Goal: Task Accomplishment & Management: Manage account settings

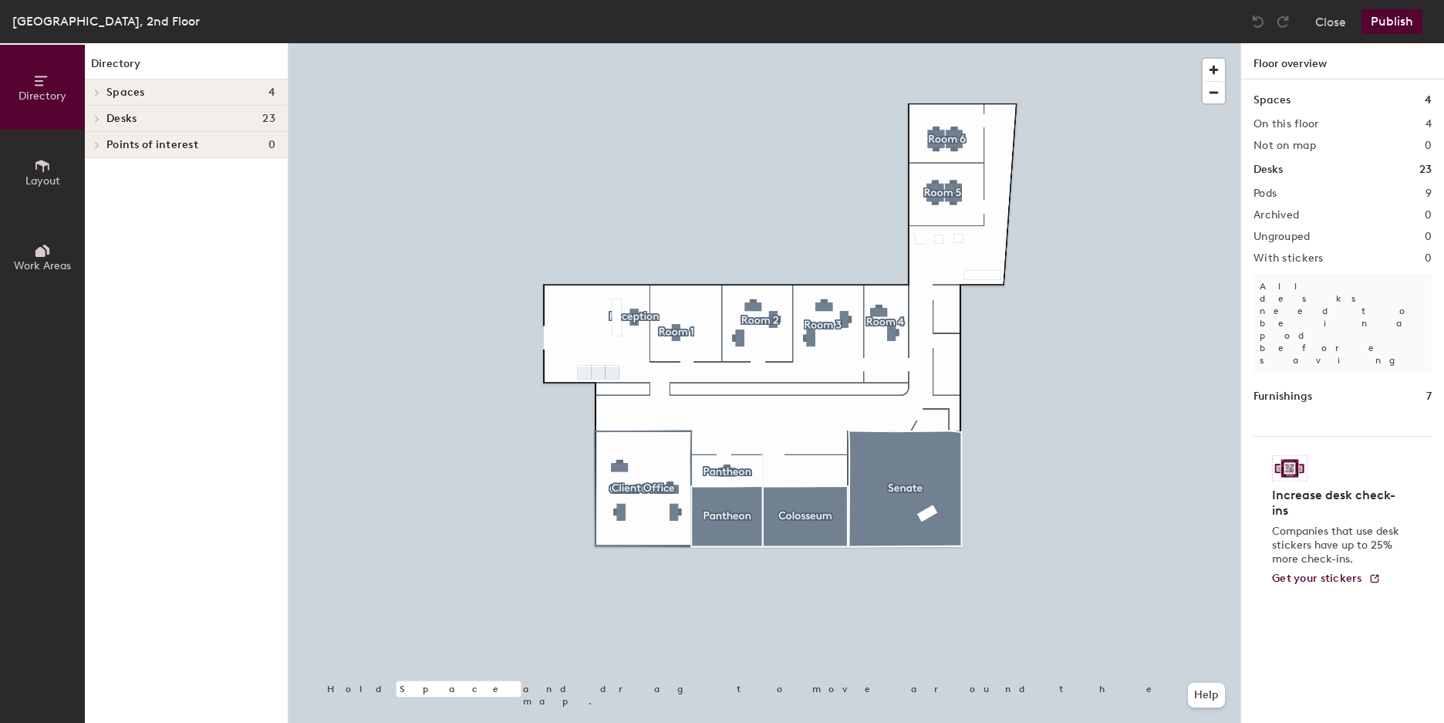
click at [663, 43] on div at bounding box center [765, 43] width 952 height 0
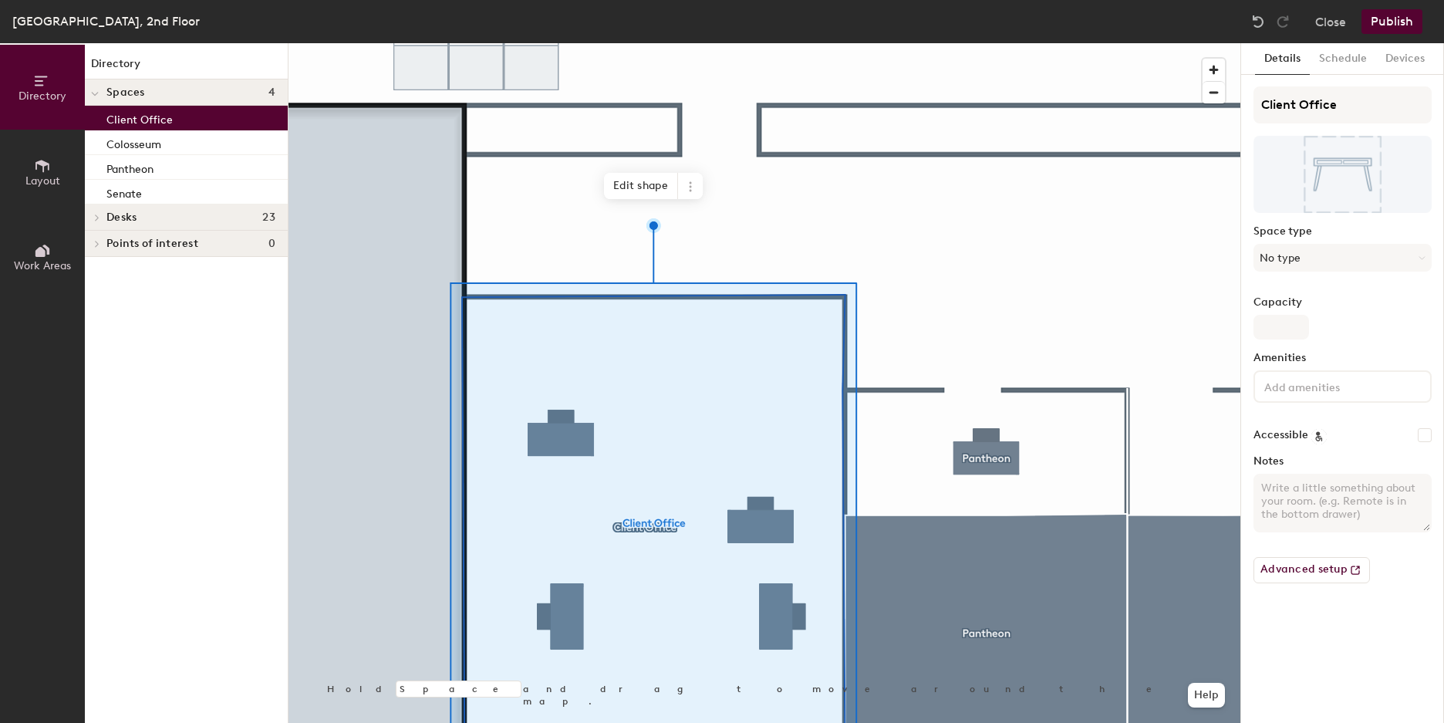
click at [350, 43] on div at bounding box center [765, 43] width 952 height 0
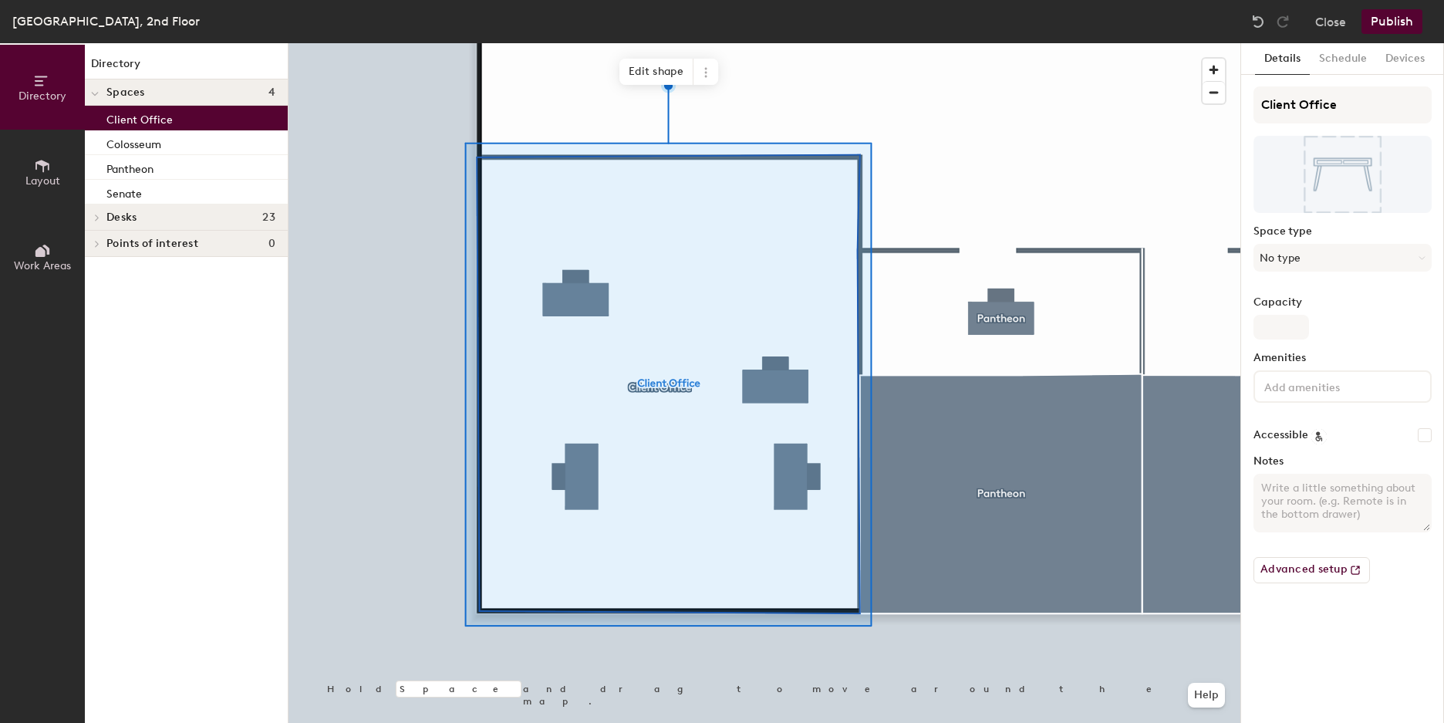
click at [430, 43] on div at bounding box center [765, 43] width 952 height 0
click at [174, 219] on h4 "Desks 23" at bounding box center [190, 217] width 169 height 12
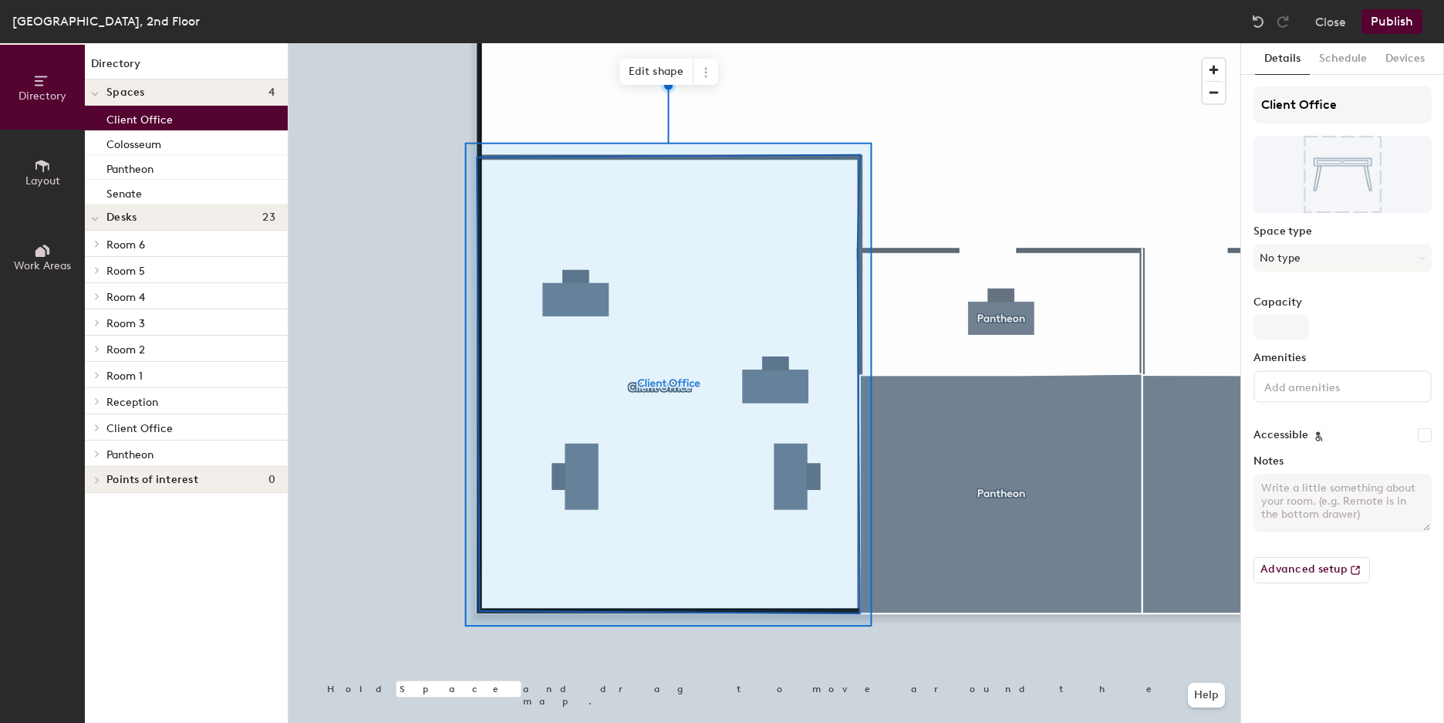
click at [190, 330] on p "Room 3" at bounding box center [190, 322] width 169 height 20
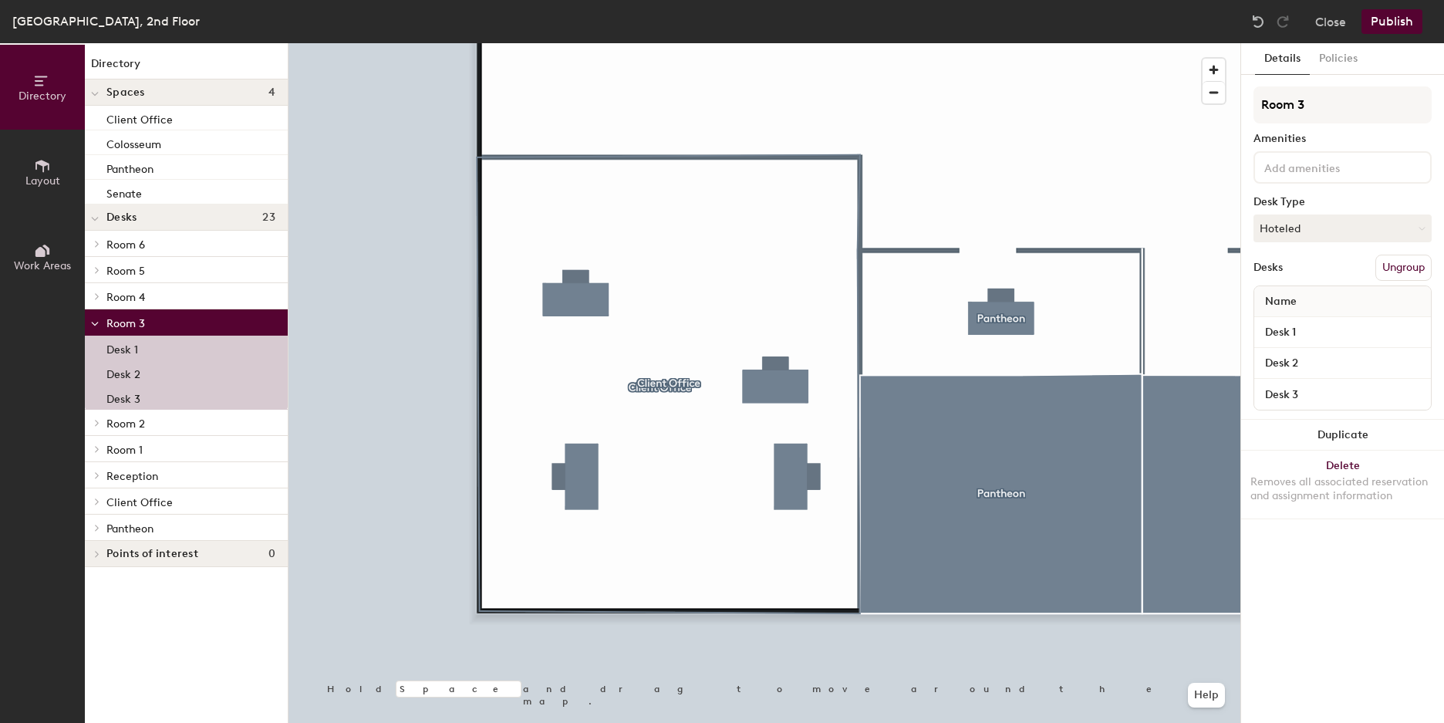
click at [197, 311] on div "Room 3" at bounding box center [186, 322] width 203 height 26
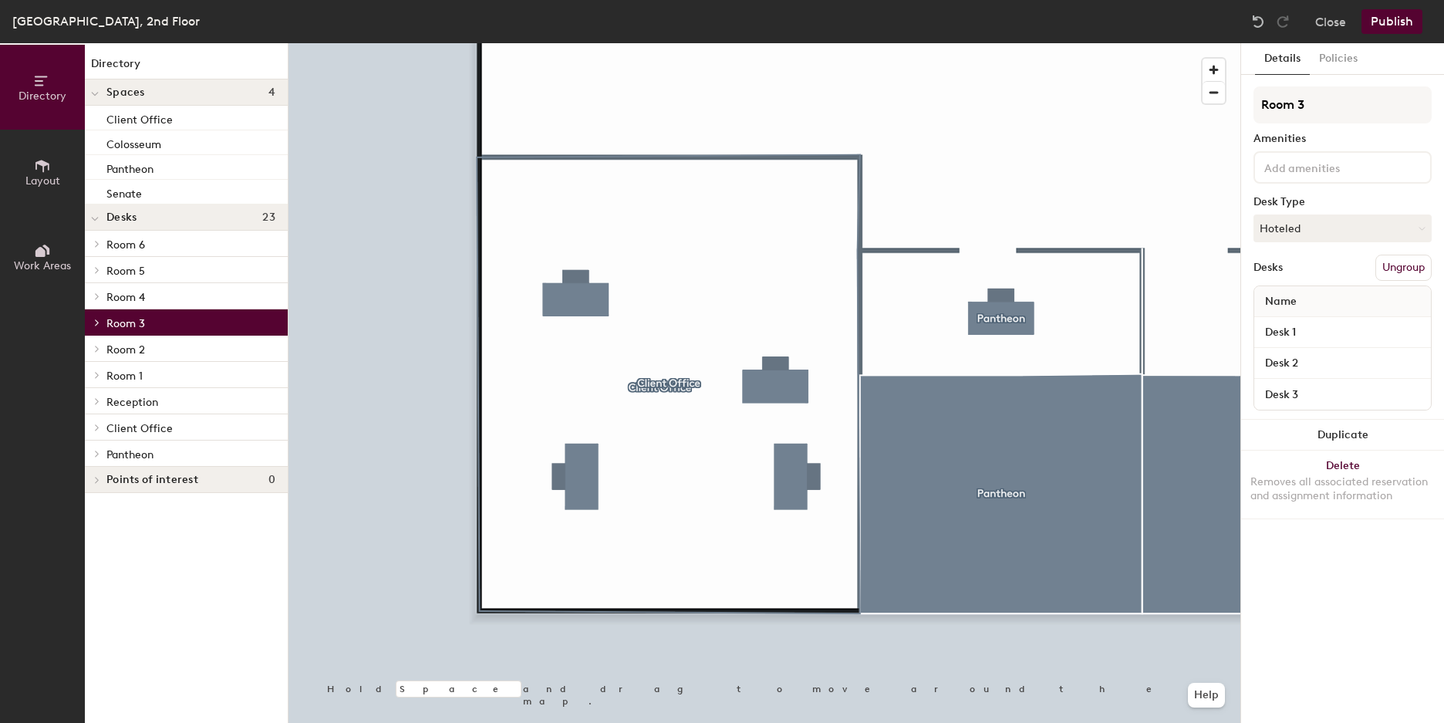
click at [200, 299] on p "Room 4" at bounding box center [190, 296] width 169 height 20
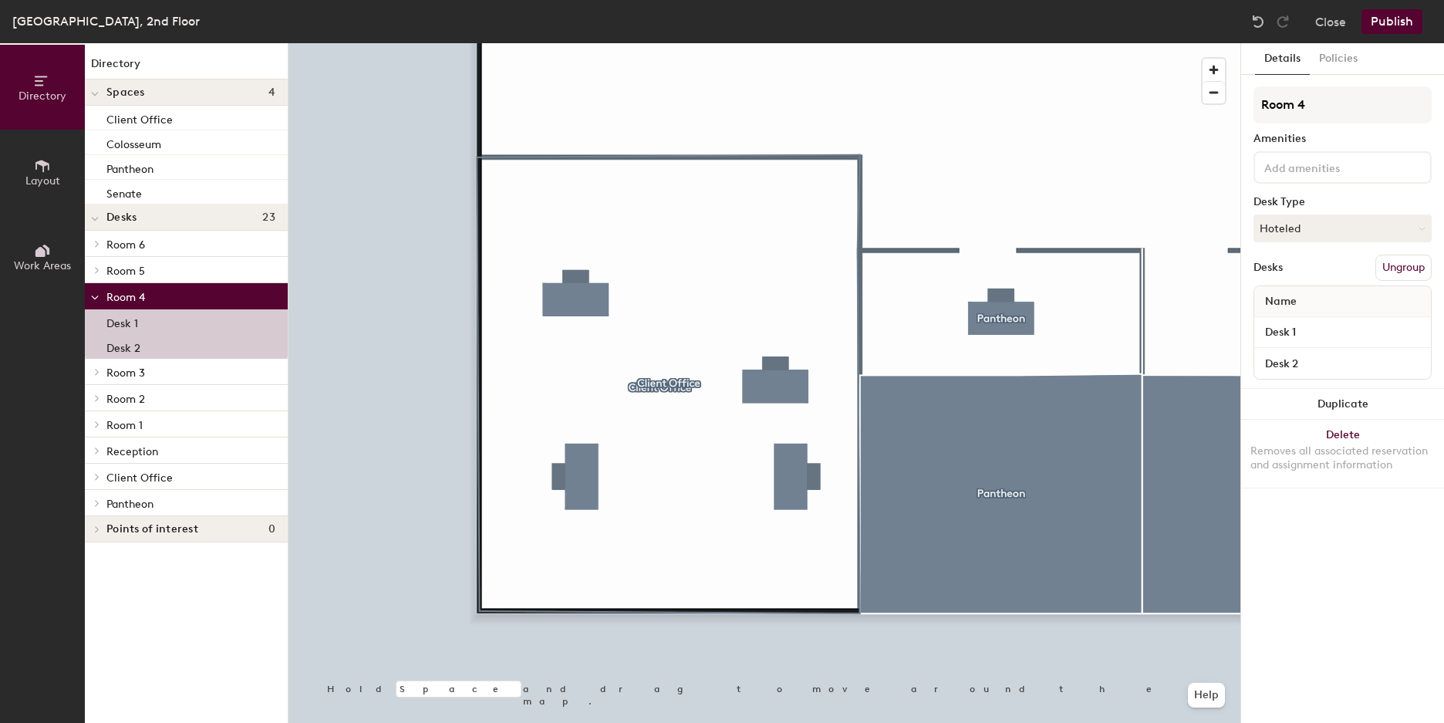
click at [200, 473] on p "Client Office" at bounding box center [190, 477] width 169 height 20
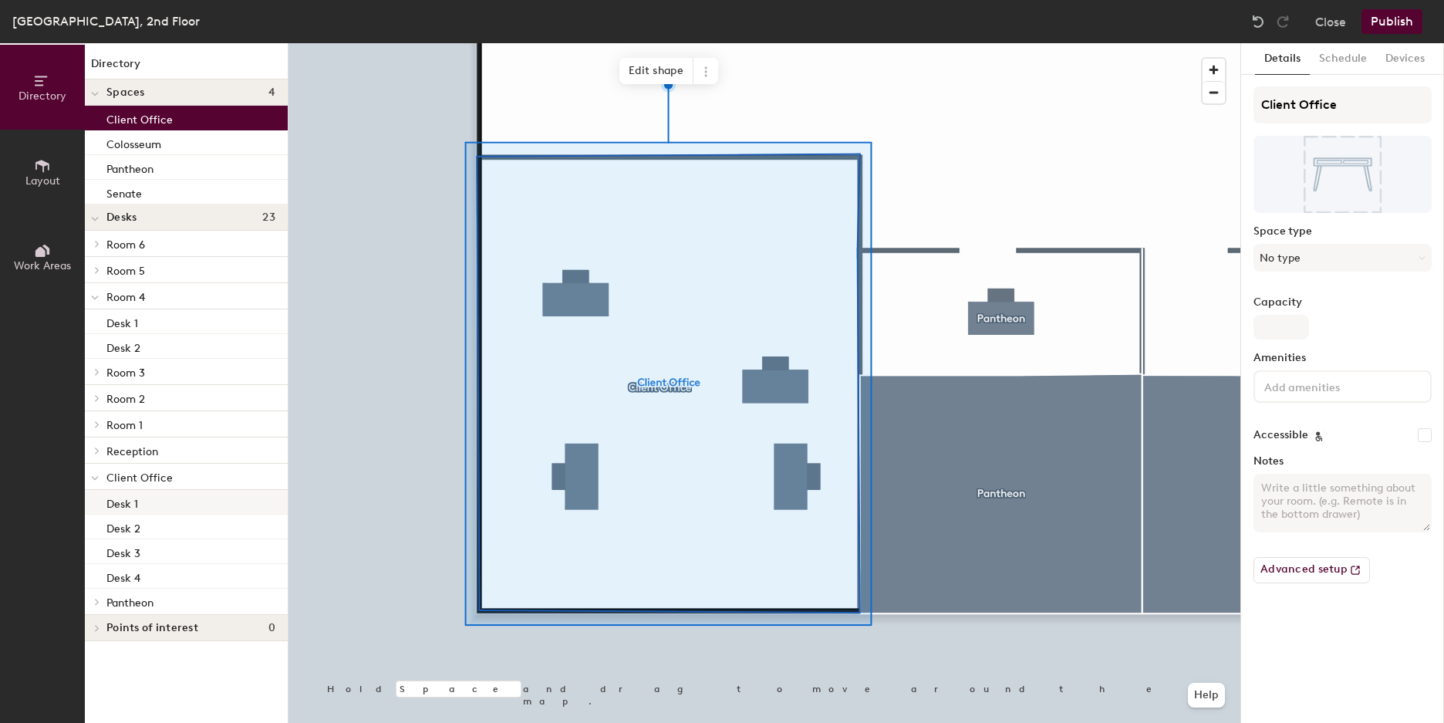
click at [170, 502] on div "Desk 1" at bounding box center [186, 502] width 203 height 25
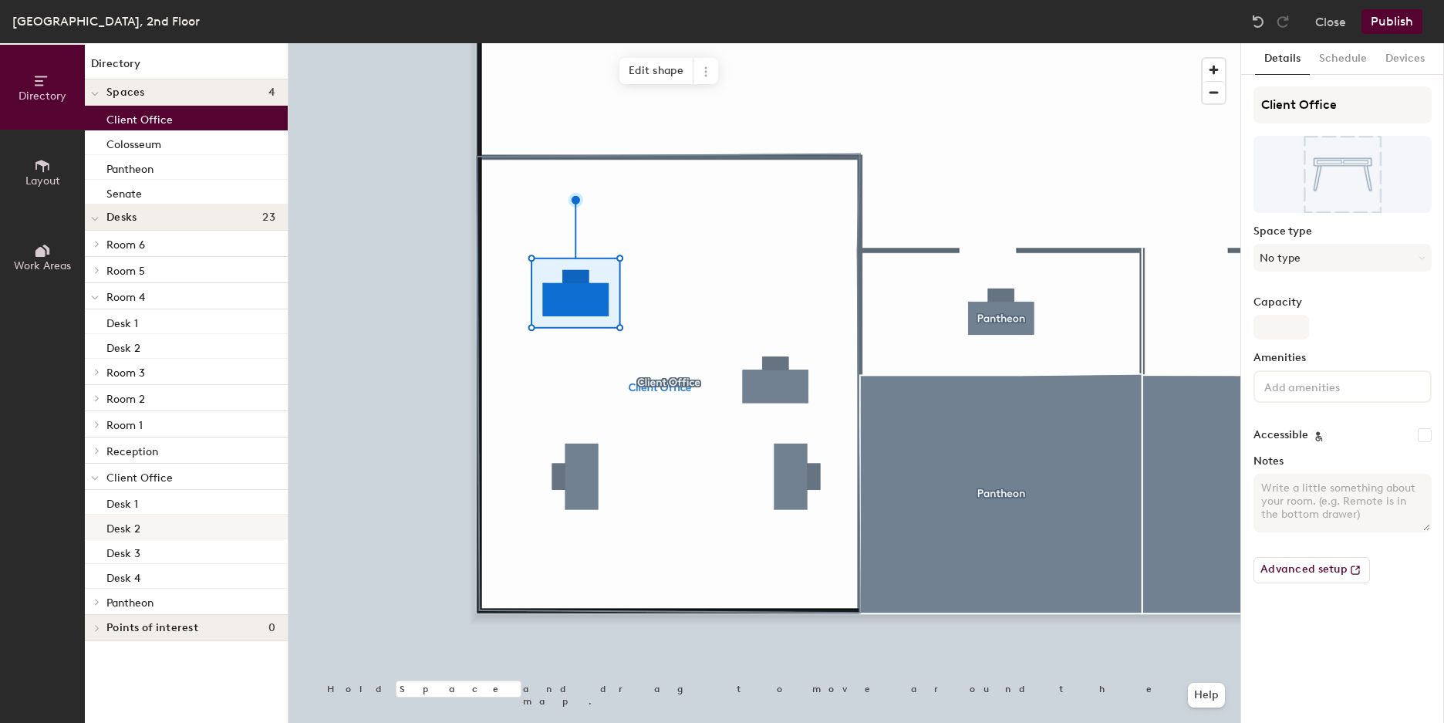
click at [173, 525] on div "Desk 2" at bounding box center [186, 527] width 203 height 25
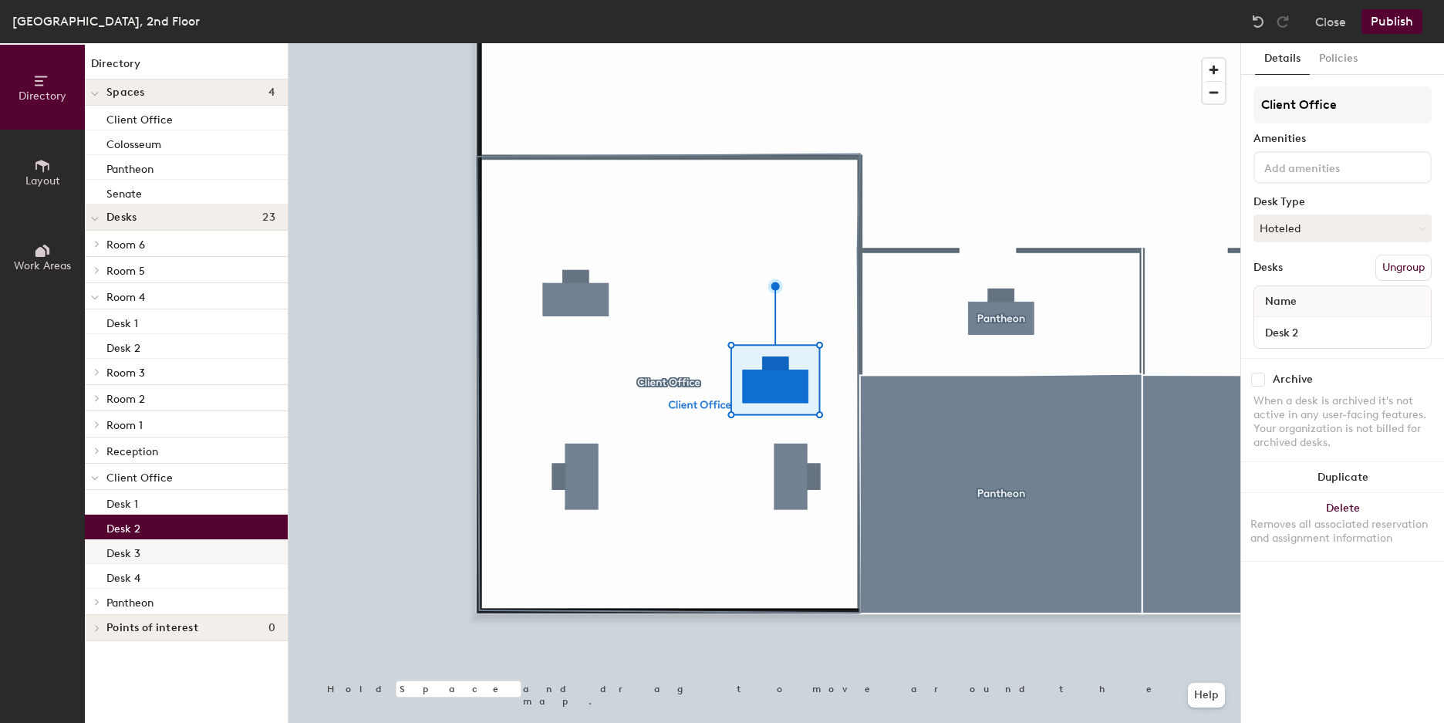
click at [183, 551] on div "Desk 3" at bounding box center [186, 551] width 203 height 25
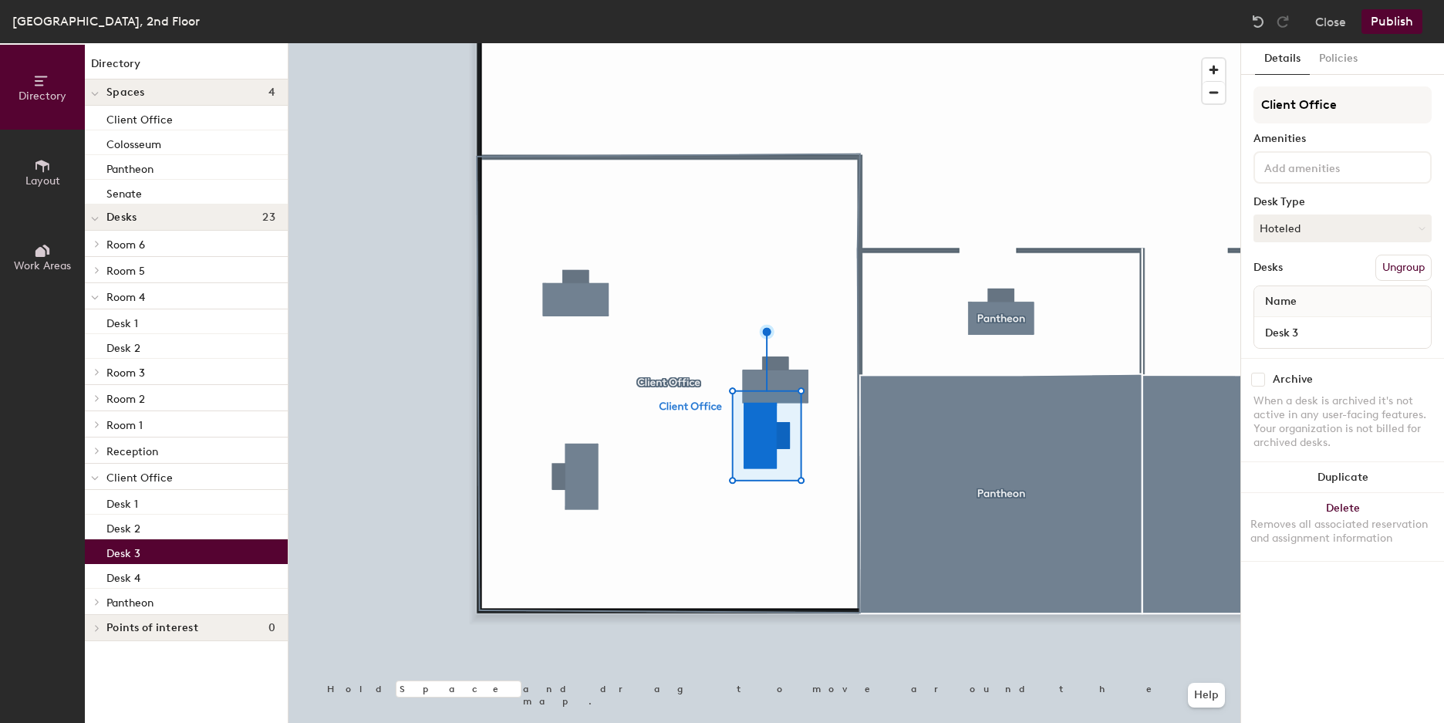
click at [841, 43] on div at bounding box center [765, 43] width 952 height 0
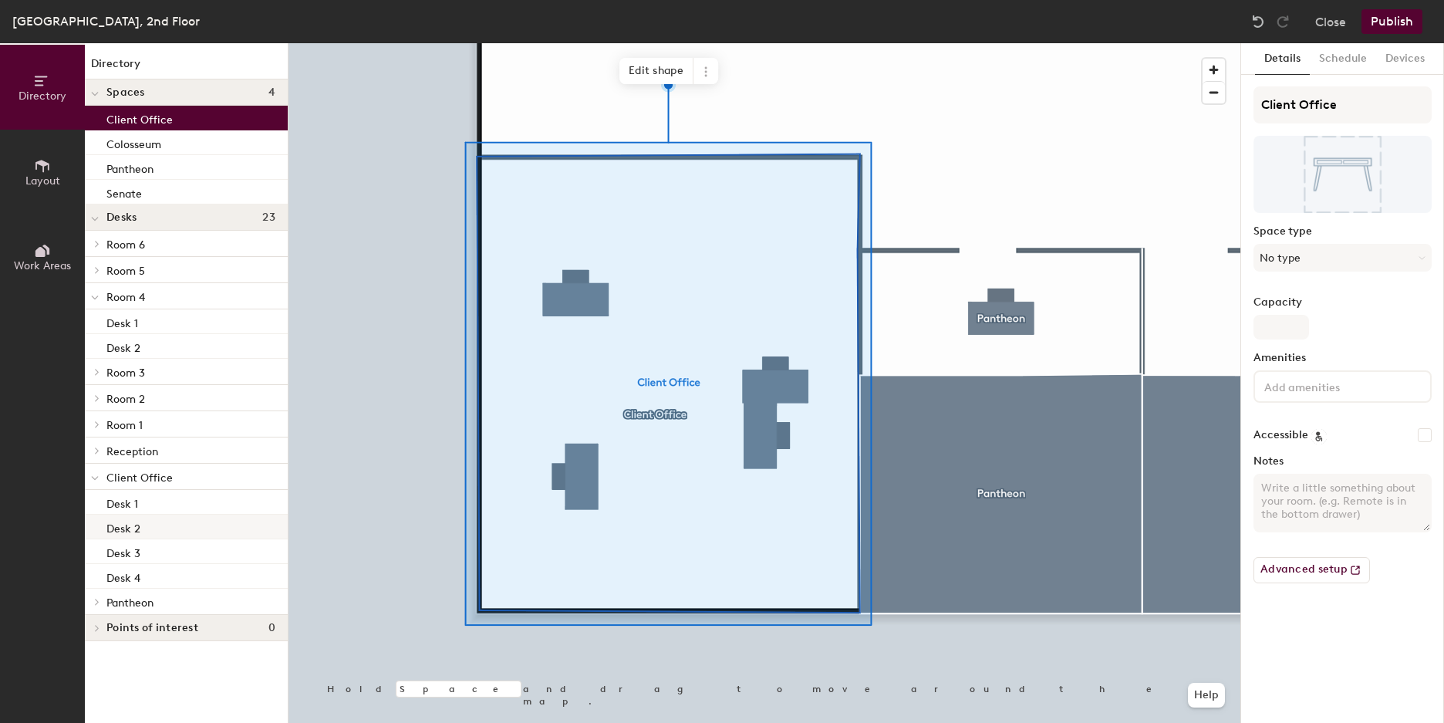
click at [215, 535] on div "Desk 2" at bounding box center [186, 527] width 203 height 25
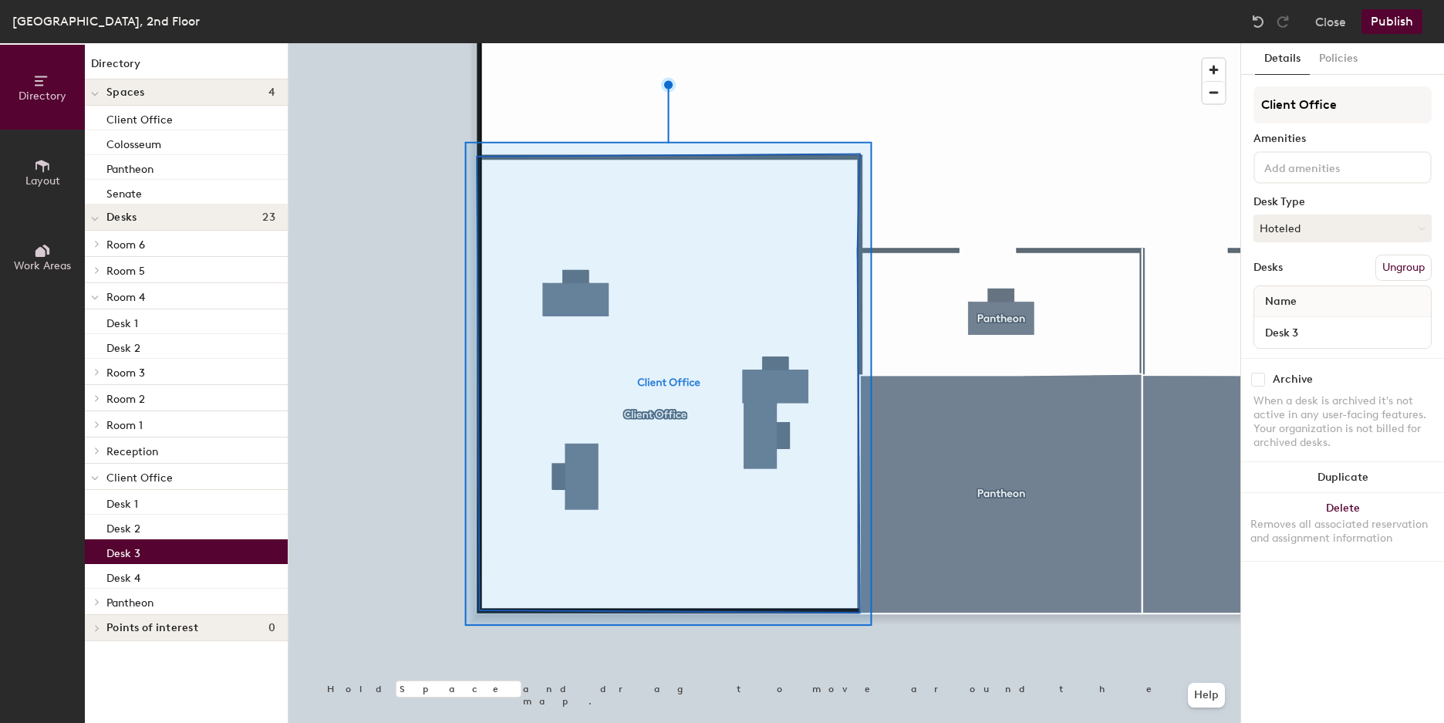
click at [222, 549] on div "Desk 3" at bounding box center [186, 551] width 203 height 25
click at [229, 527] on div "Desk 2" at bounding box center [186, 527] width 203 height 25
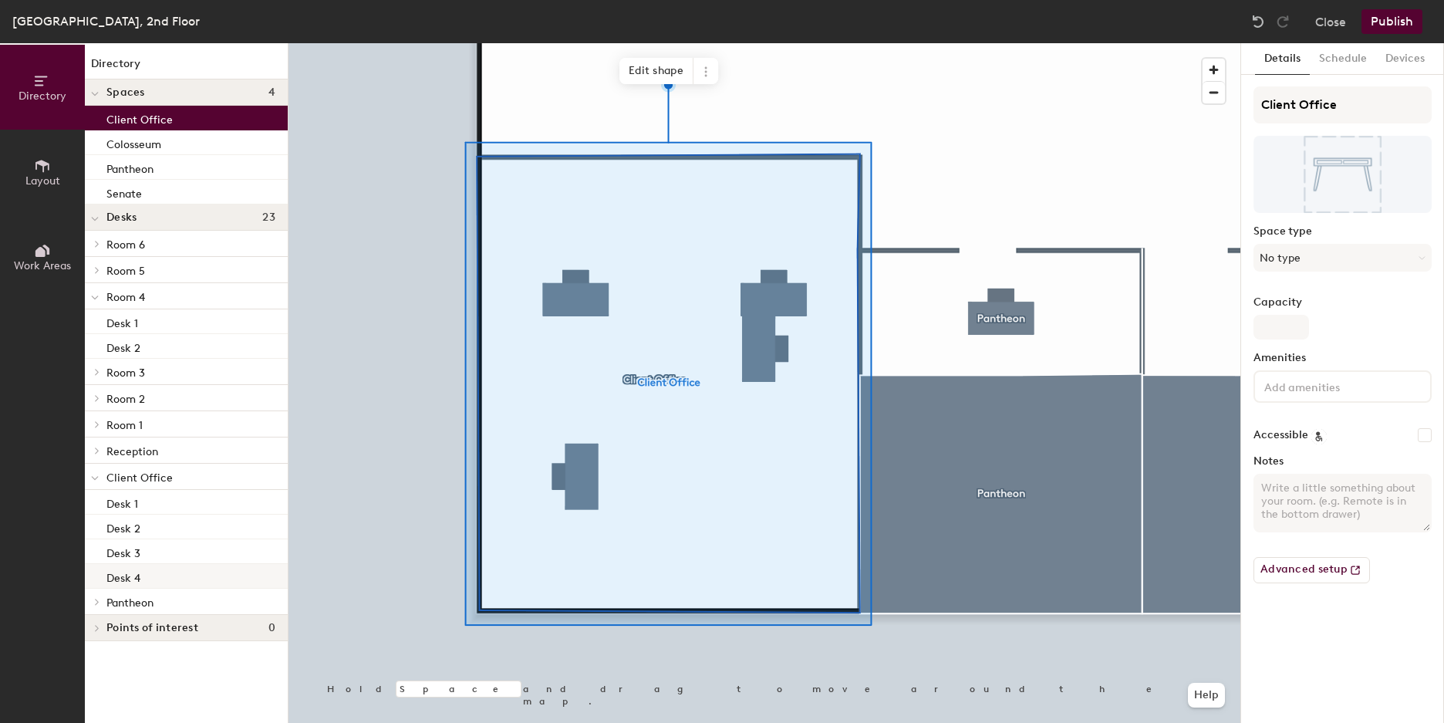
click at [165, 579] on div "Desk 4" at bounding box center [186, 576] width 203 height 25
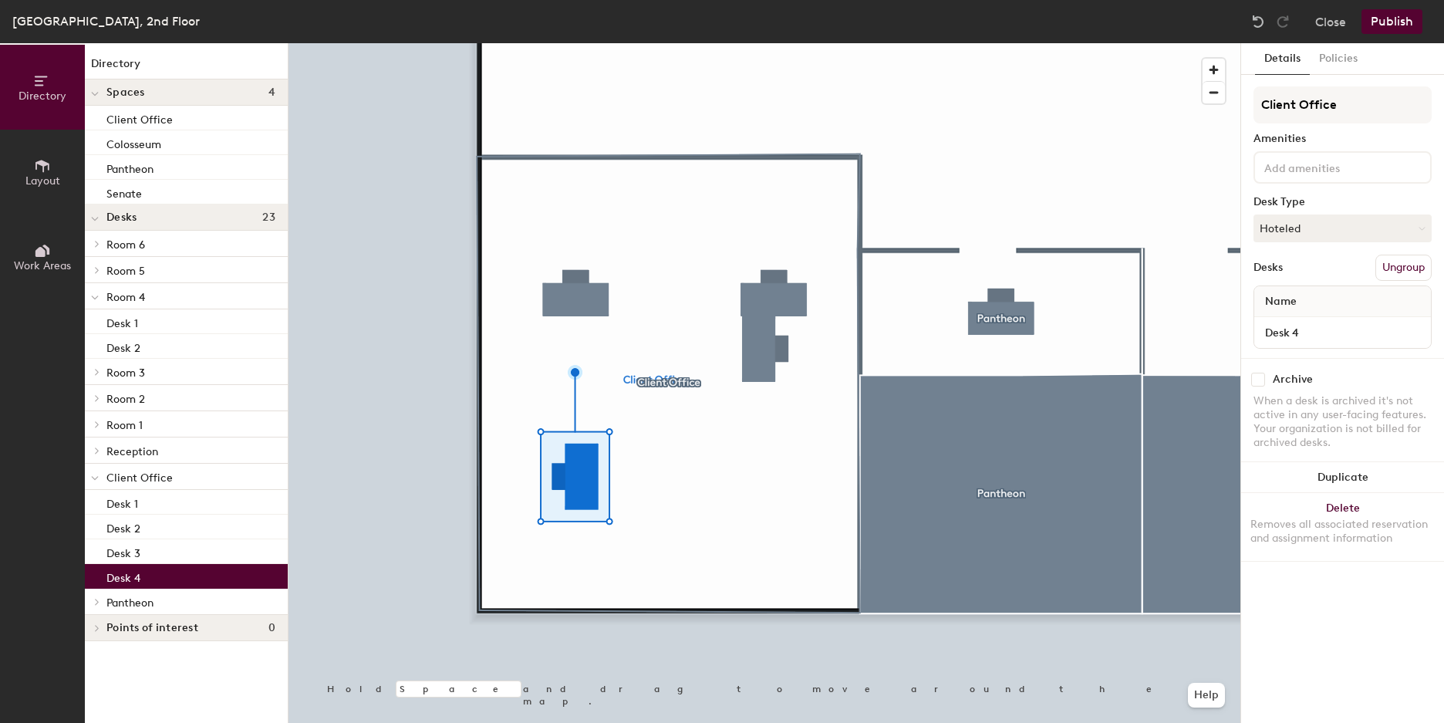
click at [569, 43] on div at bounding box center [765, 43] width 952 height 0
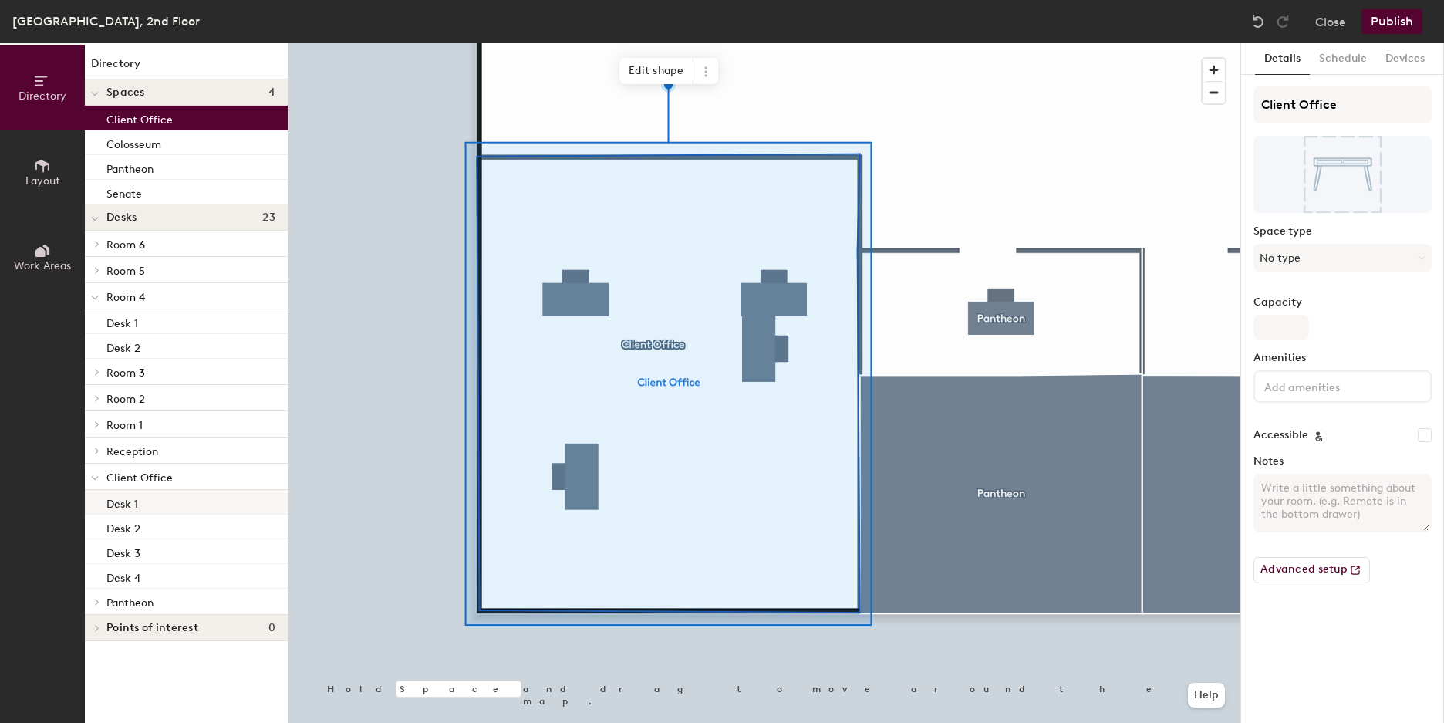
click at [201, 506] on div "Desk 1" at bounding box center [186, 502] width 203 height 25
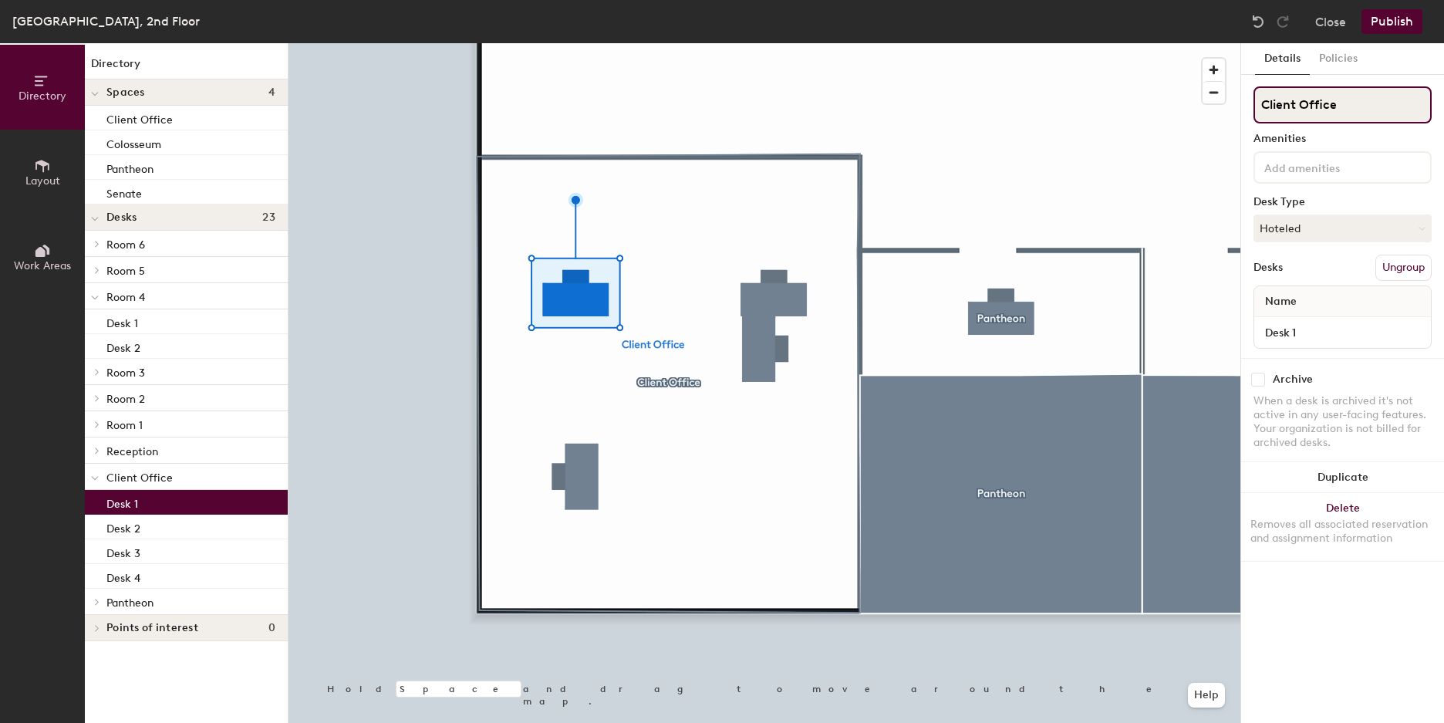
click at [1338, 101] on input "Client Office" at bounding box center [1343, 104] width 178 height 37
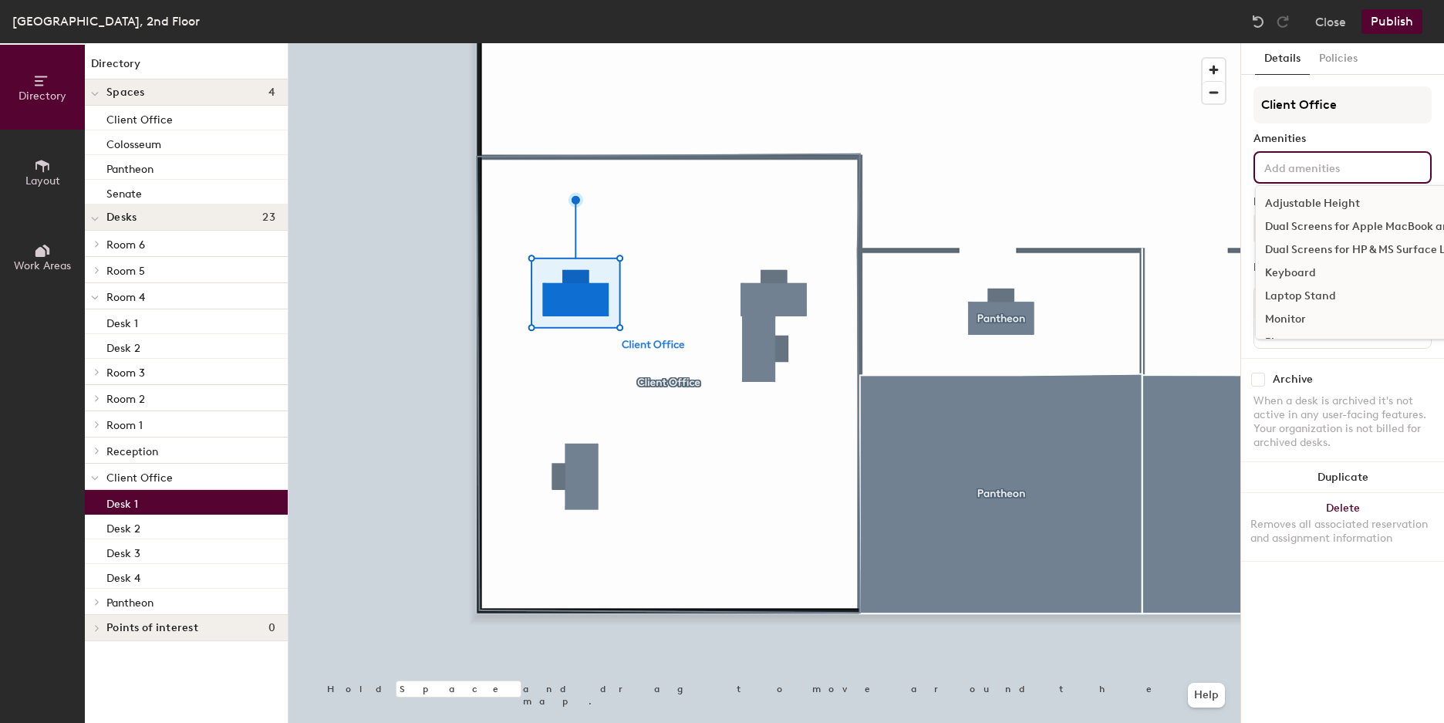
click at [1328, 168] on input at bounding box center [1330, 166] width 139 height 19
click at [1353, 133] on div "Amenities" at bounding box center [1343, 139] width 178 height 12
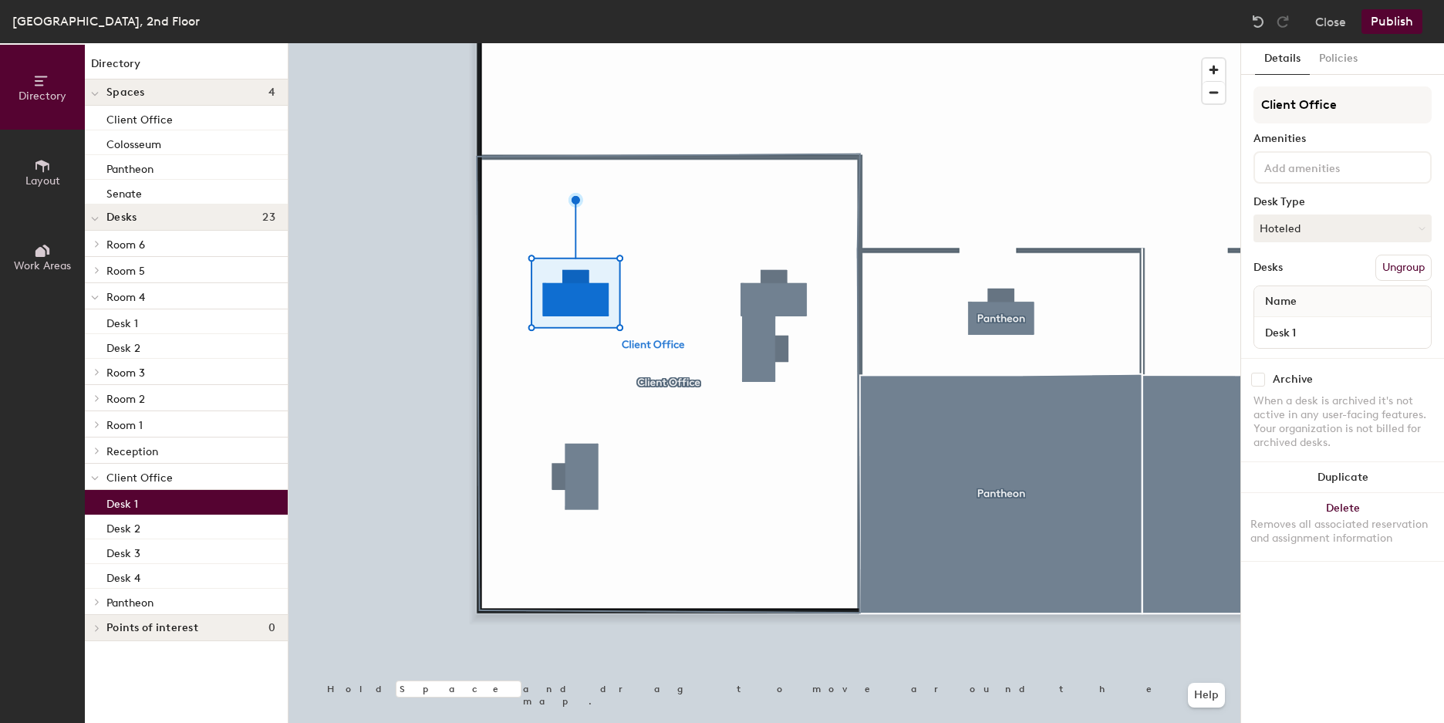
click at [59, 164] on button "Layout" at bounding box center [42, 172] width 85 height 85
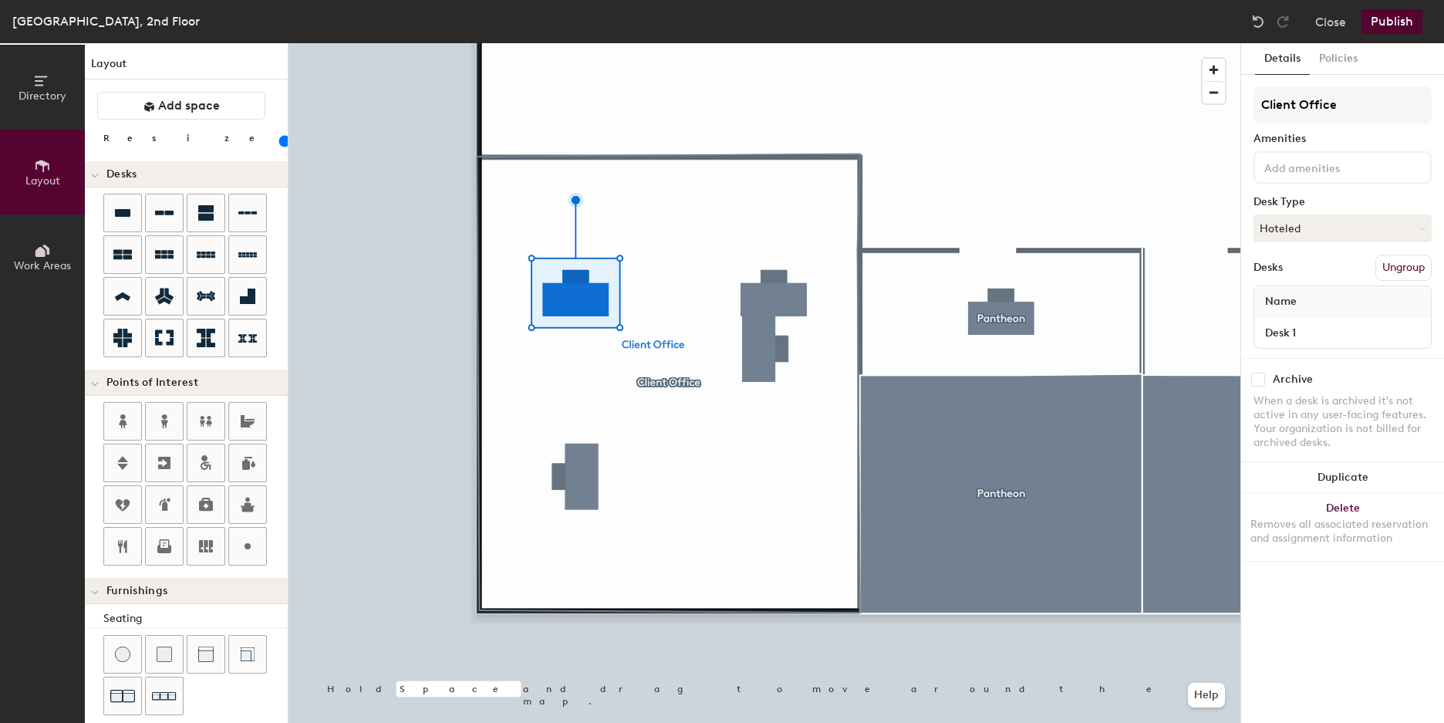
click at [772, 43] on div at bounding box center [765, 43] width 952 height 0
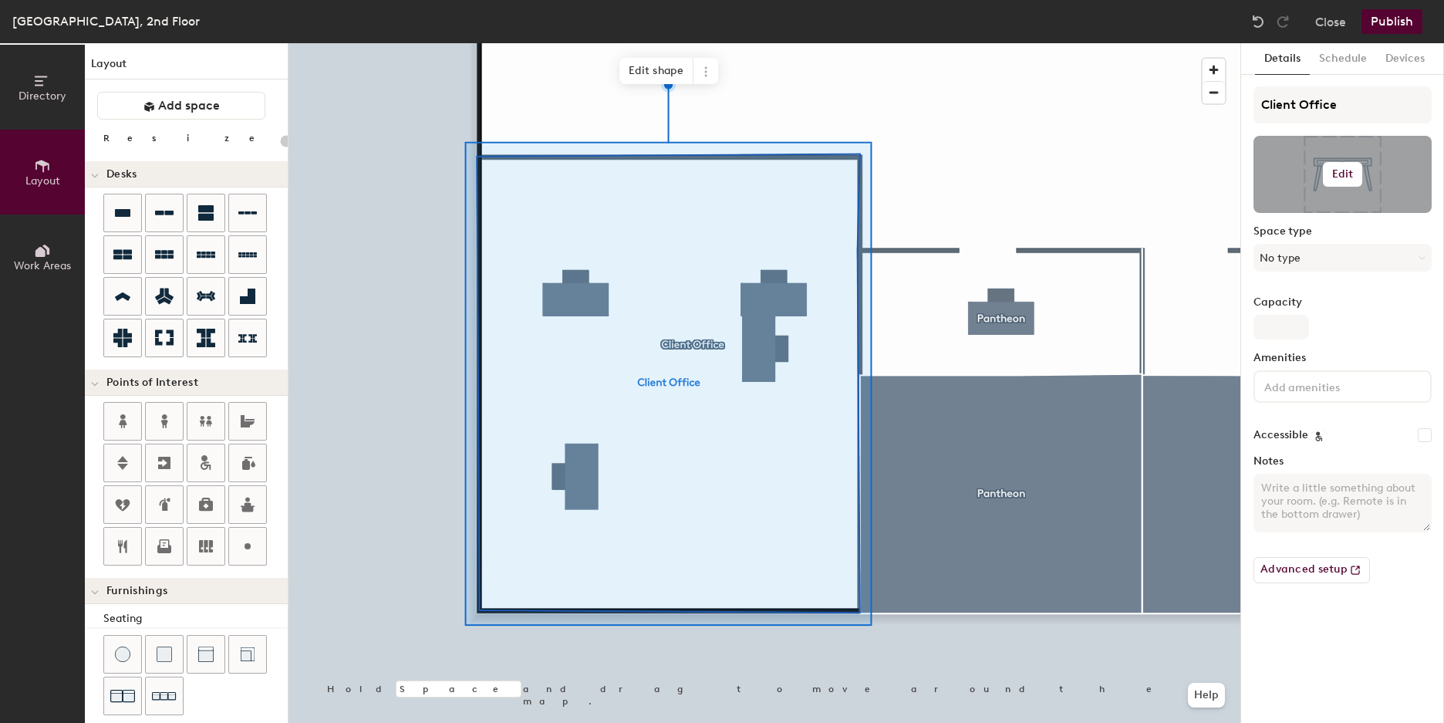
click at [1343, 175] on h6 "Edit" at bounding box center [1343, 174] width 22 height 12
click at [1385, 316] on div "Capacity" at bounding box center [1343, 317] width 178 height 43
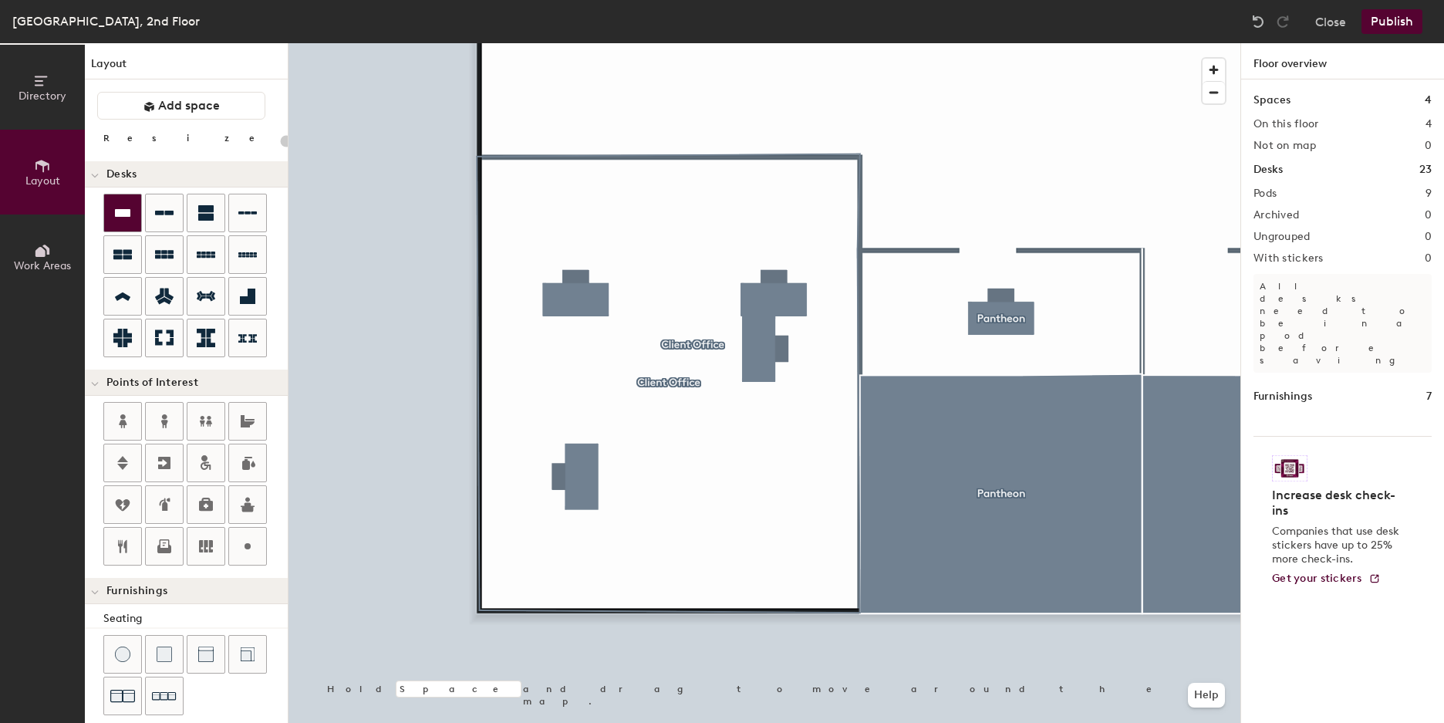
click at [125, 214] on icon at bounding box center [122, 213] width 15 height 8
click at [575, 367] on div "Directory Layout Work Areas Layout Add space Resize Desks Points of Interest Fu…" at bounding box center [722, 383] width 1444 height 680
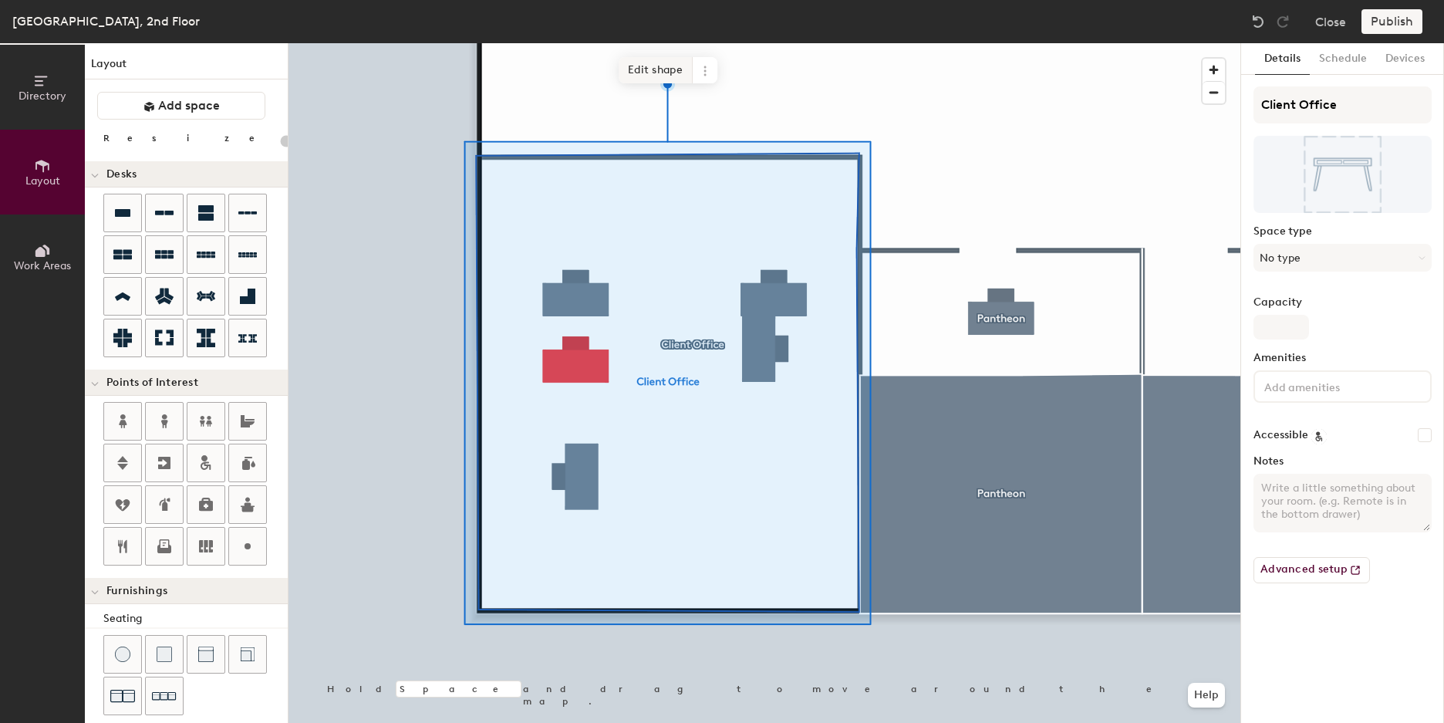
click at [645, 69] on span "Edit shape" at bounding box center [656, 70] width 74 height 26
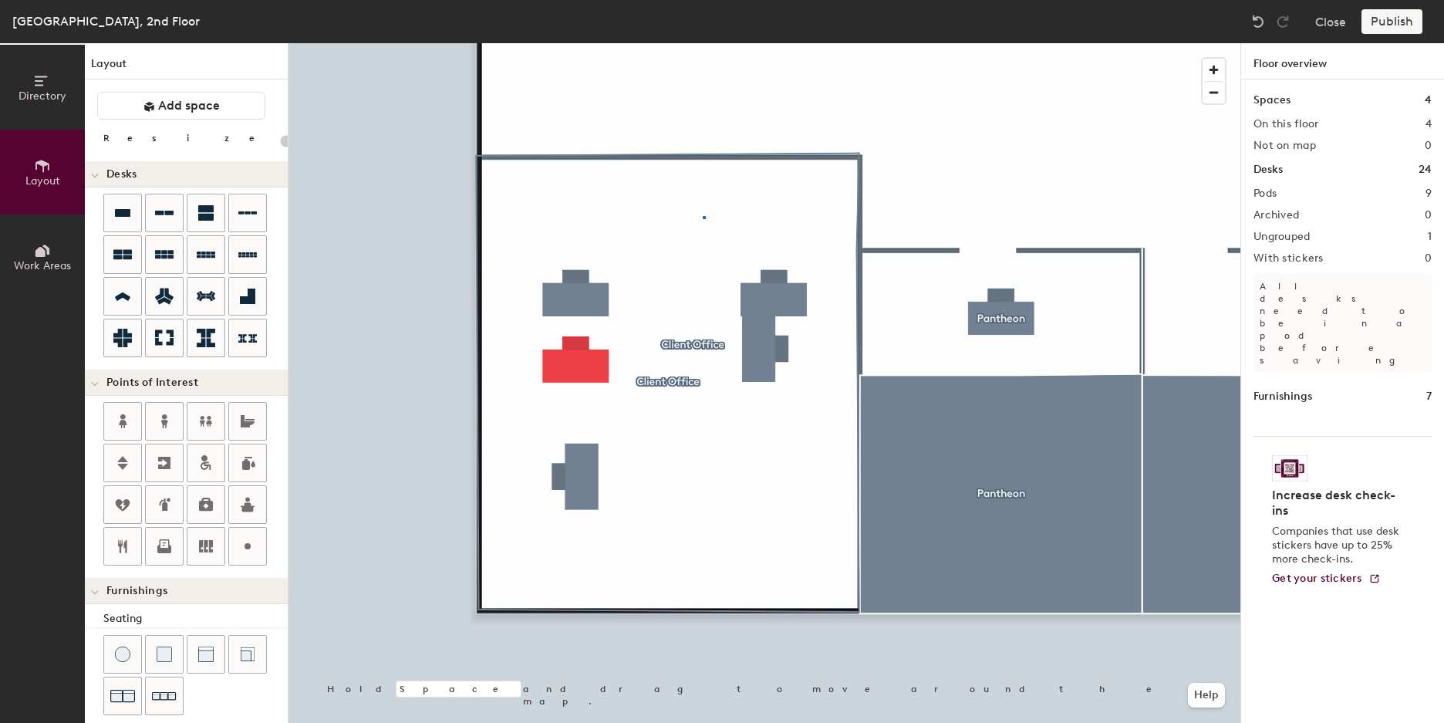
click at [704, 43] on div at bounding box center [765, 43] width 952 height 0
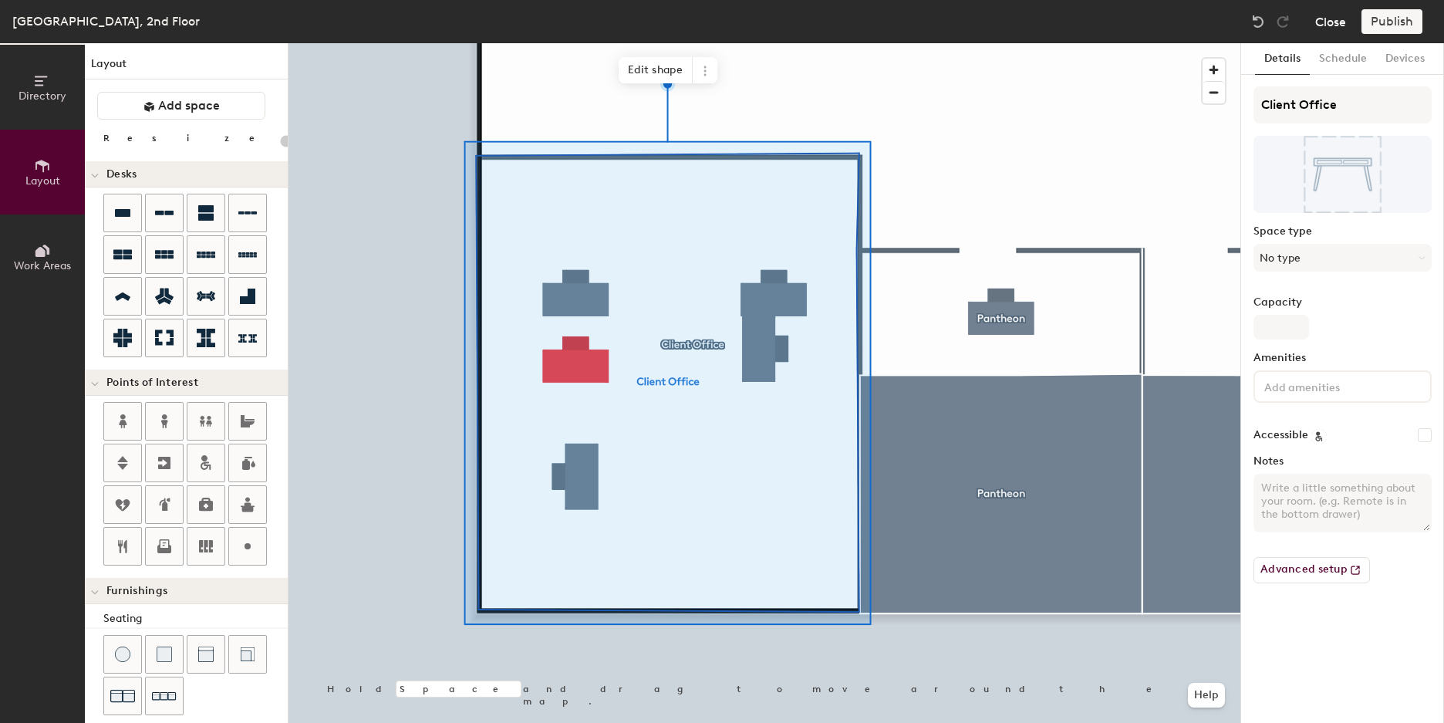
click at [1329, 24] on button "Close" at bounding box center [1330, 21] width 31 height 25
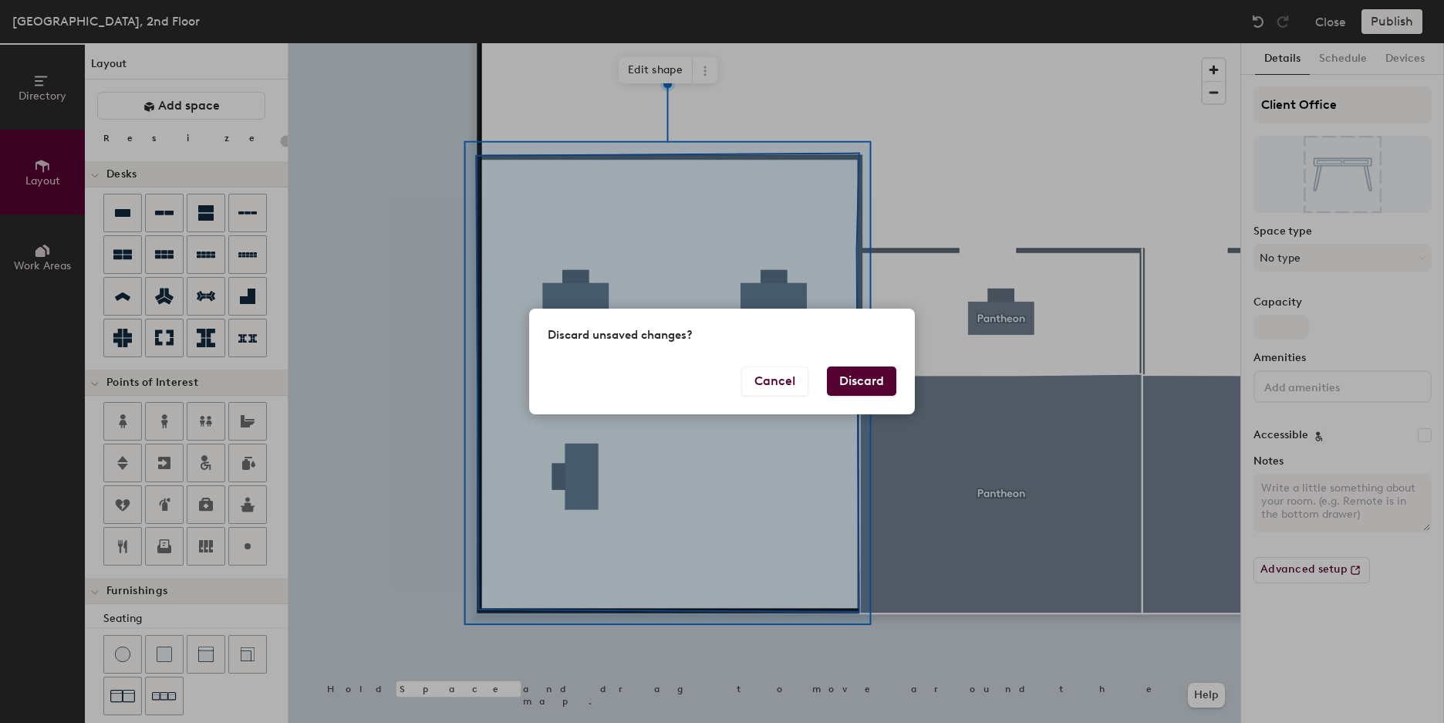
click at [879, 390] on button "Discard" at bounding box center [861, 380] width 69 height 29
type input "20"
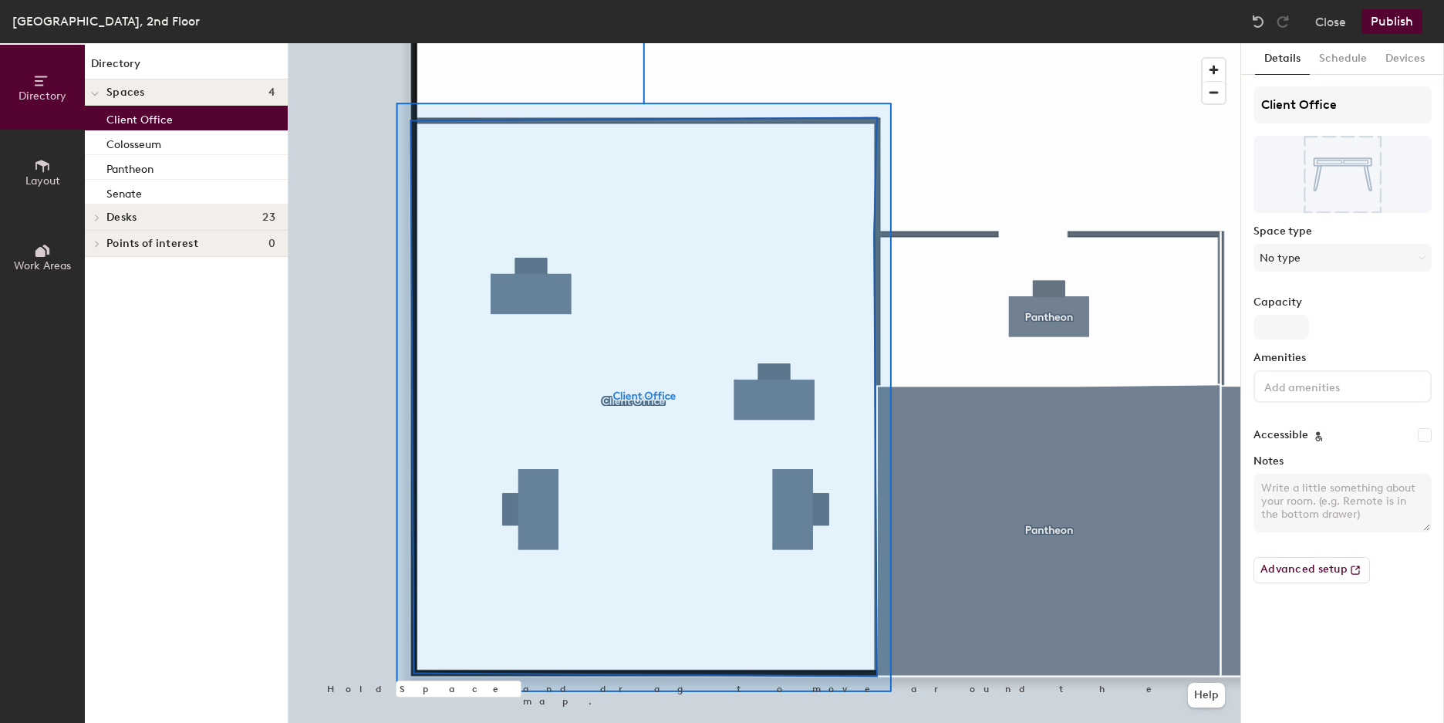
click at [211, 211] on h4 "Desks 23" at bounding box center [190, 217] width 169 height 12
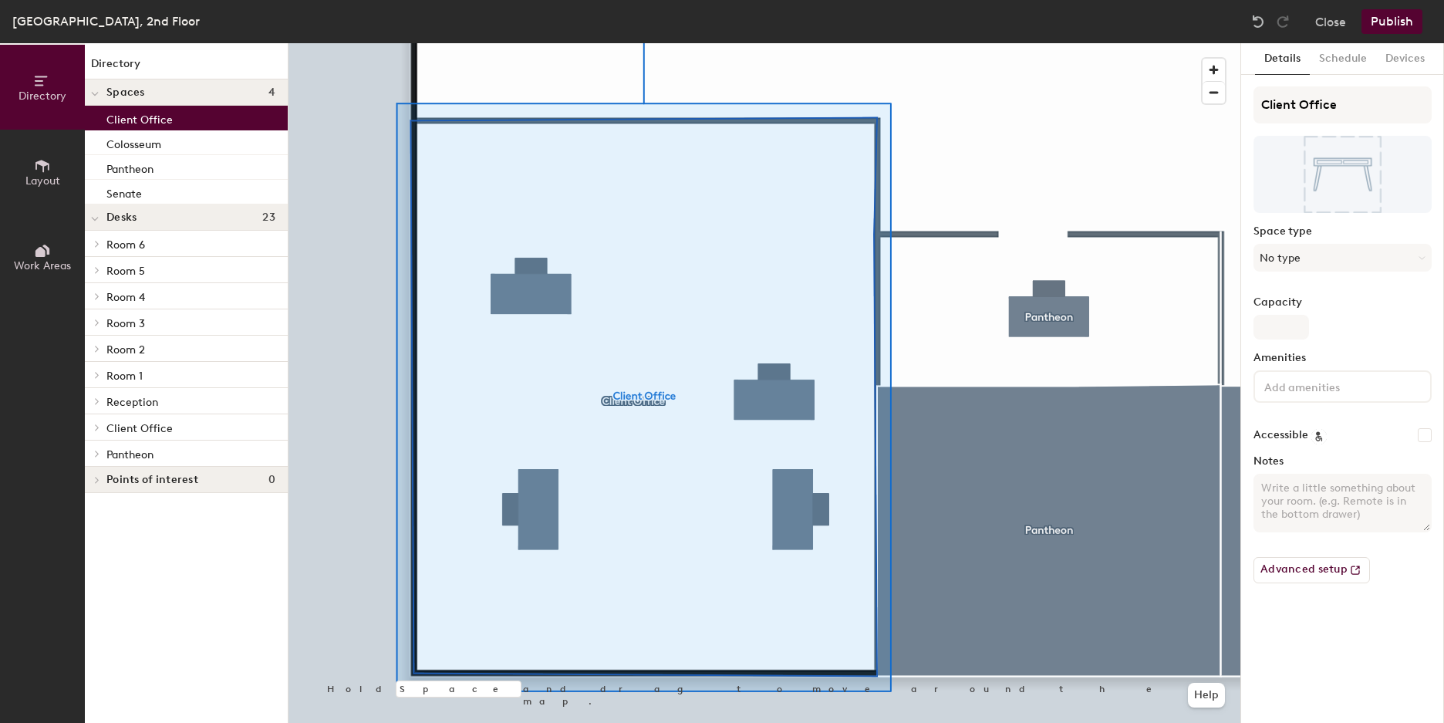
click at [190, 483] on span "Points of interest" at bounding box center [152, 480] width 92 height 12
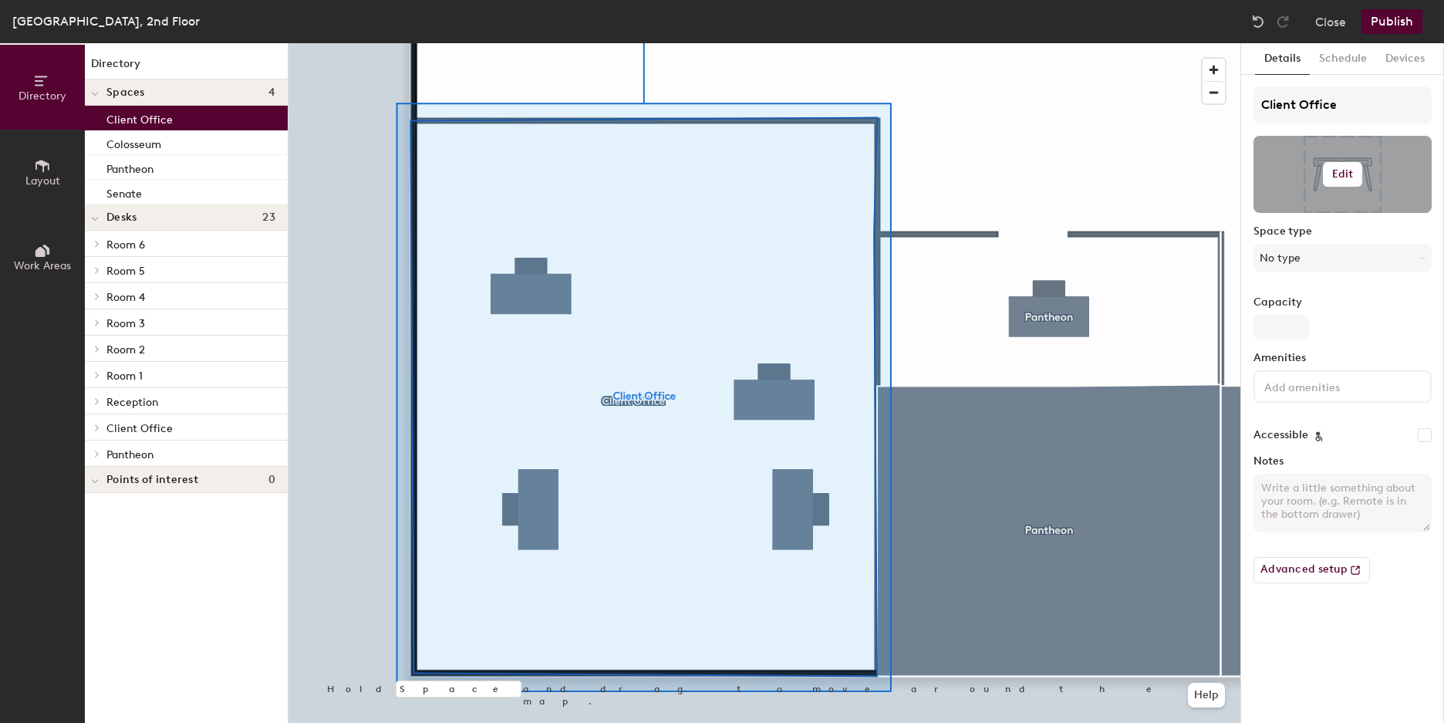
click at [1351, 181] on button "Edit" at bounding box center [1343, 174] width 40 height 25
click at [1358, 305] on label "Capacity" at bounding box center [1343, 302] width 178 height 12
click at [1309, 315] on input "Capacity" at bounding box center [1282, 327] width 56 height 25
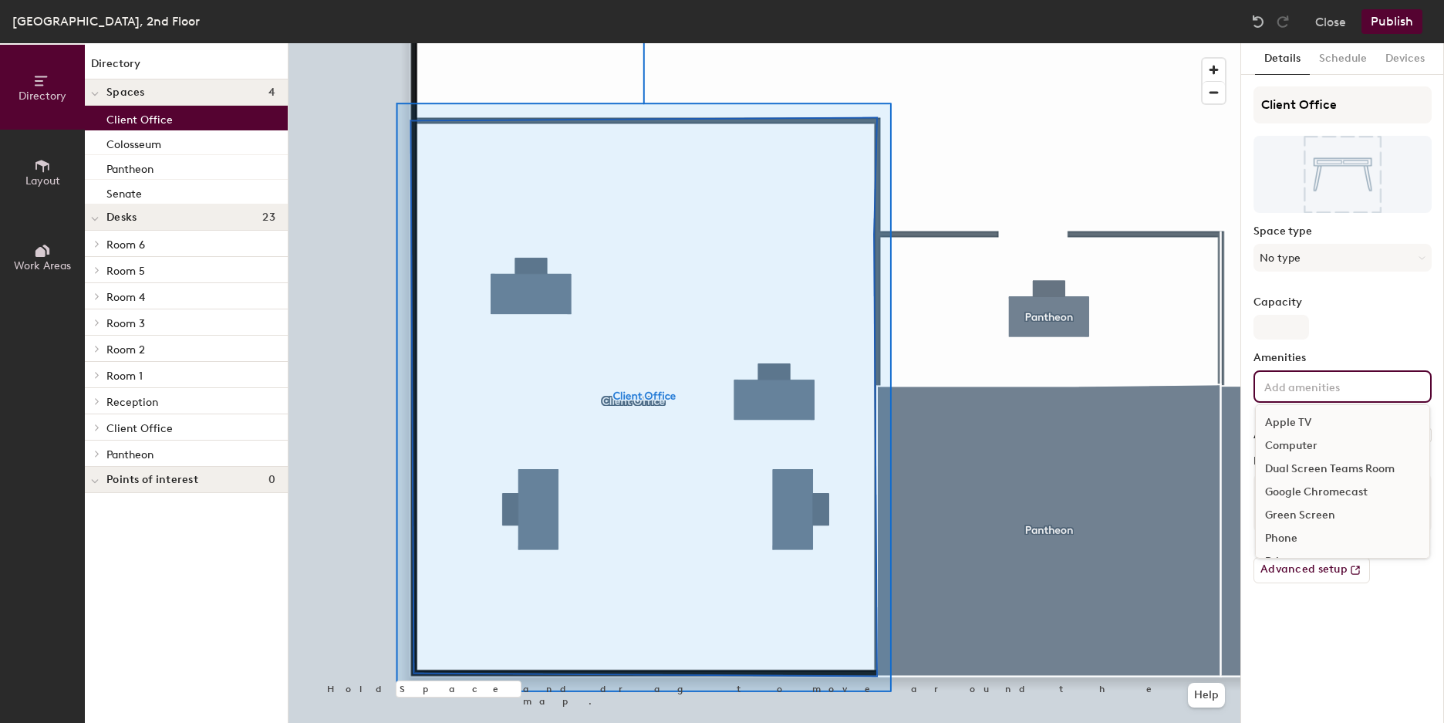
click at [1314, 390] on input at bounding box center [1330, 385] width 139 height 19
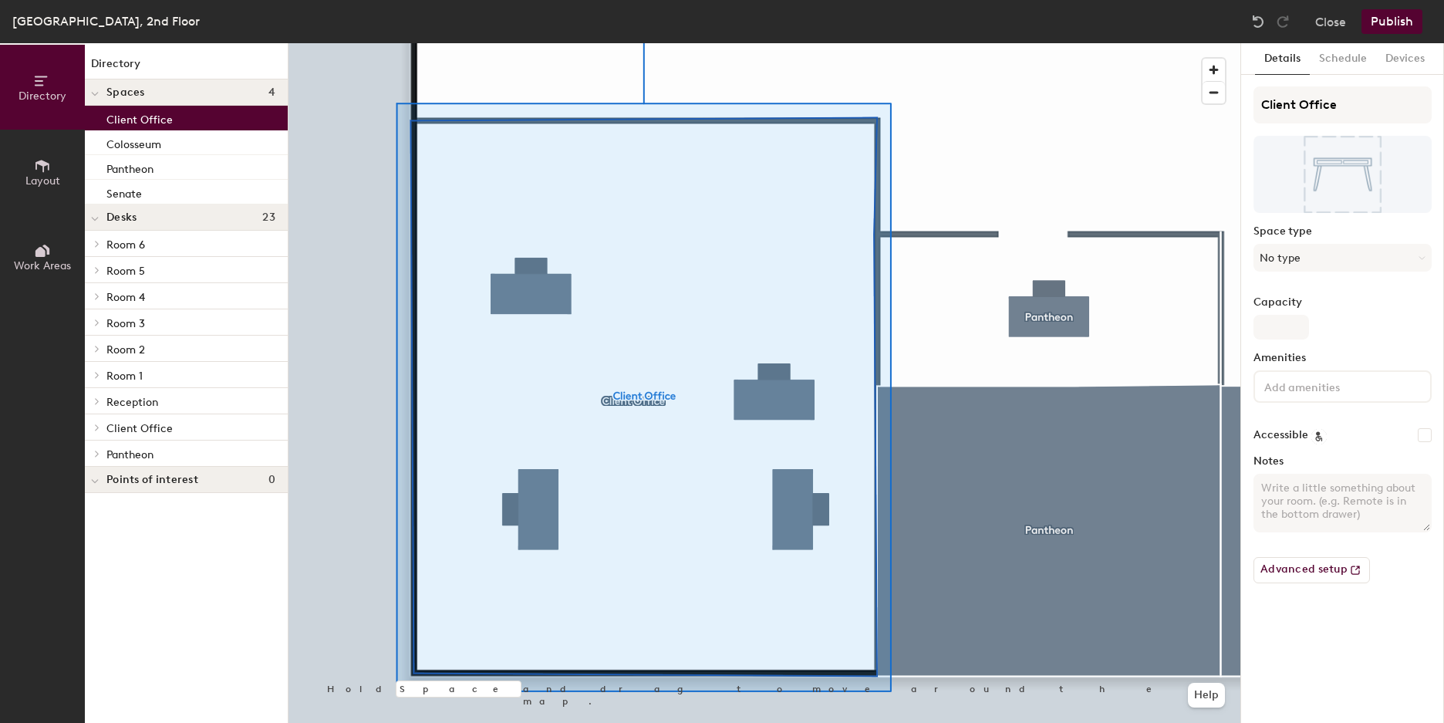
click at [1380, 324] on div "Capacity" at bounding box center [1343, 317] width 178 height 43
click at [1340, 62] on button "Schedule" at bounding box center [1343, 59] width 66 height 32
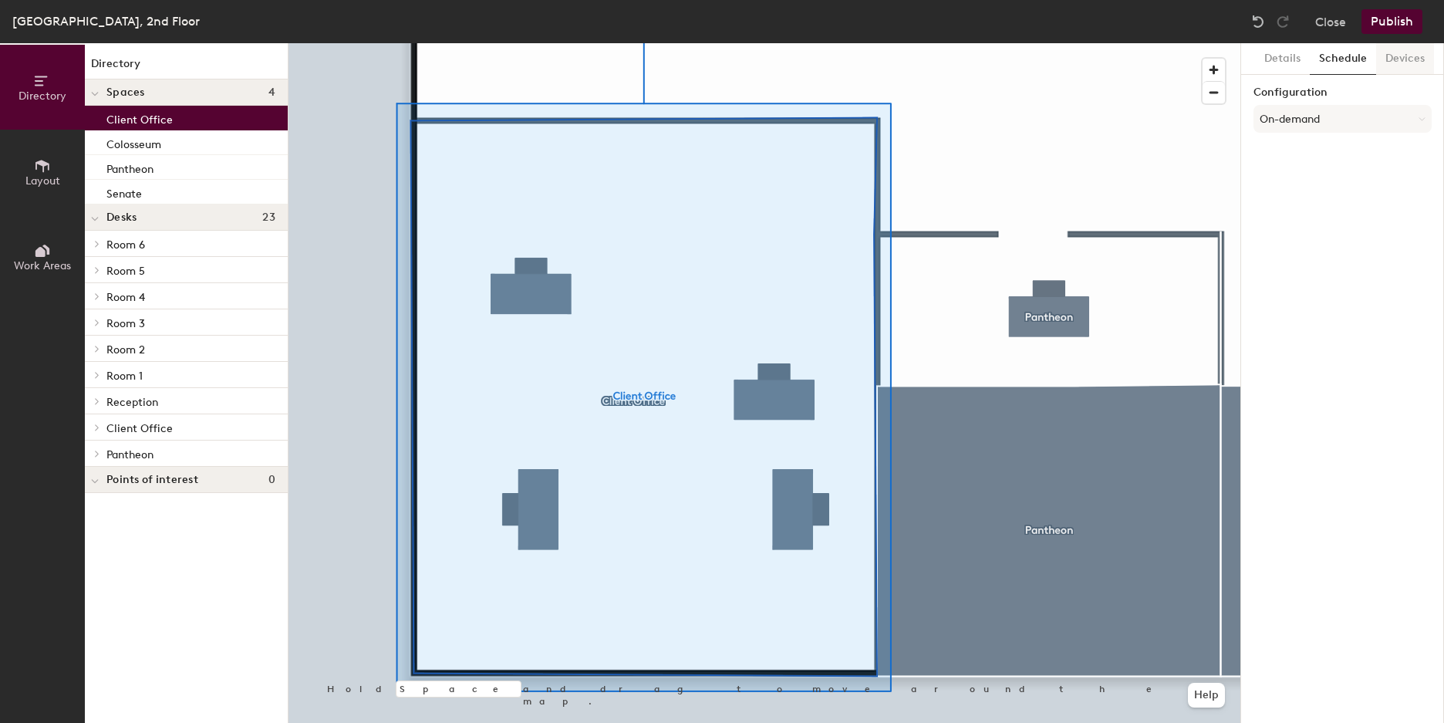
click at [1399, 60] on button "Devices" at bounding box center [1405, 59] width 58 height 32
click at [1284, 56] on button "Details" at bounding box center [1282, 59] width 55 height 32
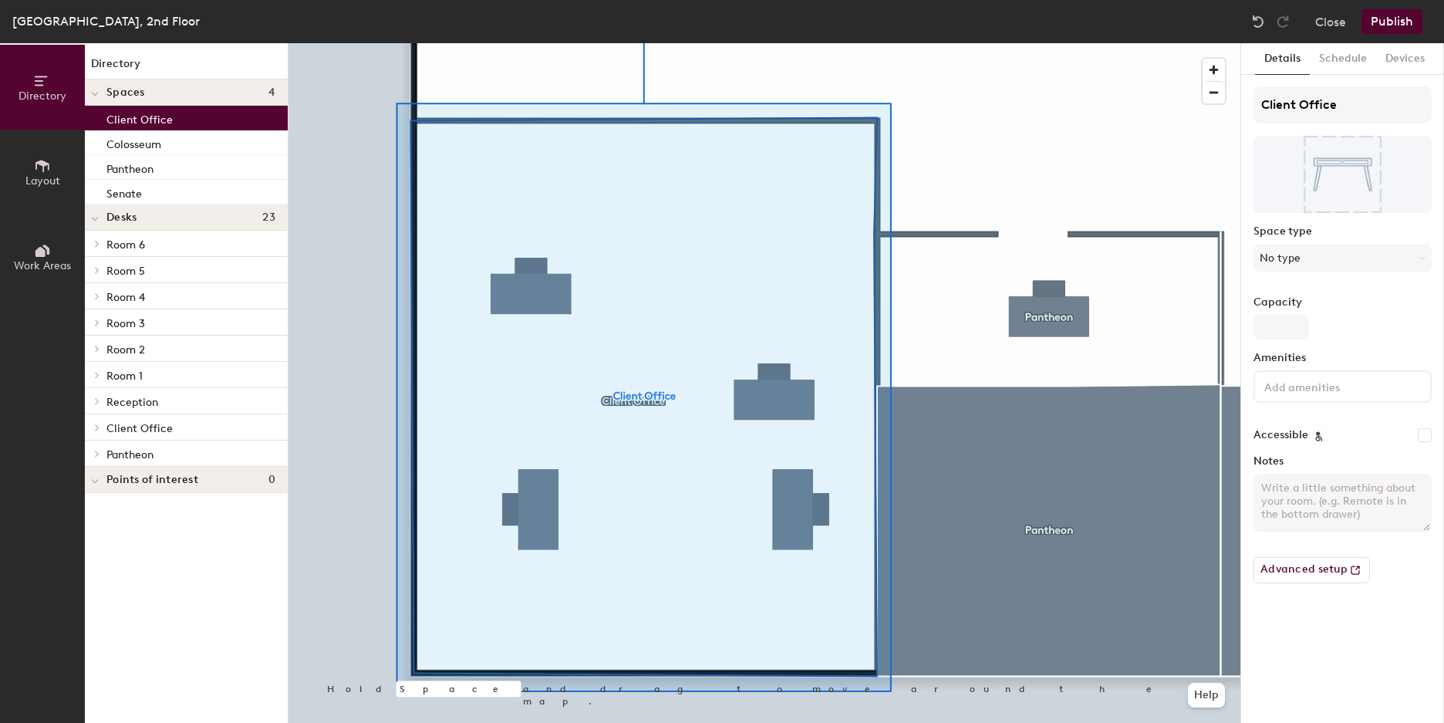
click at [1288, 59] on button "Details" at bounding box center [1282, 59] width 55 height 32
click at [74, 174] on button "Layout" at bounding box center [42, 172] width 85 height 85
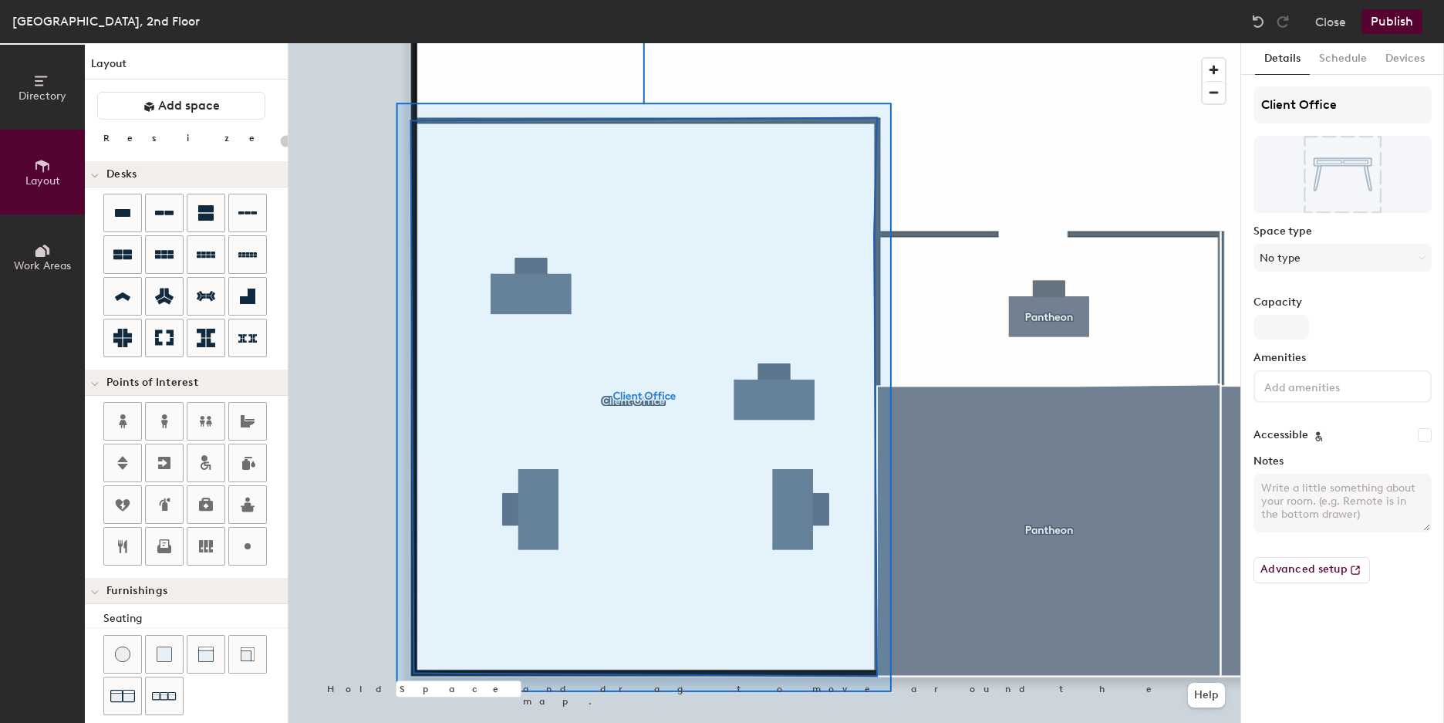
click at [53, 252] on button "Work Areas" at bounding box center [42, 256] width 85 height 85
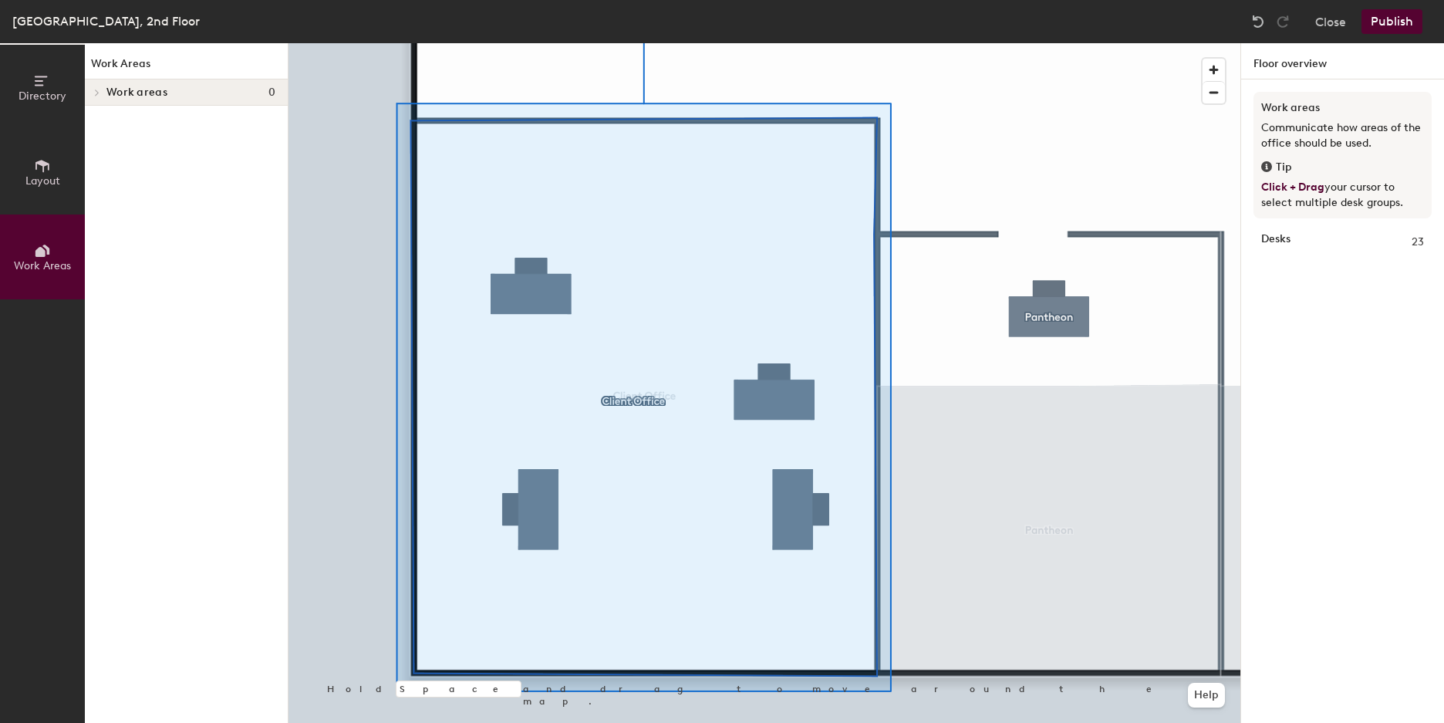
click at [50, 147] on button "Layout" at bounding box center [42, 172] width 85 height 85
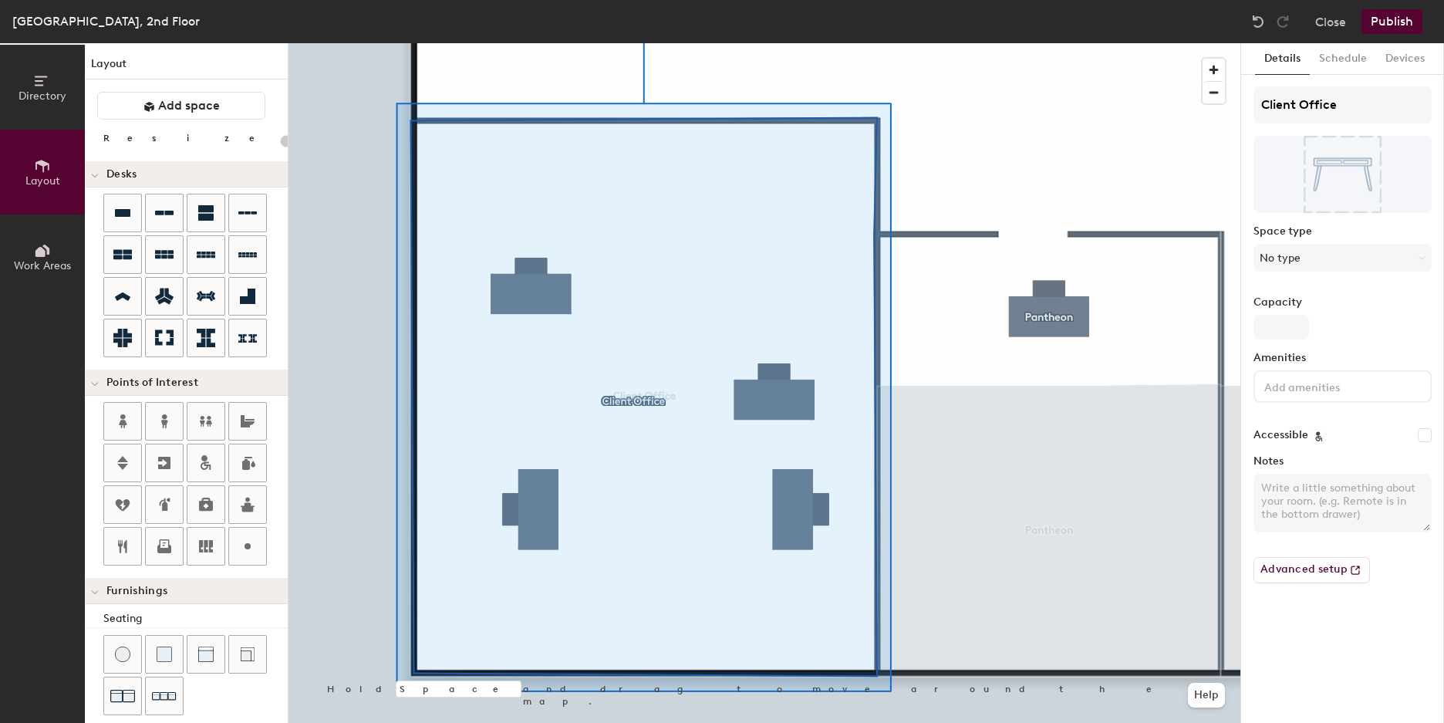
type input "20"
click at [49, 90] on span "Directory" at bounding box center [43, 95] width 48 height 13
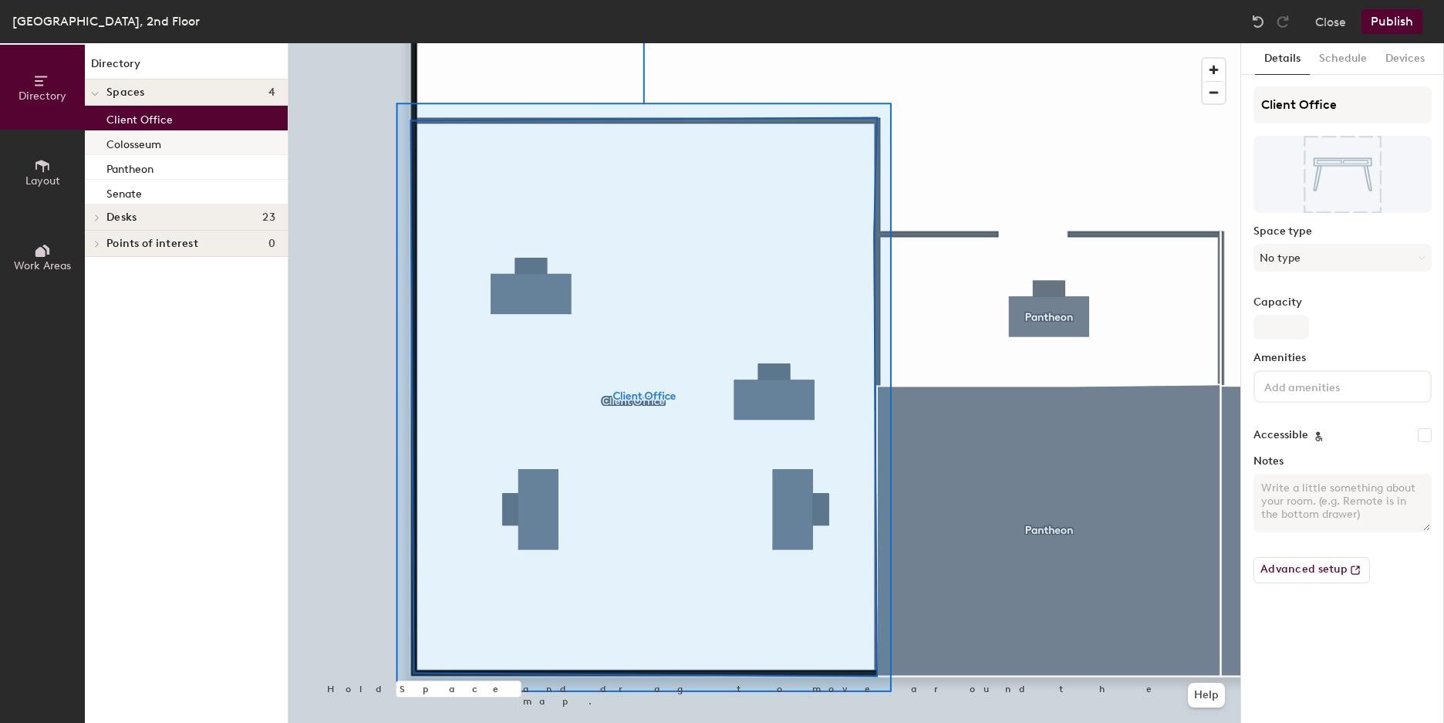
click at [172, 154] on div "Colosseum" at bounding box center [186, 142] width 203 height 25
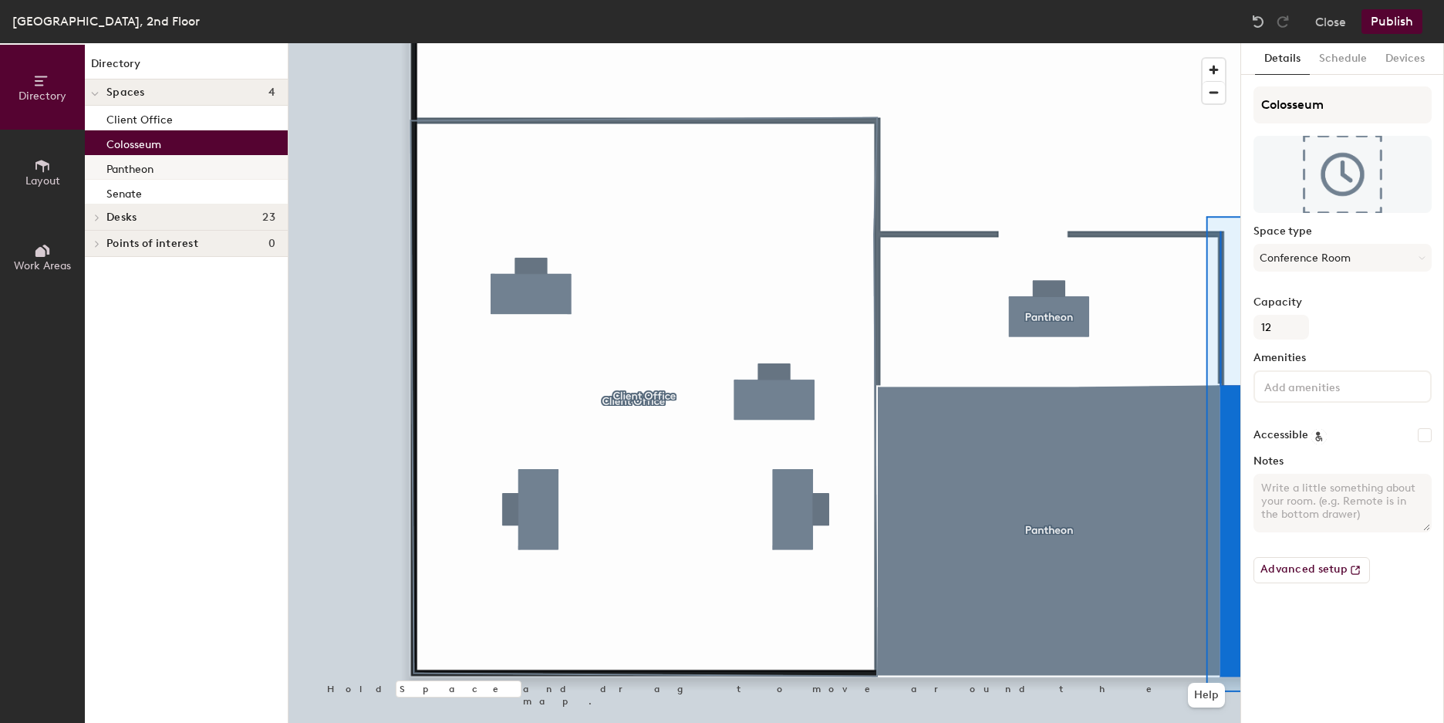
click at [174, 177] on div "Pantheon" at bounding box center [186, 167] width 203 height 25
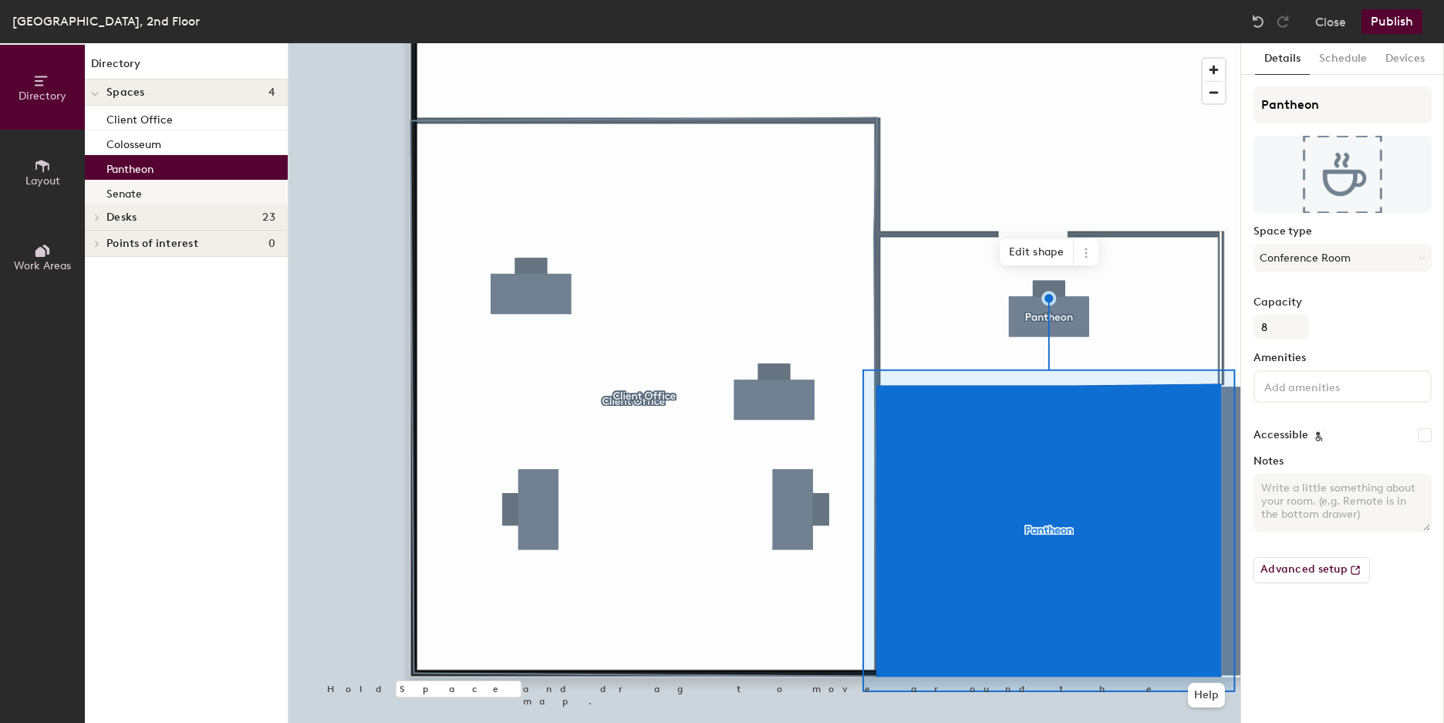
click at [177, 194] on div "Senate" at bounding box center [186, 192] width 203 height 25
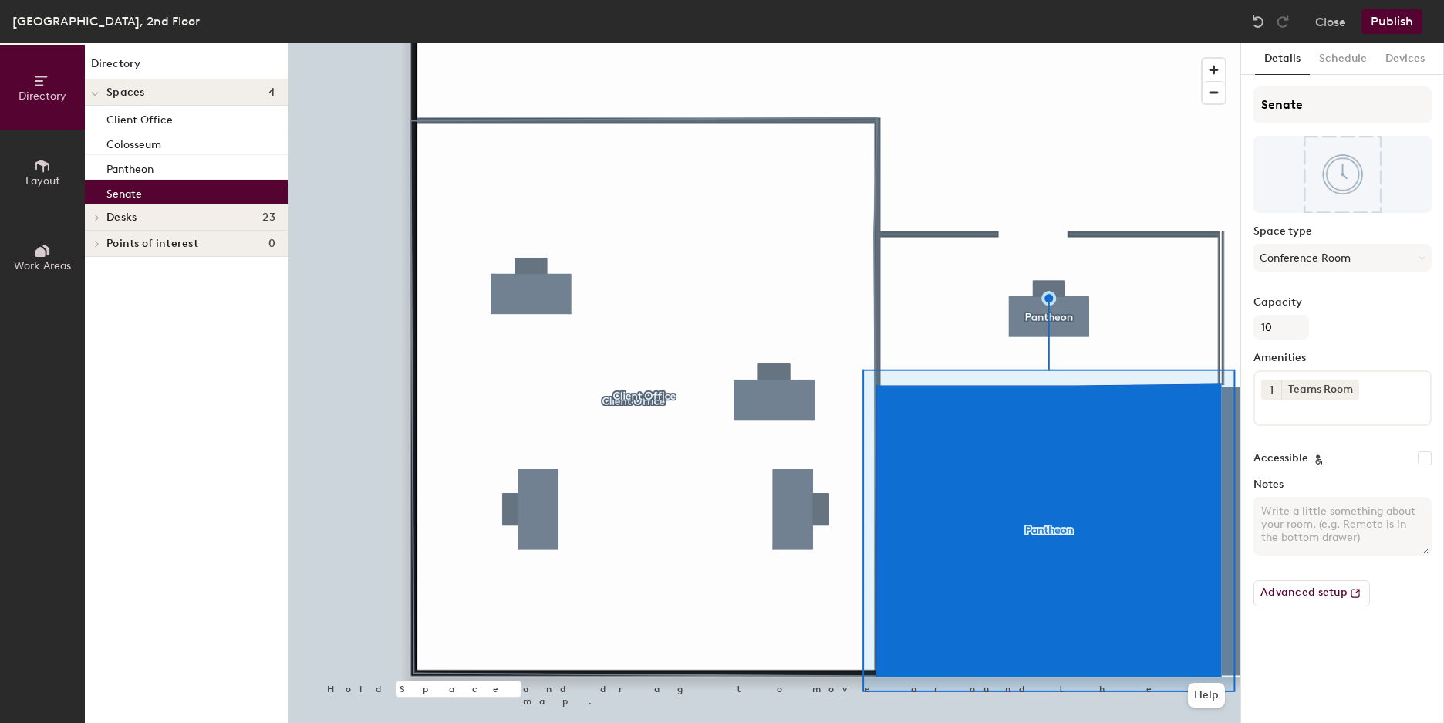
click at [178, 222] on h4 "Desks 23" at bounding box center [190, 217] width 169 height 12
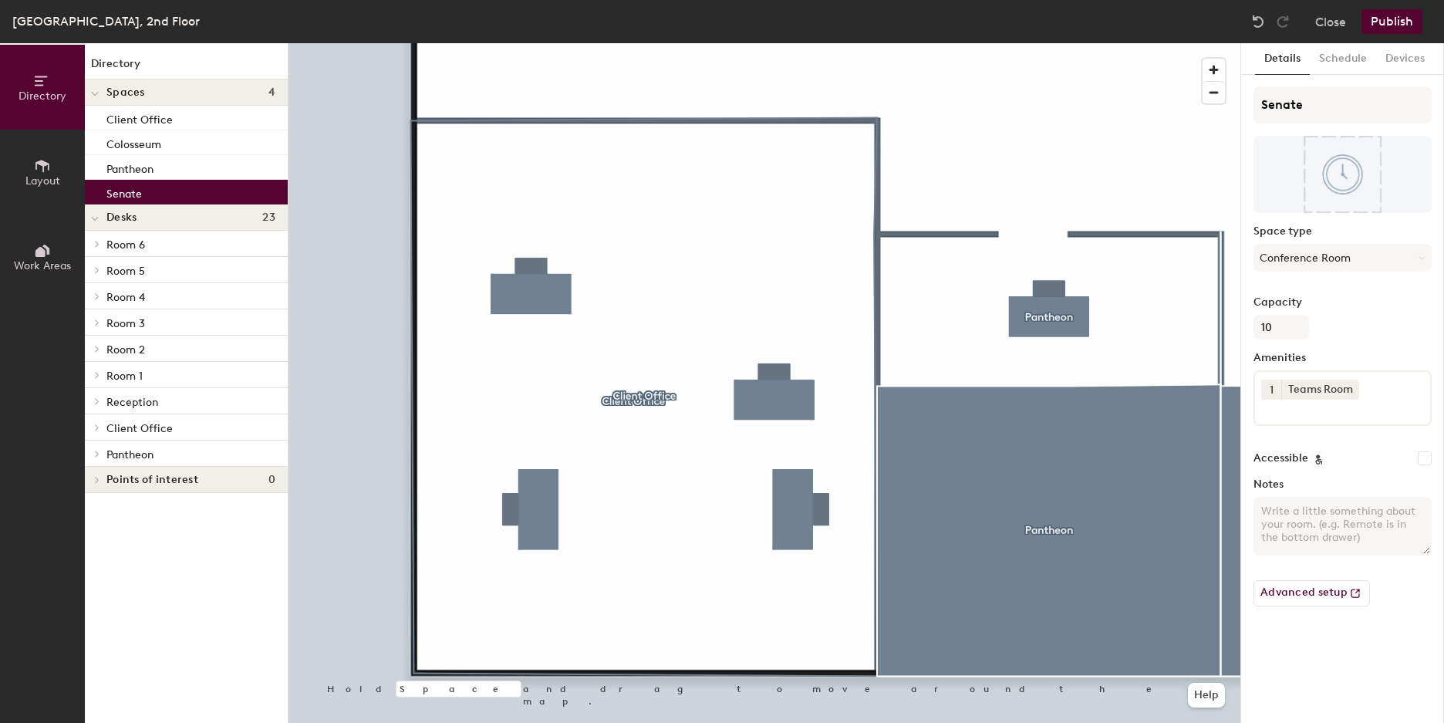
click at [169, 422] on span "Client Office" at bounding box center [139, 428] width 66 height 13
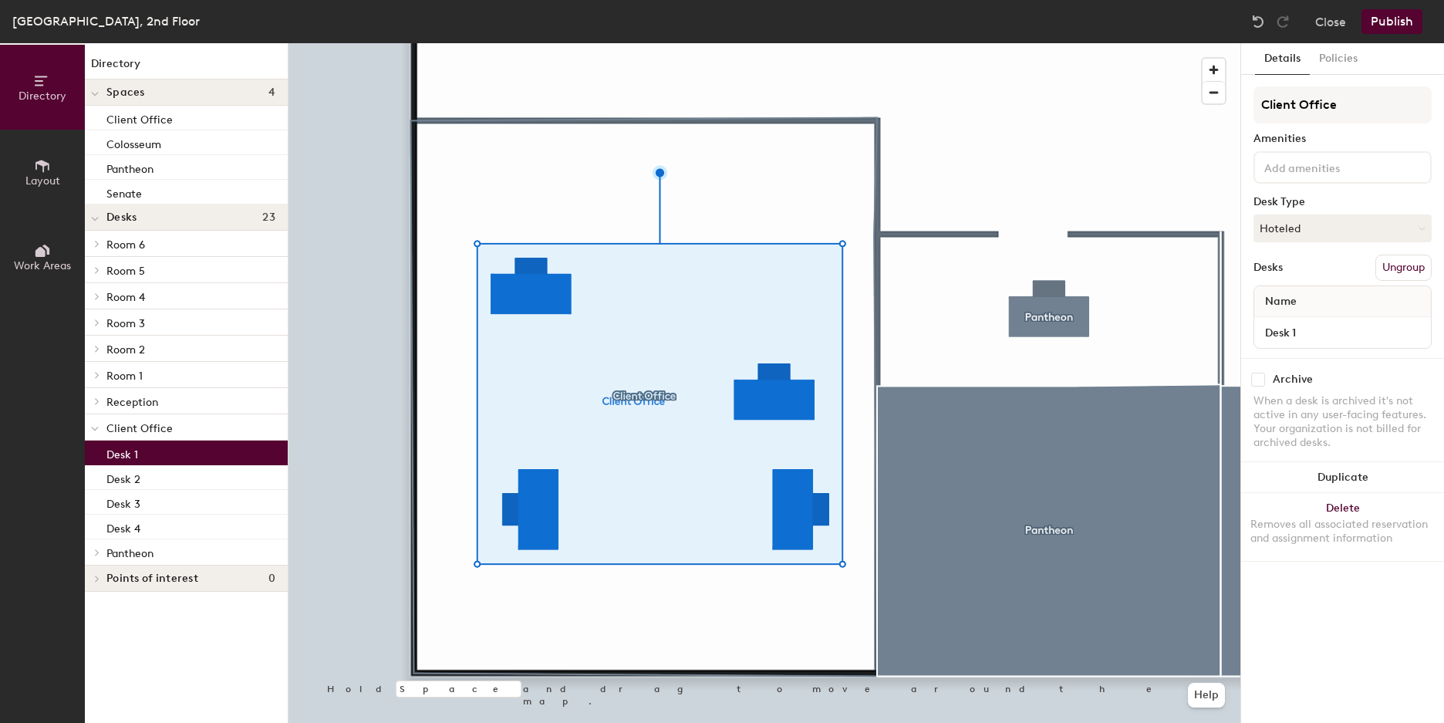
click at [159, 451] on div "Desk 1" at bounding box center [186, 452] width 203 height 25
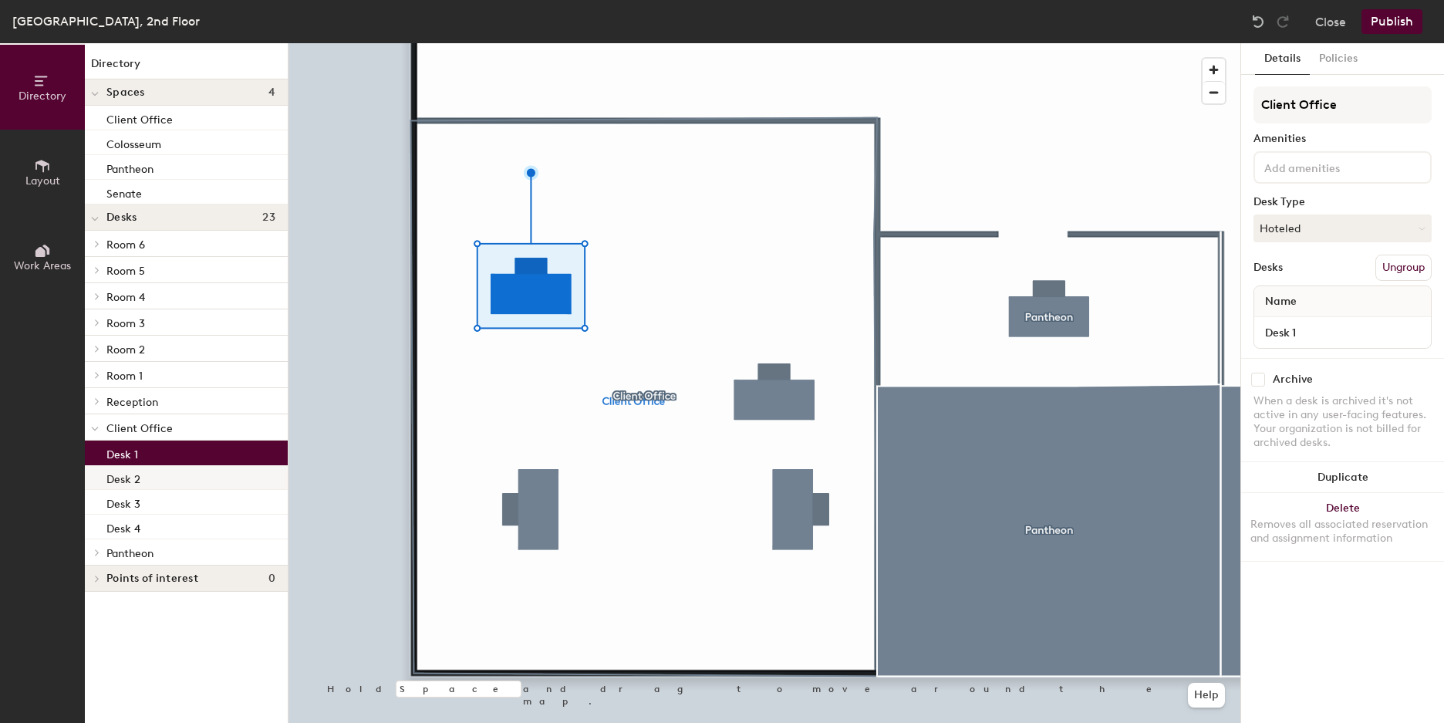
click at [167, 477] on div "Desk 2" at bounding box center [186, 477] width 203 height 25
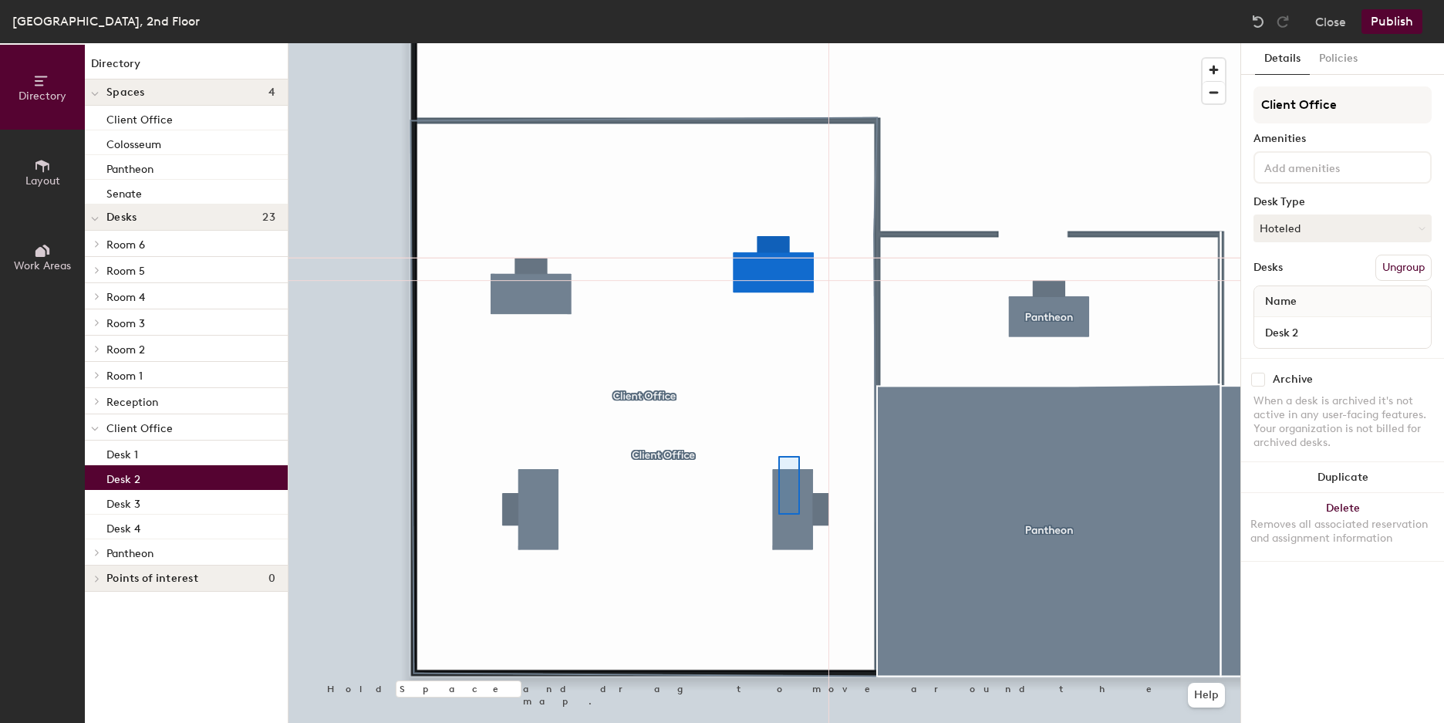
click at [778, 43] on div at bounding box center [765, 43] width 952 height 0
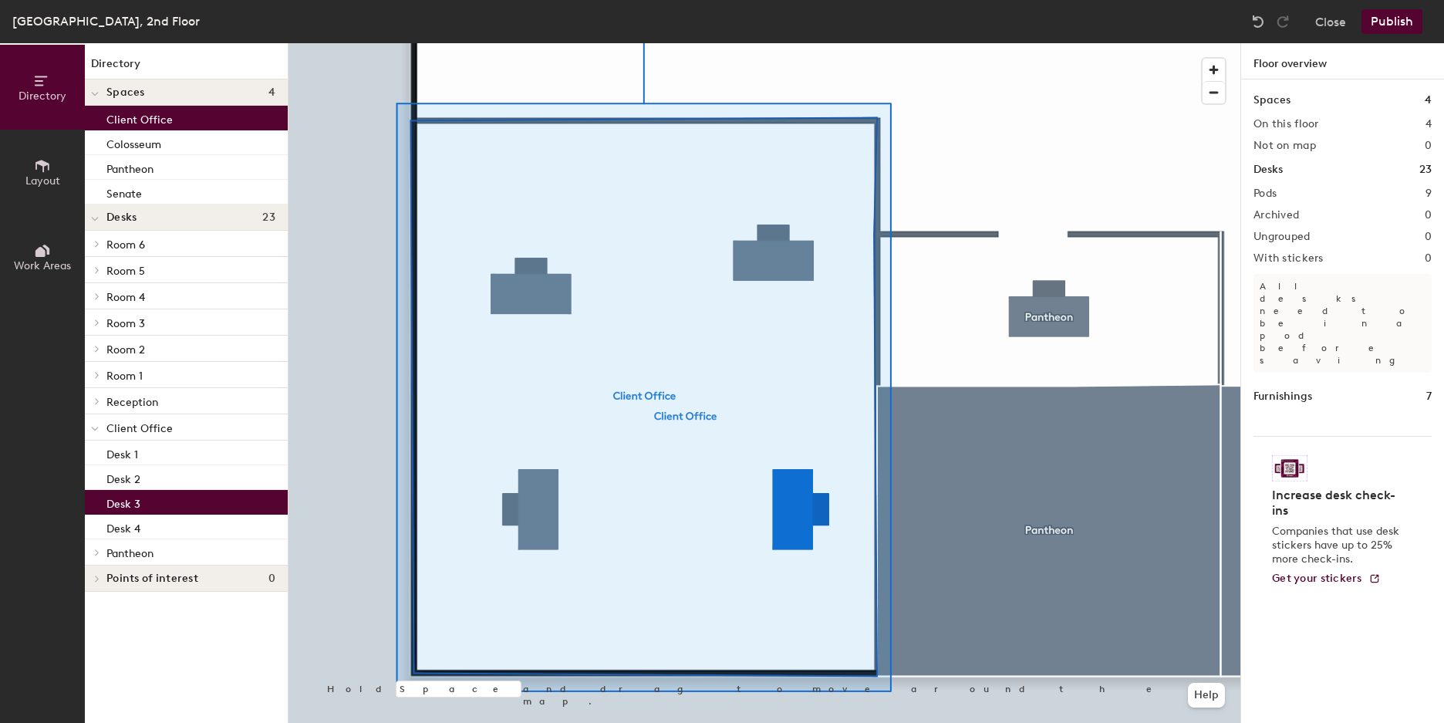
click at [165, 498] on div "Desk 3" at bounding box center [186, 502] width 203 height 25
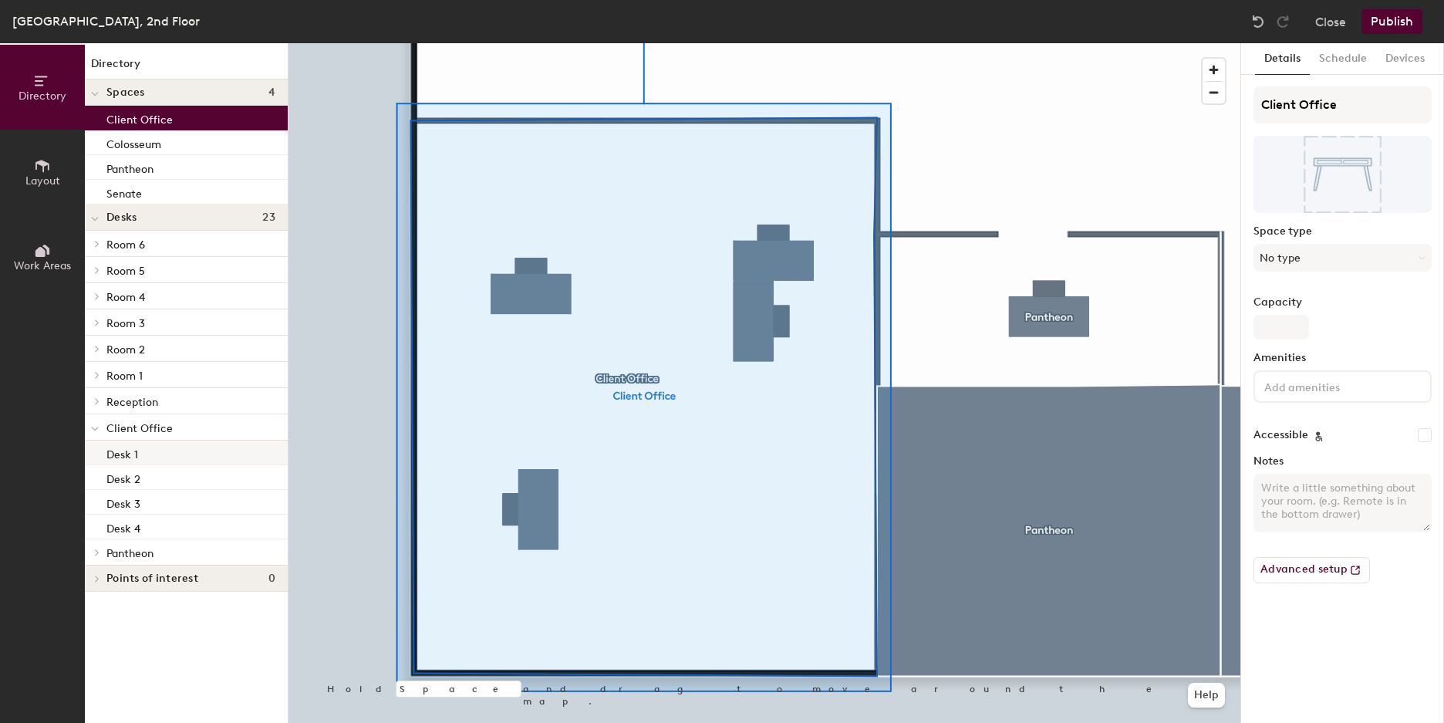
click at [241, 461] on div "Desk 1" at bounding box center [186, 452] width 203 height 25
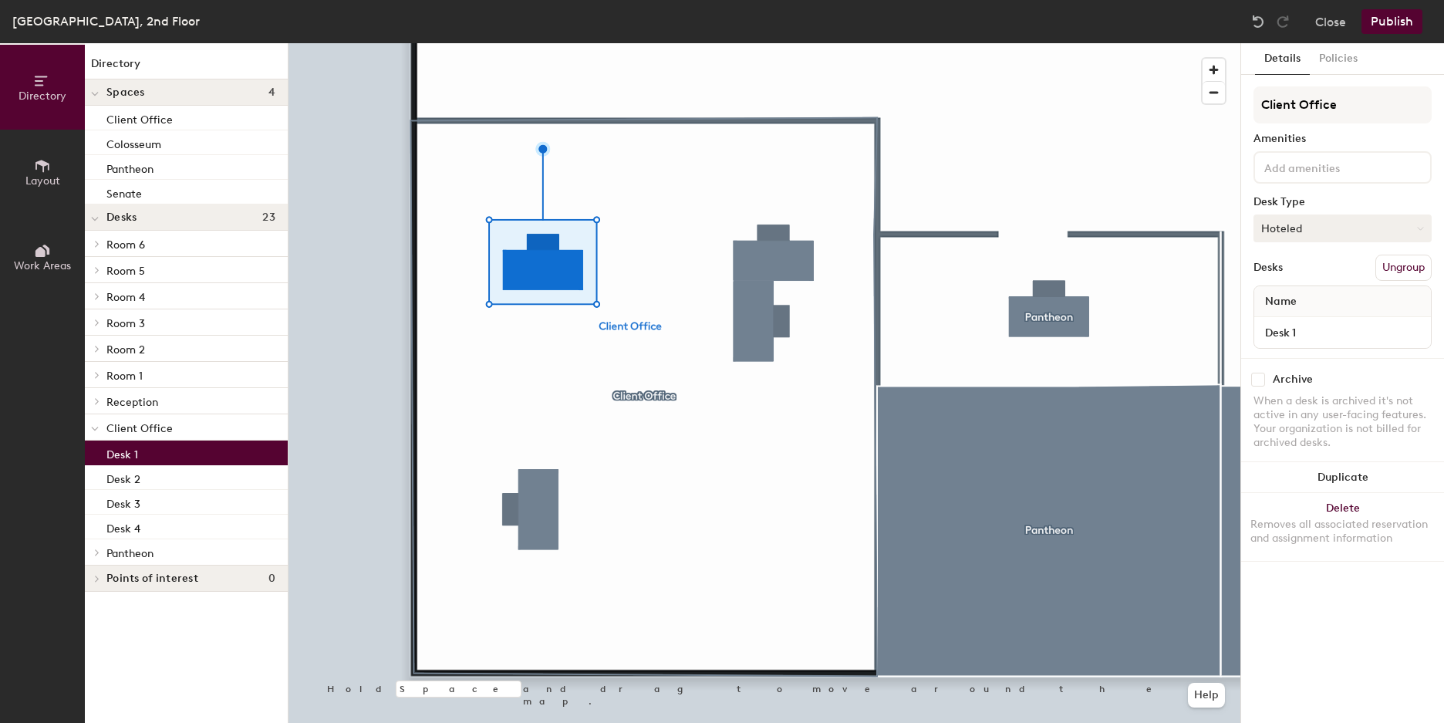
click at [1368, 220] on button "Hoteled" at bounding box center [1343, 228] width 178 height 28
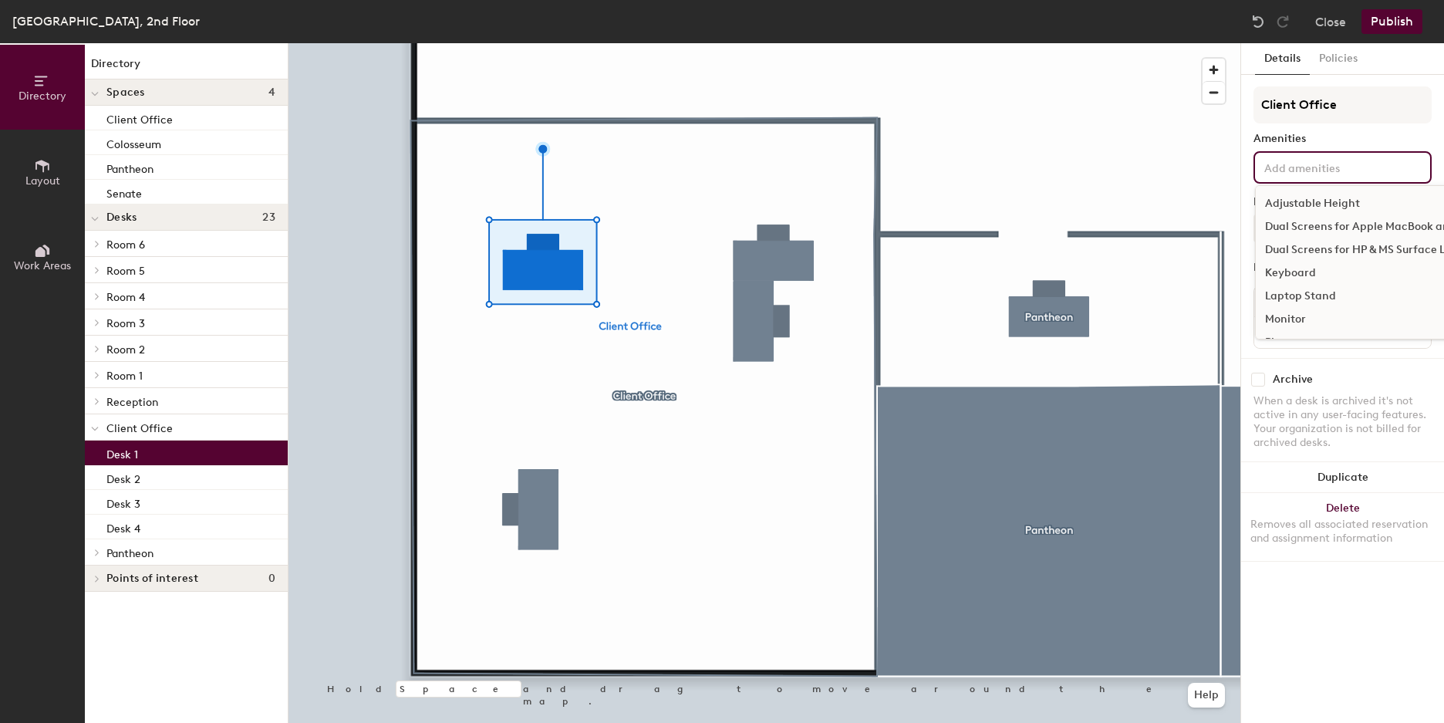
click at [1338, 160] on input at bounding box center [1330, 166] width 139 height 19
click at [1331, 144] on div "Amenities" at bounding box center [1343, 139] width 178 height 12
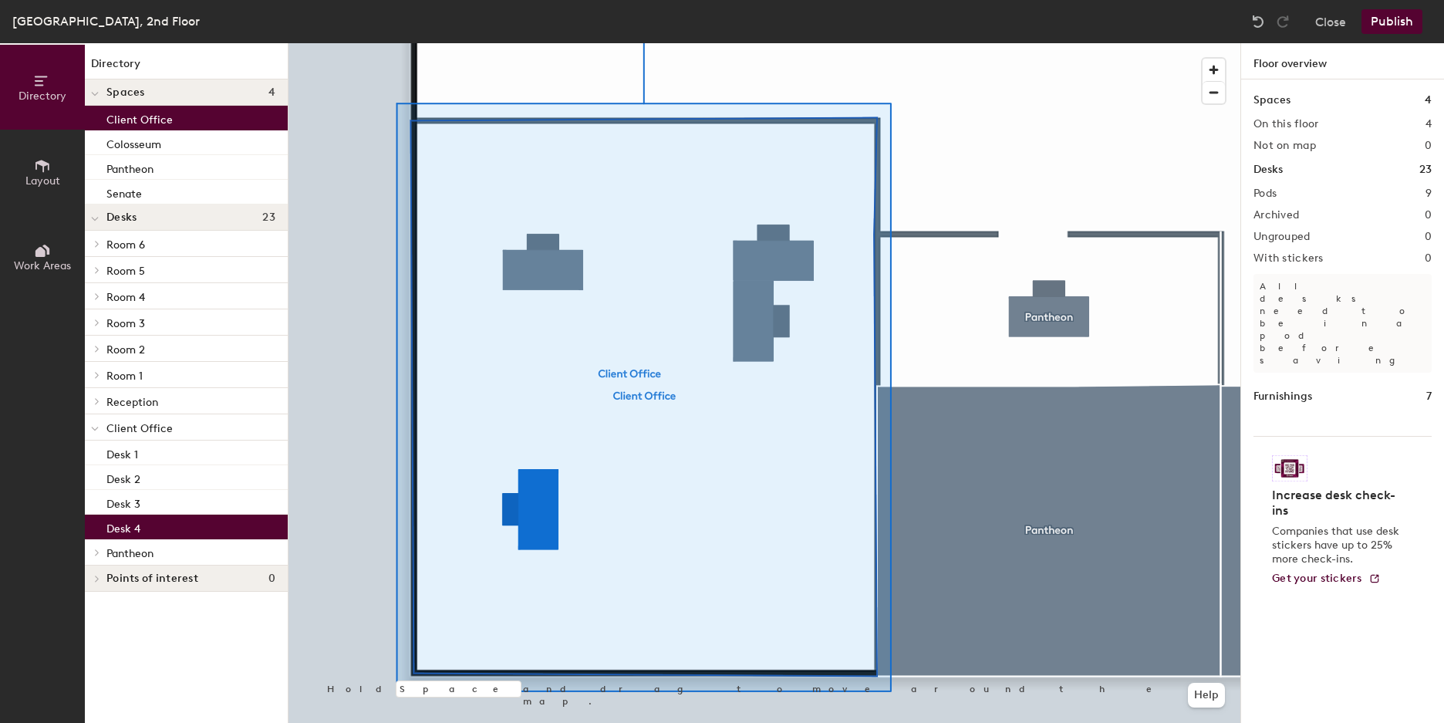
click at [204, 522] on div "Desk 4" at bounding box center [186, 527] width 203 height 25
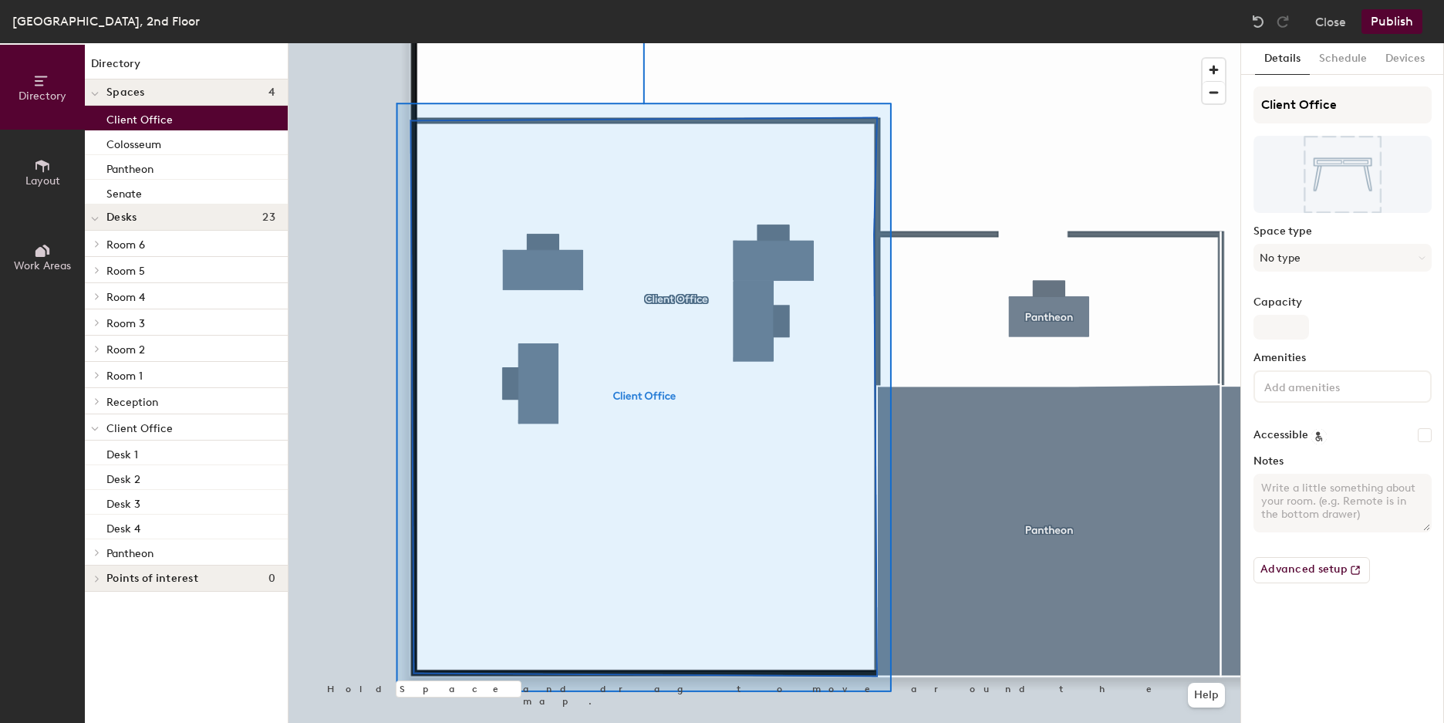
click at [73, 187] on button "Layout" at bounding box center [42, 172] width 85 height 85
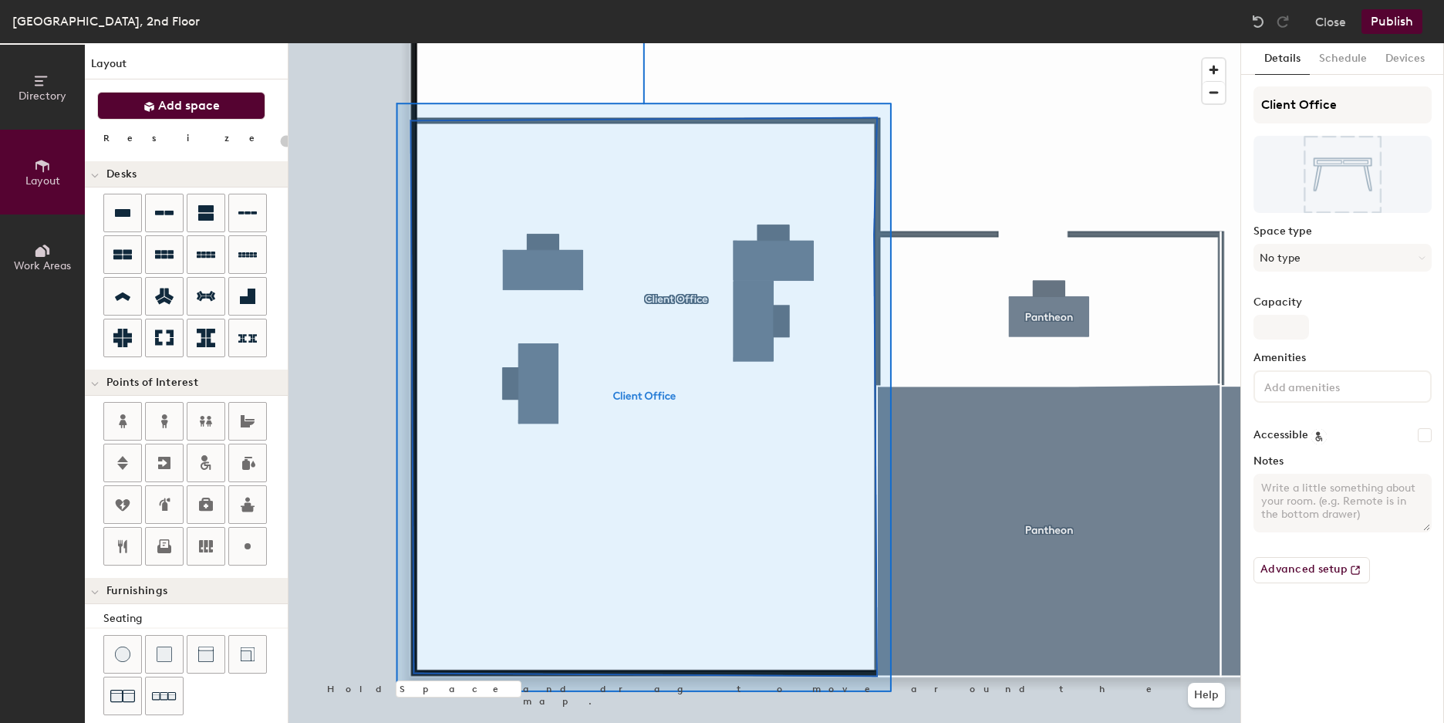
click at [208, 108] on span "Add space" at bounding box center [189, 105] width 62 height 15
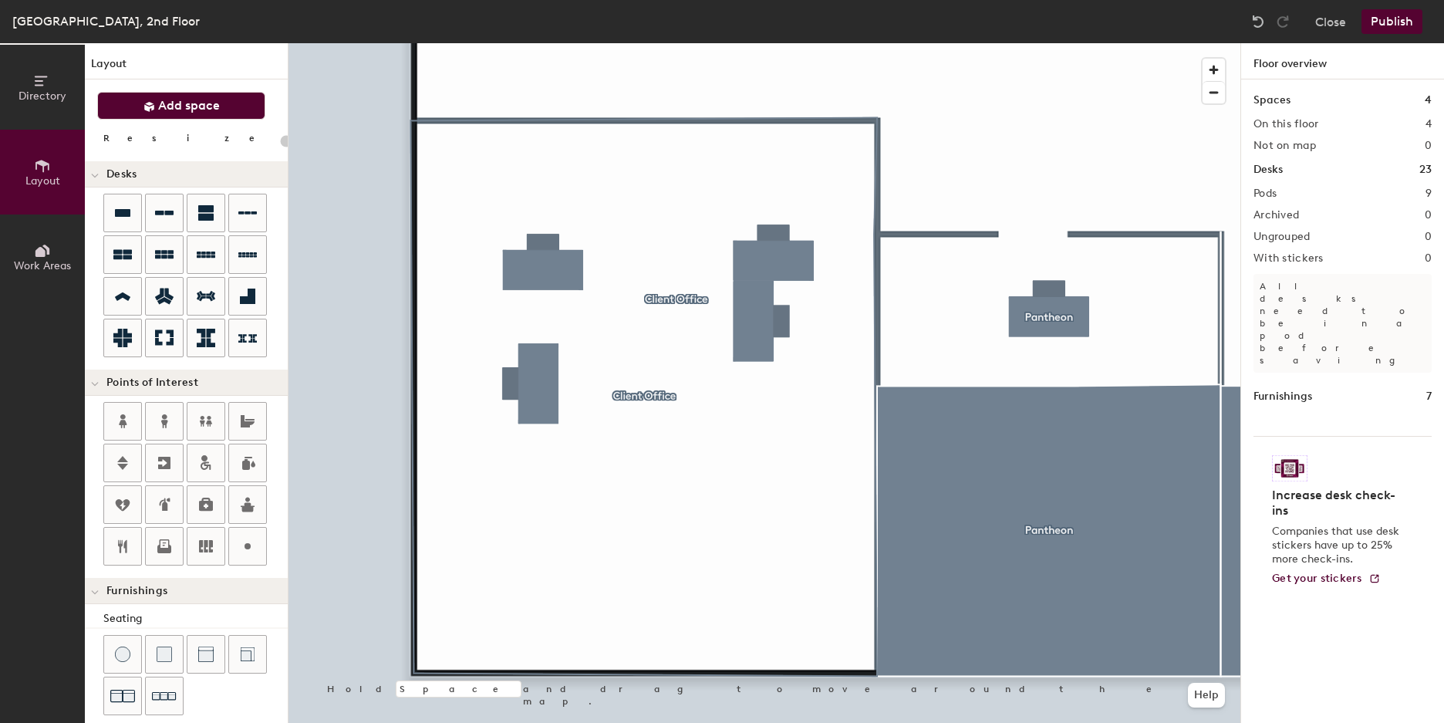
type input "20"
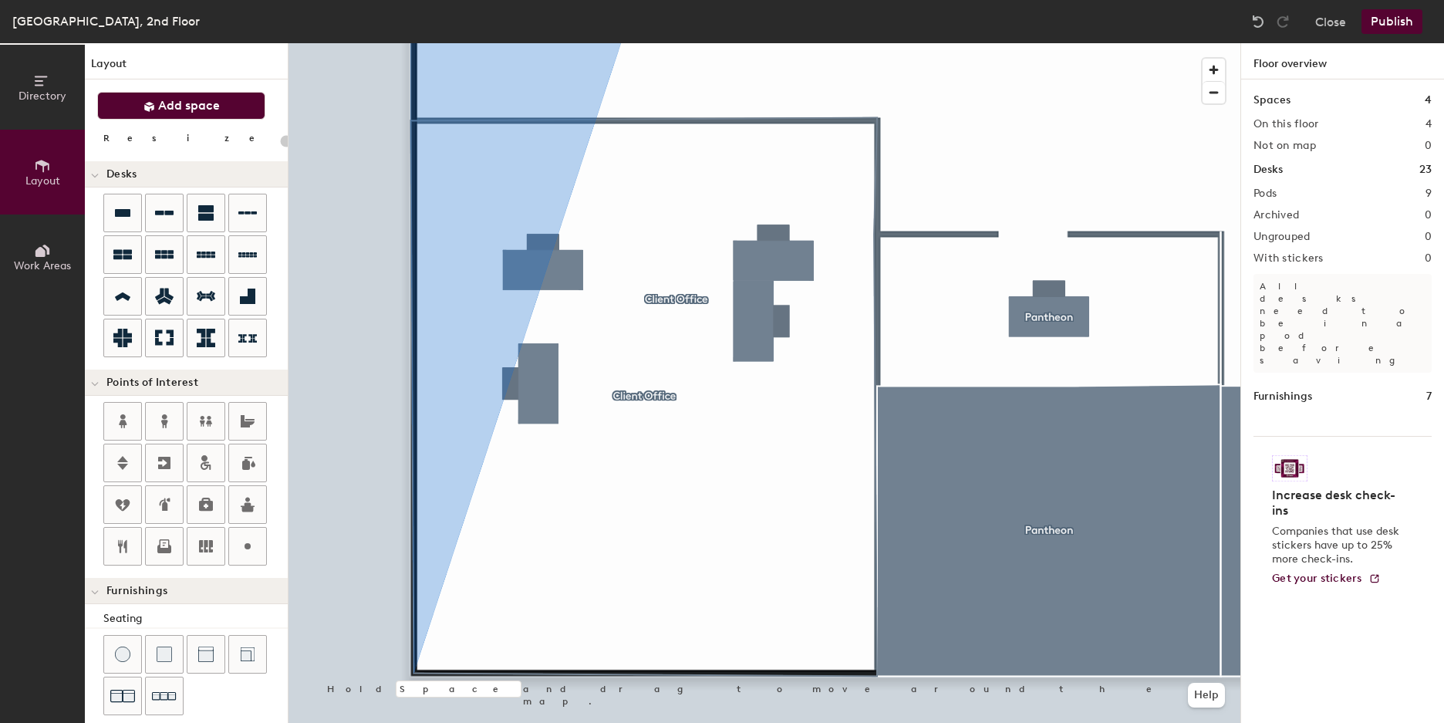
click at [52, 239] on button "Work Areas" at bounding box center [42, 256] width 85 height 85
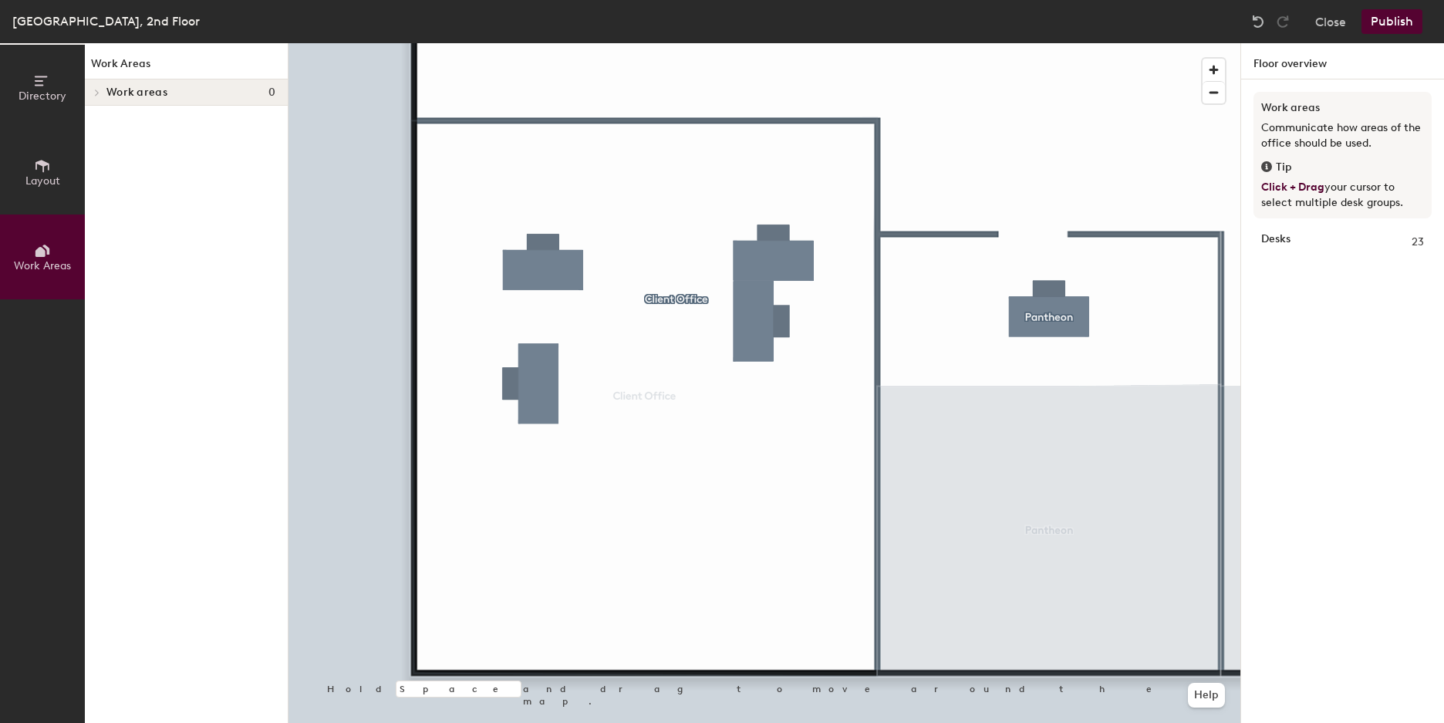
click at [60, 167] on button "Layout" at bounding box center [42, 172] width 85 height 85
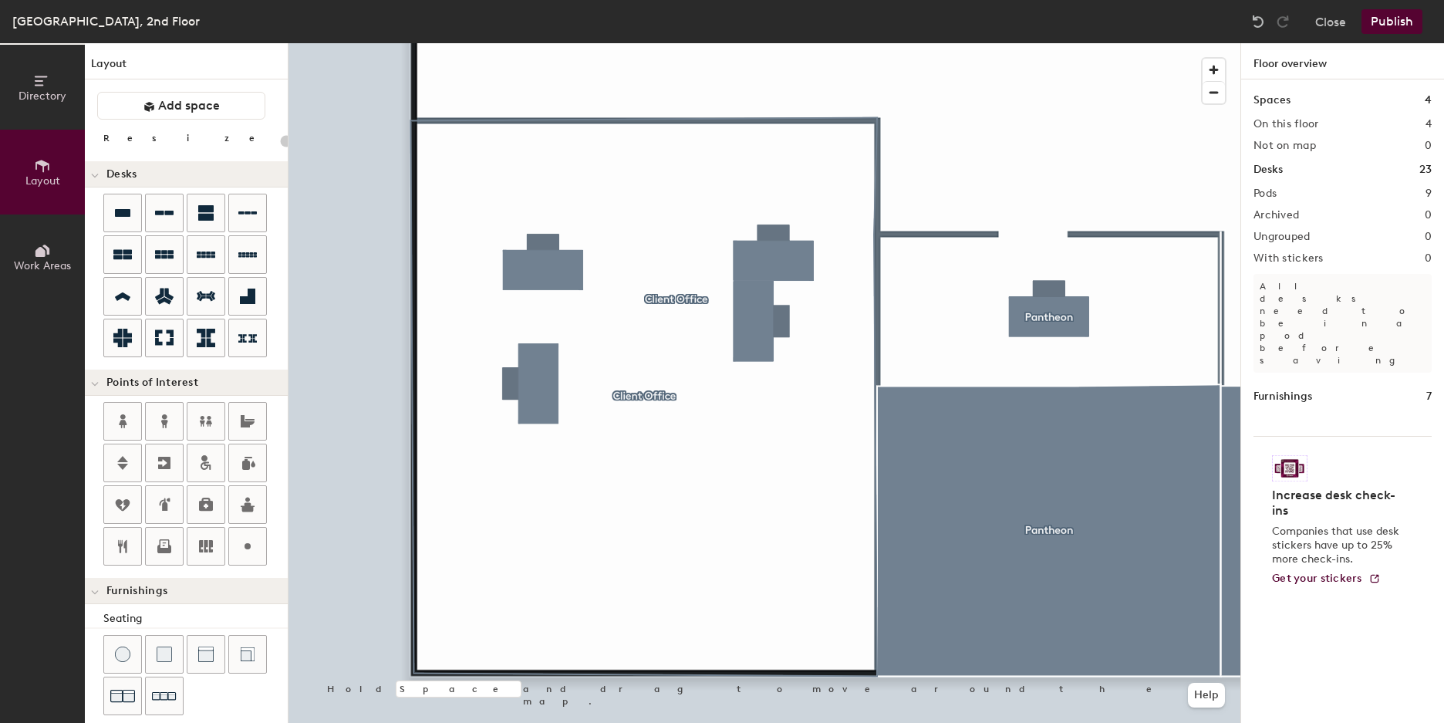
click at [95, 174] on icon at bounding box center [95, 176] width 8 height 6
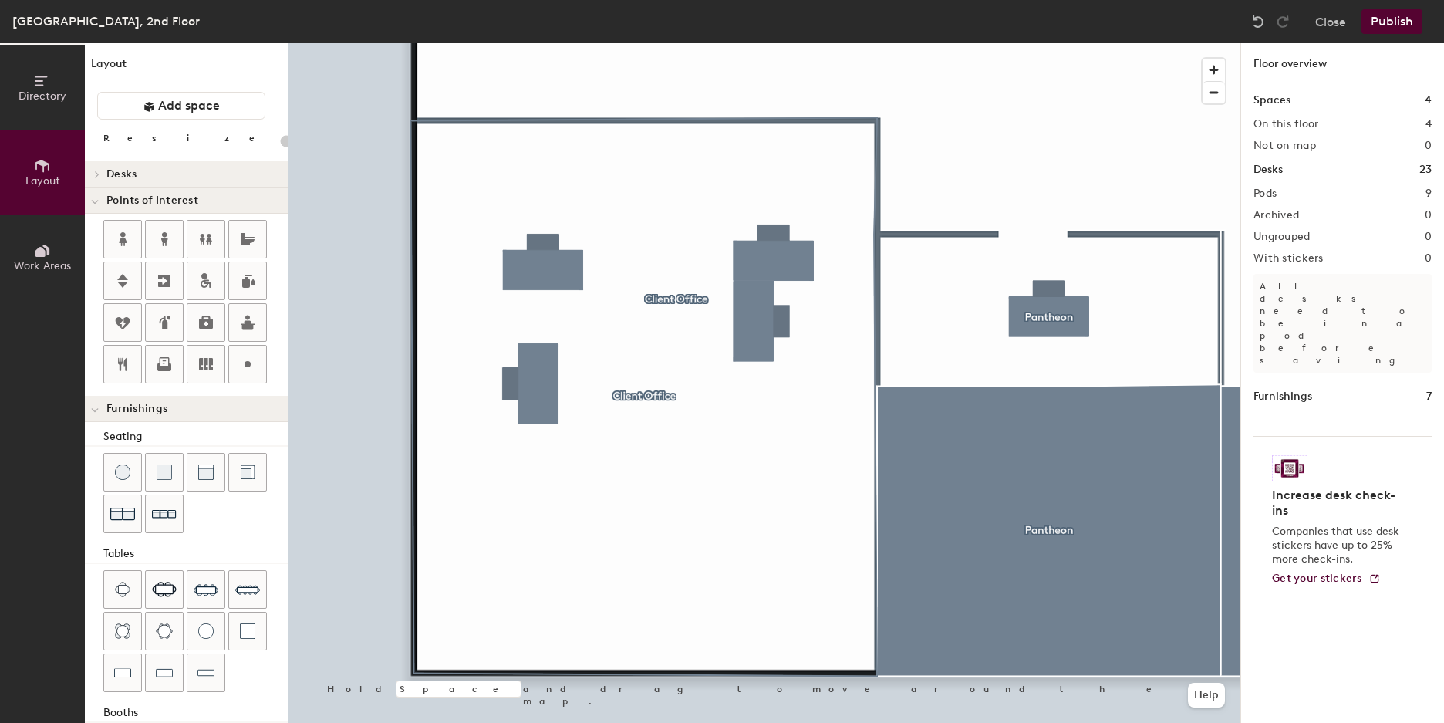
click at [96, 174] on icon at bounding box center [97, 174] width 6 height 8
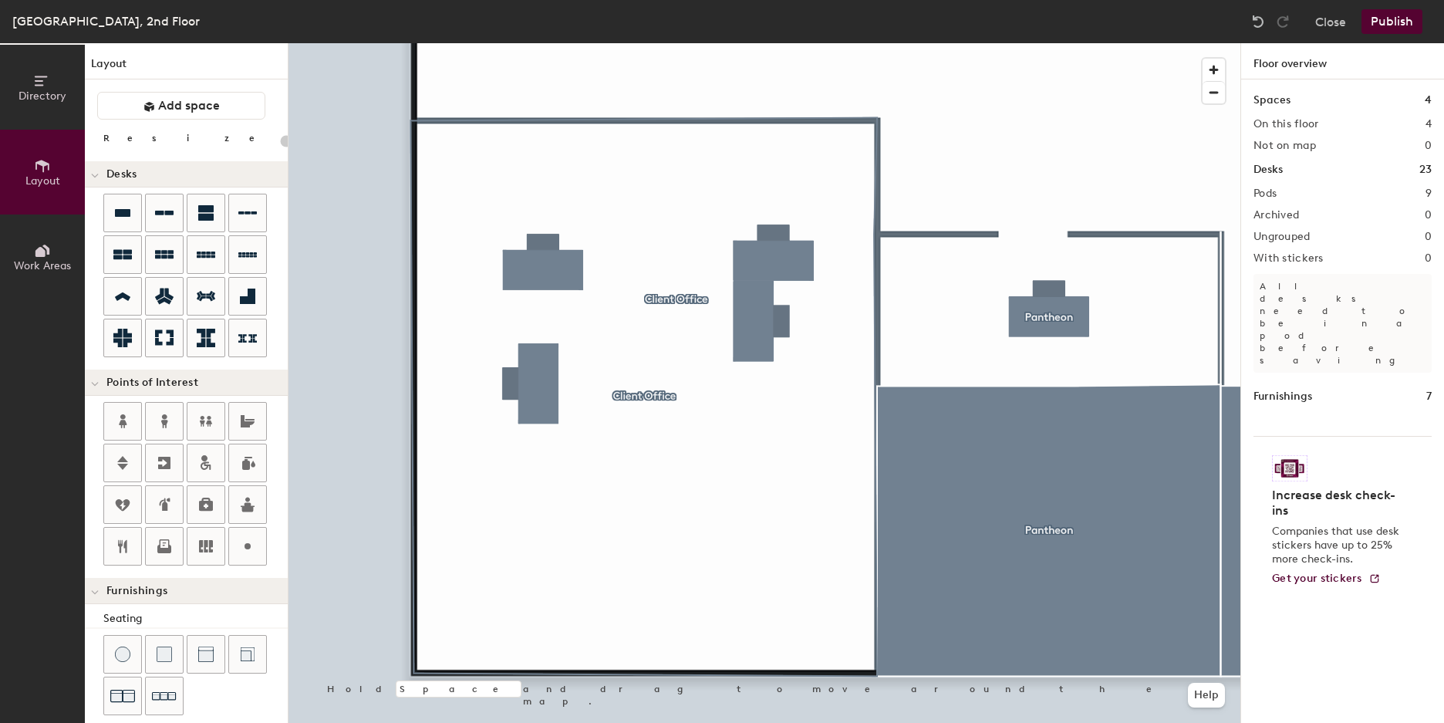
click at [877, 43] on div at bounding box center [765, 43] width 952 height 0
click at [877, 132] on div at bounding box center [878, 133] width 3 height 3
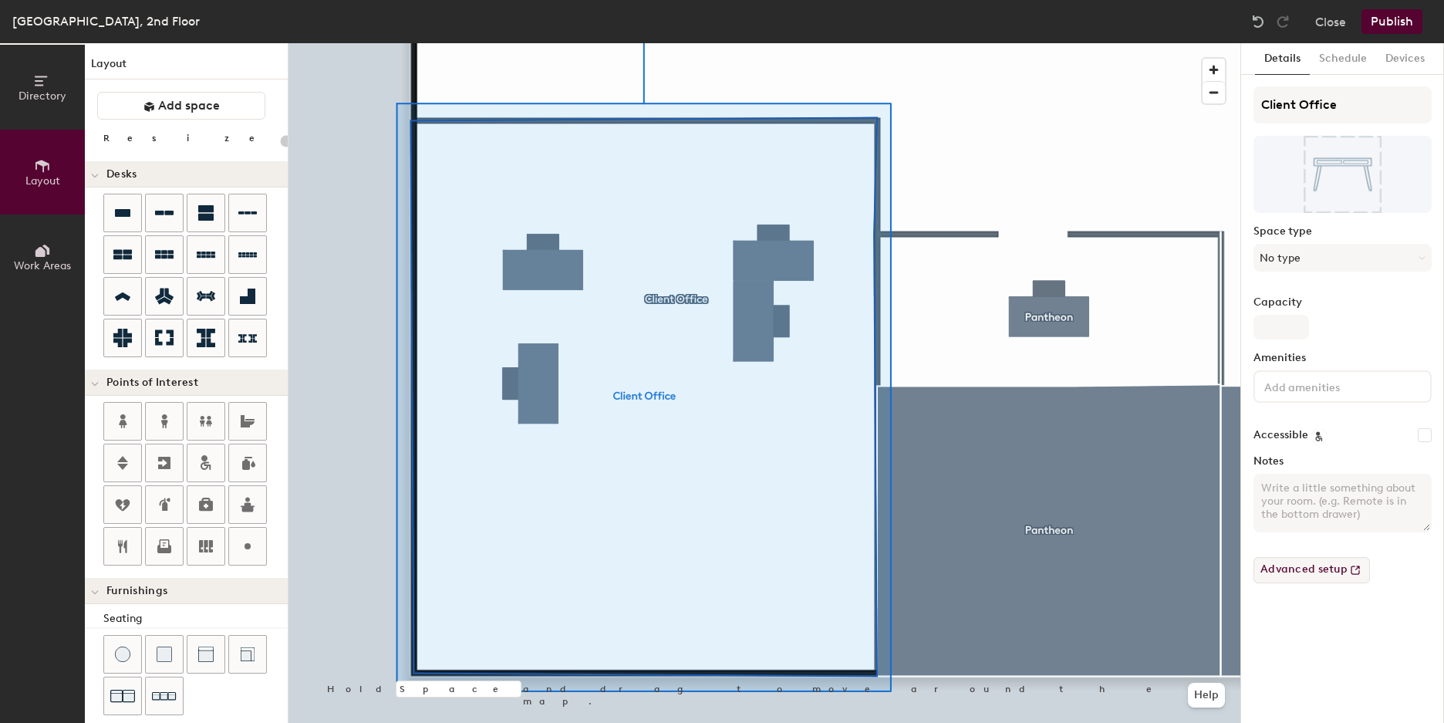
click at [1311, 569] on button "Advanced setup" at bounding box center [1312, 570] width 116 height 26
click at [1325, 60] on button "Schedule" at bounding box center [1343, 59] width 66 height 32
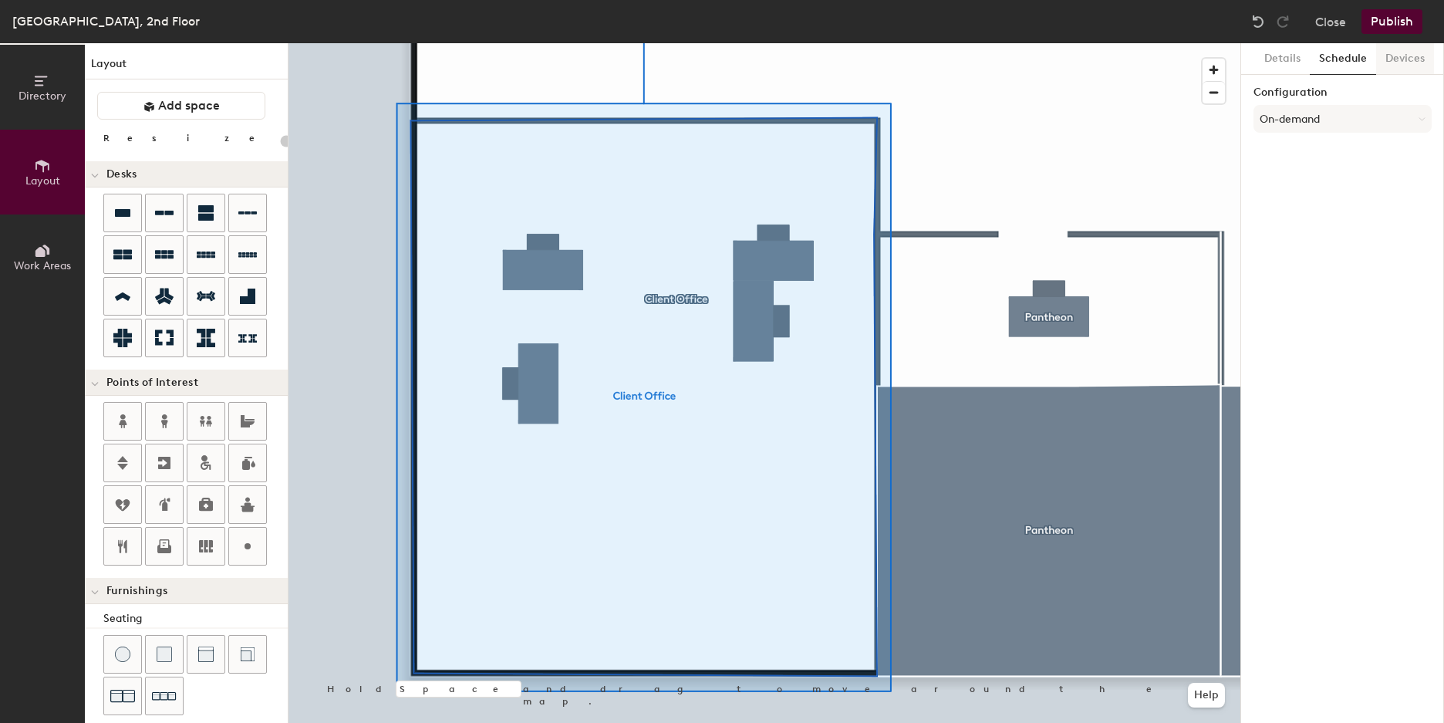
click at [1385, 69] on button "Devices" at bounding box center [1405, 59] width 58 height 32
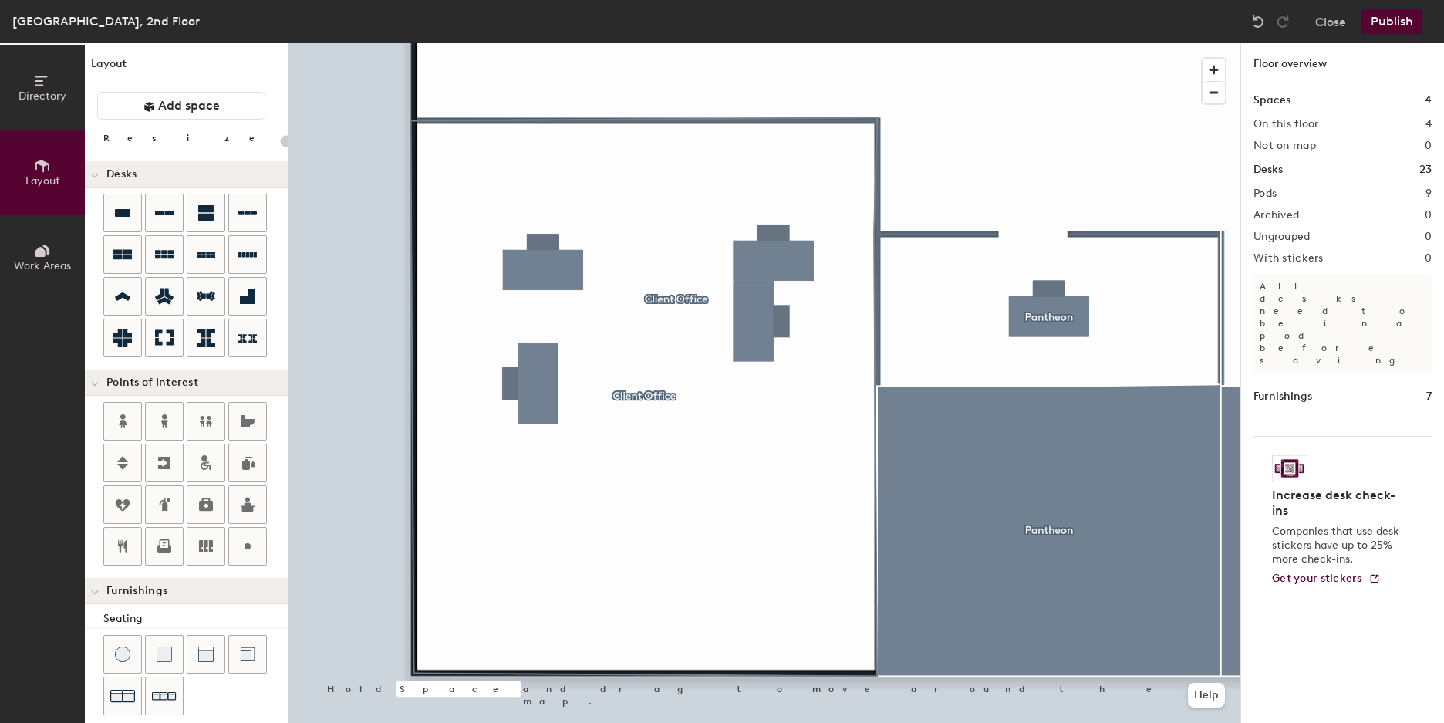
type input "20"
click at [36, 93] on span "Directory" at bounding box center [43, 95] width 48 height 13
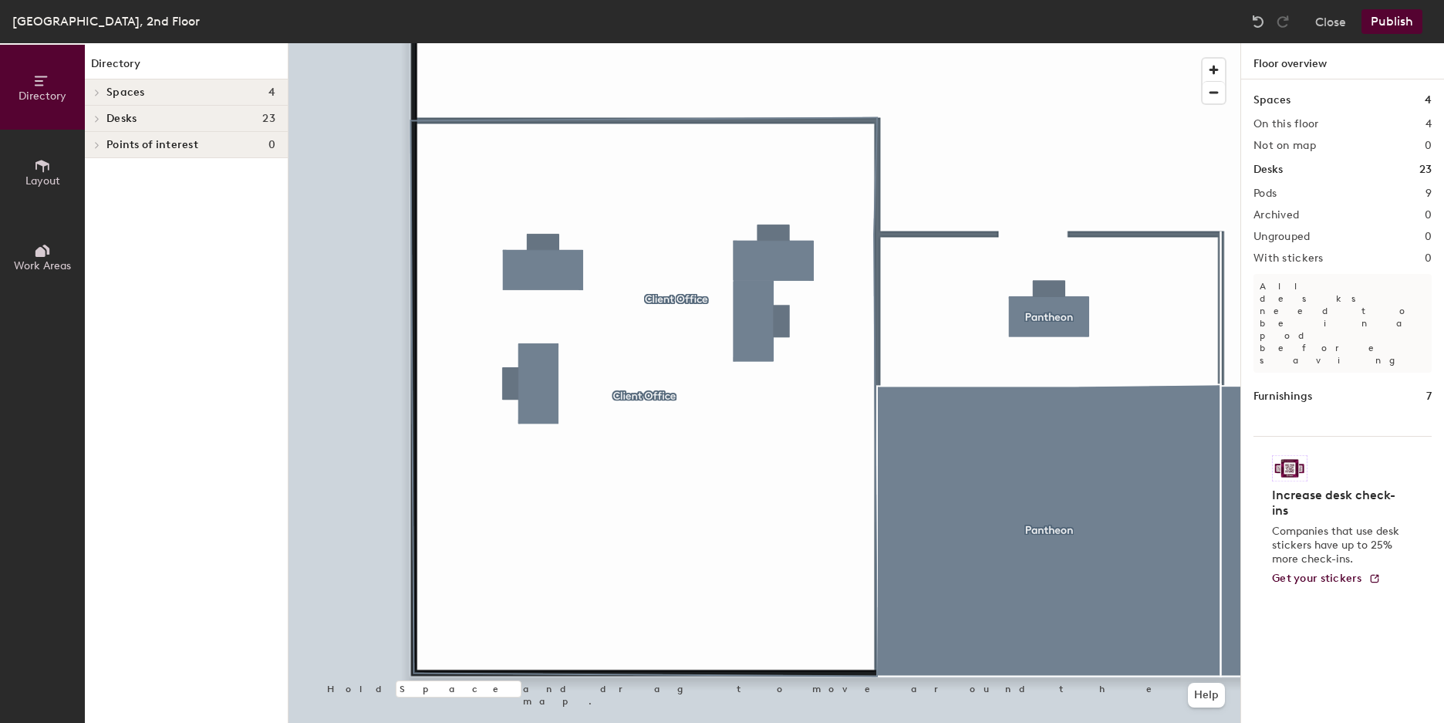
click at [146, 115] on h4 "Desks 23" at bounding box center [190, 119] width 169 height 12
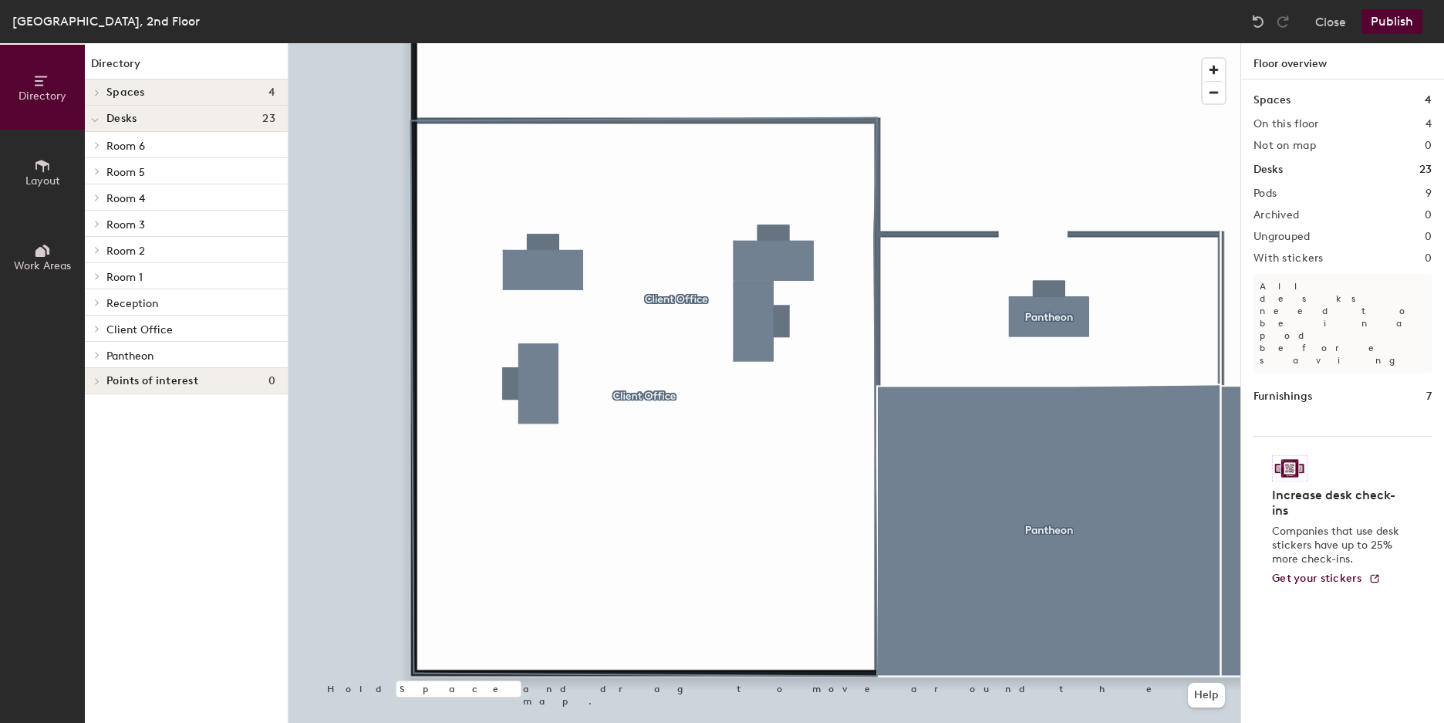
click at [165, 334] on span "Client Office" at bounding box center [139, 329] width 66 height 13
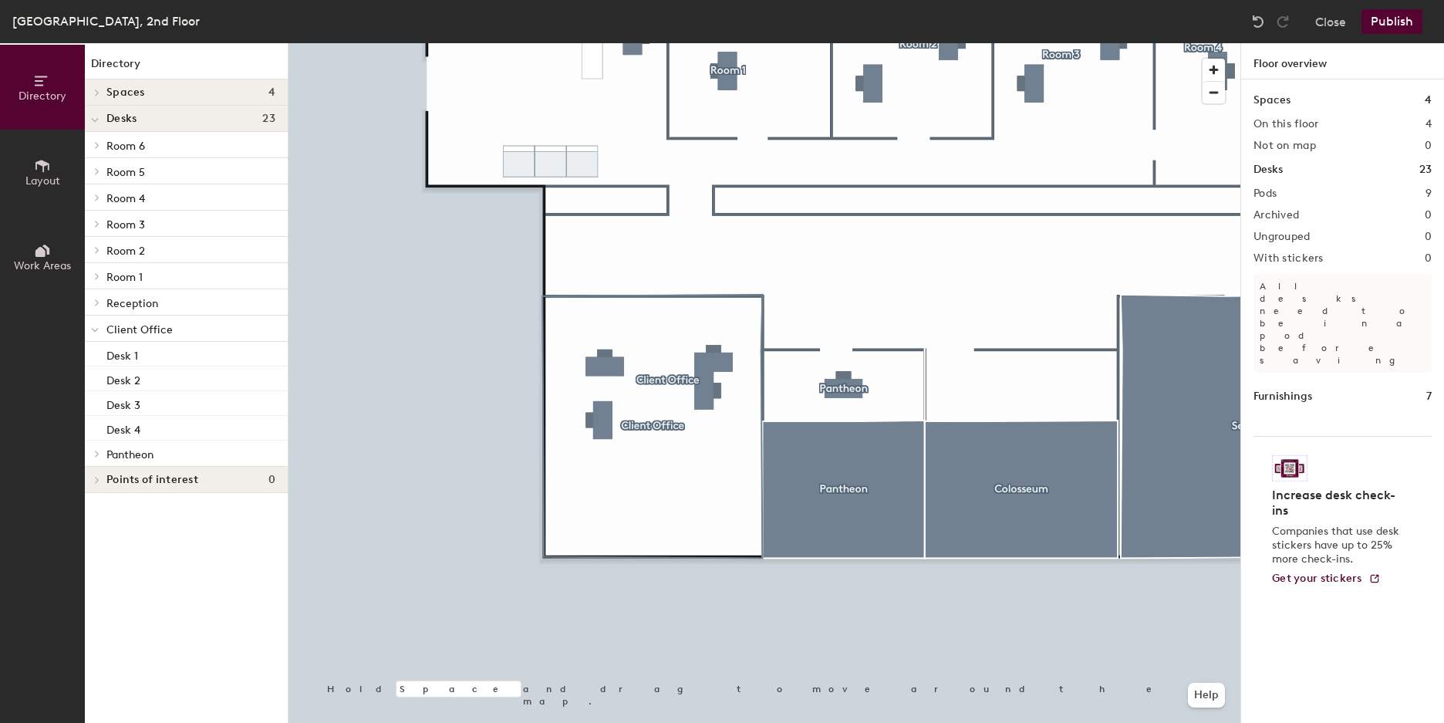
click at [39, 181] on span "Layout" at bounding box center [42, 180] width 35 height 13
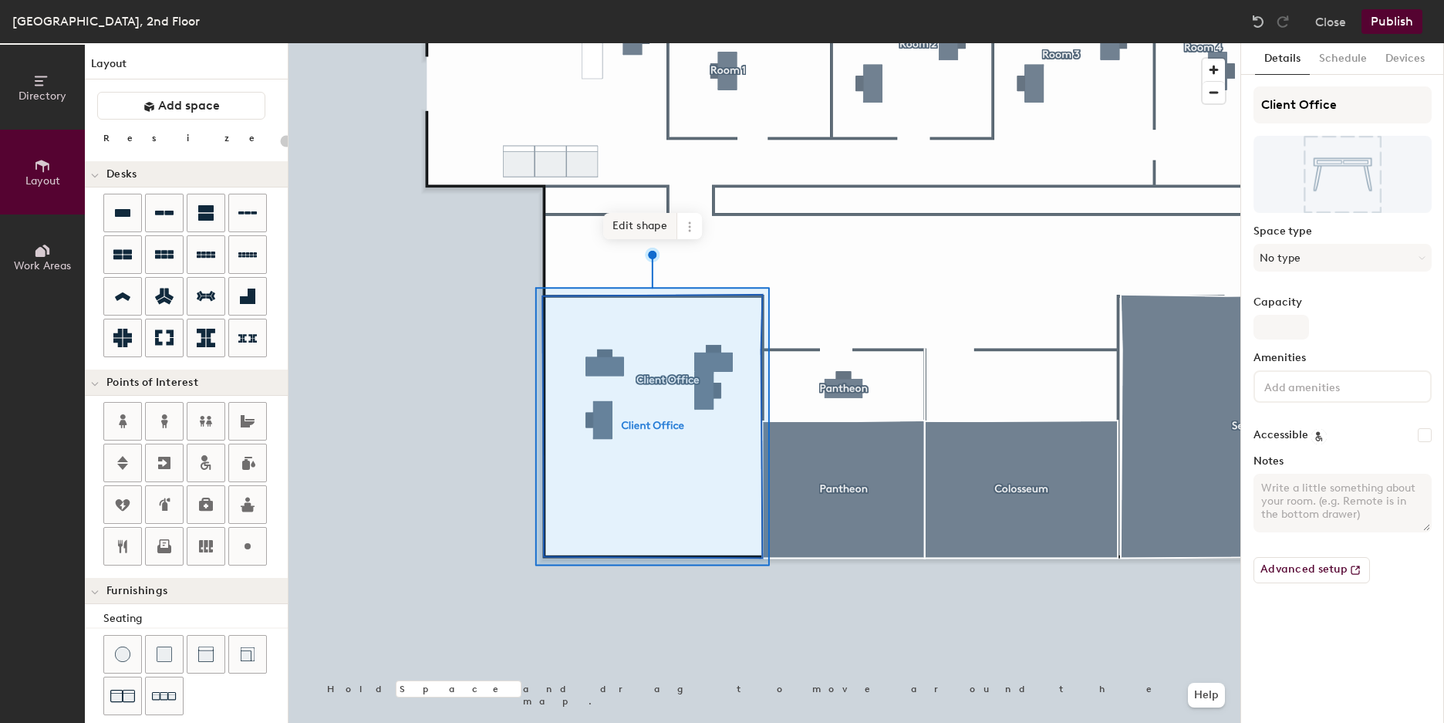
click at [634, 232] on span "Edit shape" at bounding box center [640, 226] width 74 height 26
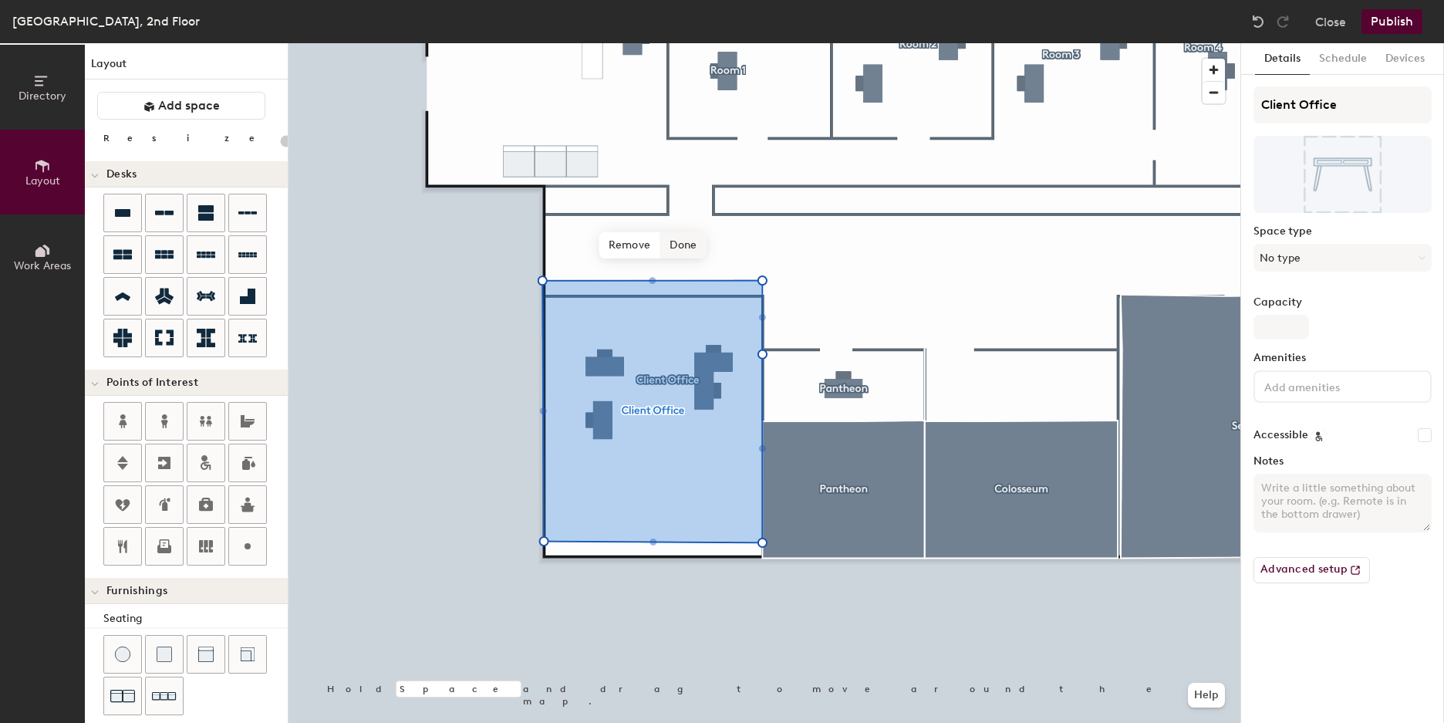
click at [699, 254] on span "Done" at bounding box center [683, 245] width 46 height 26
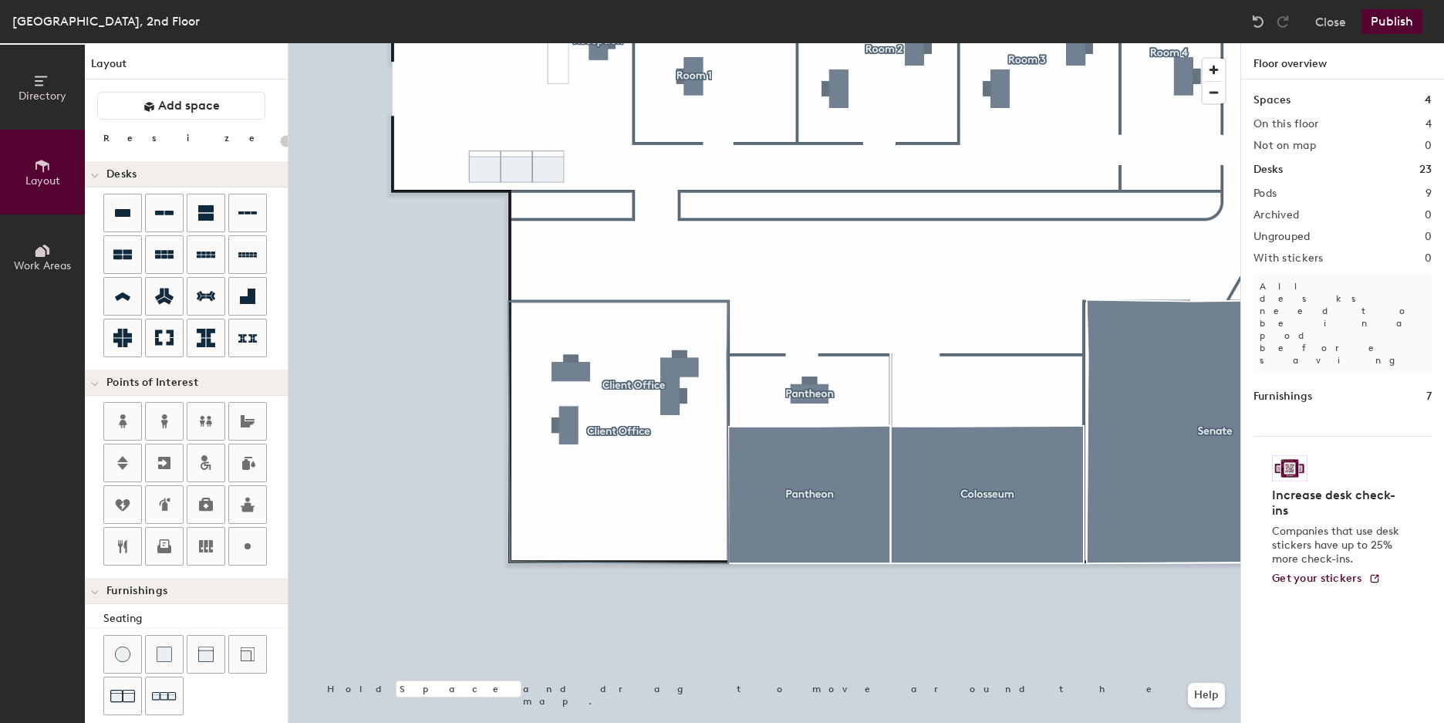
click at [730, 43] on div at bounding box center [765, 43] width 952 height 0
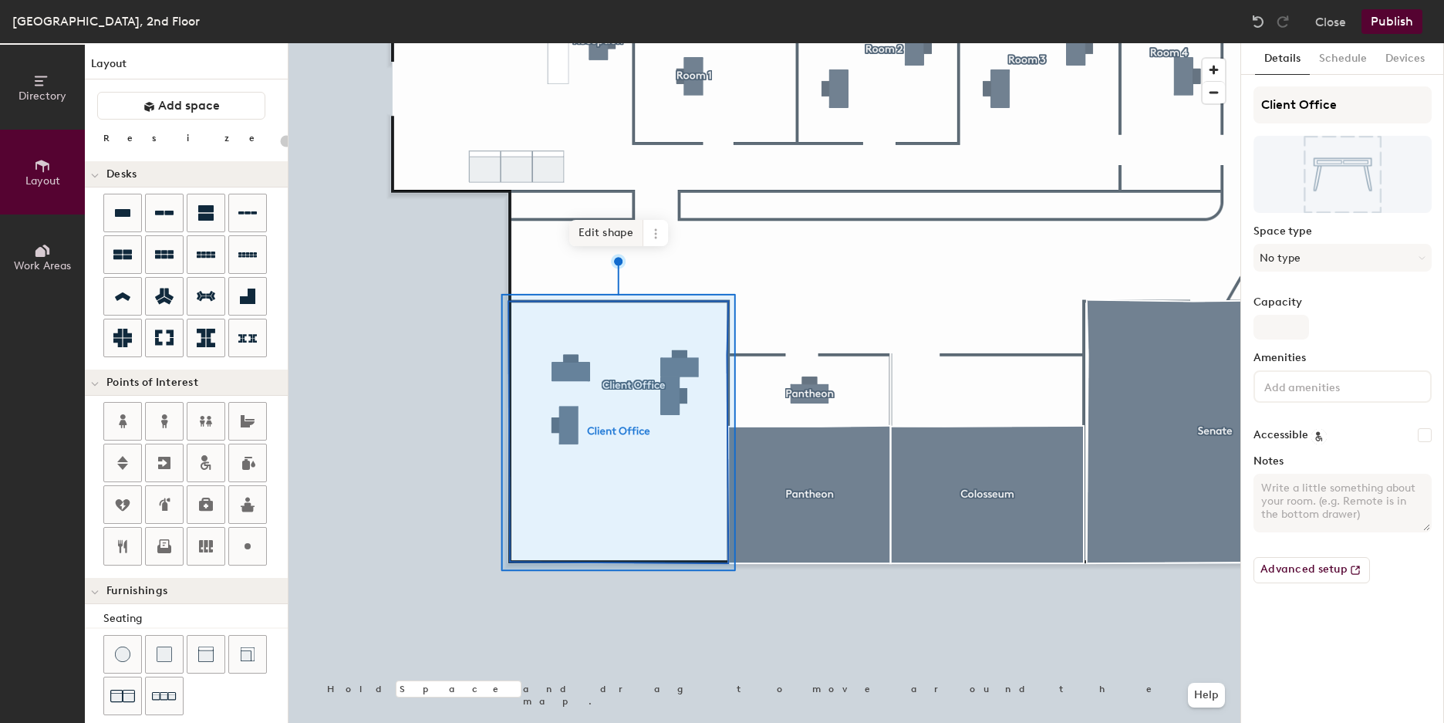
click at [581, 221] on span "Edit shape" at bounding box center [606, 233] width 74 height 26
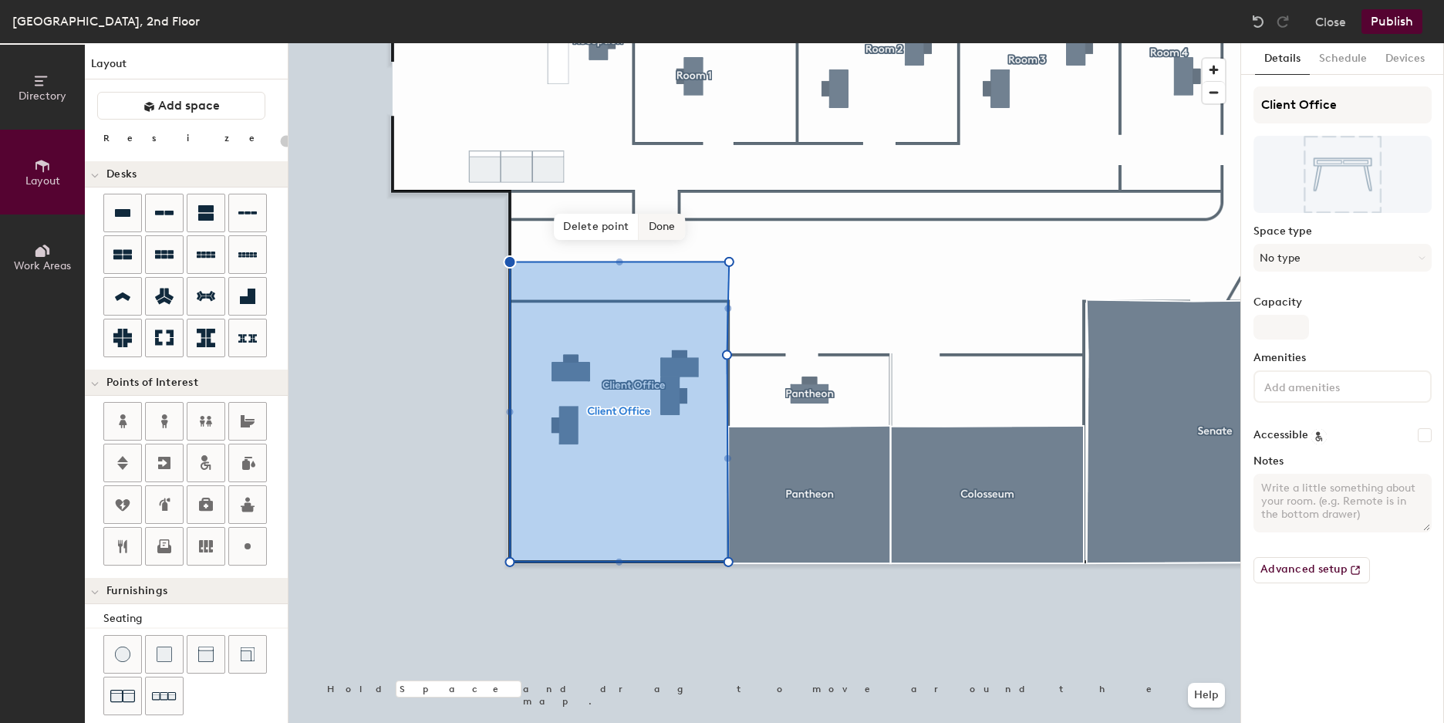
click at [663, 233] on span "Done" at bounding box center [663, 227] width 46 height 26
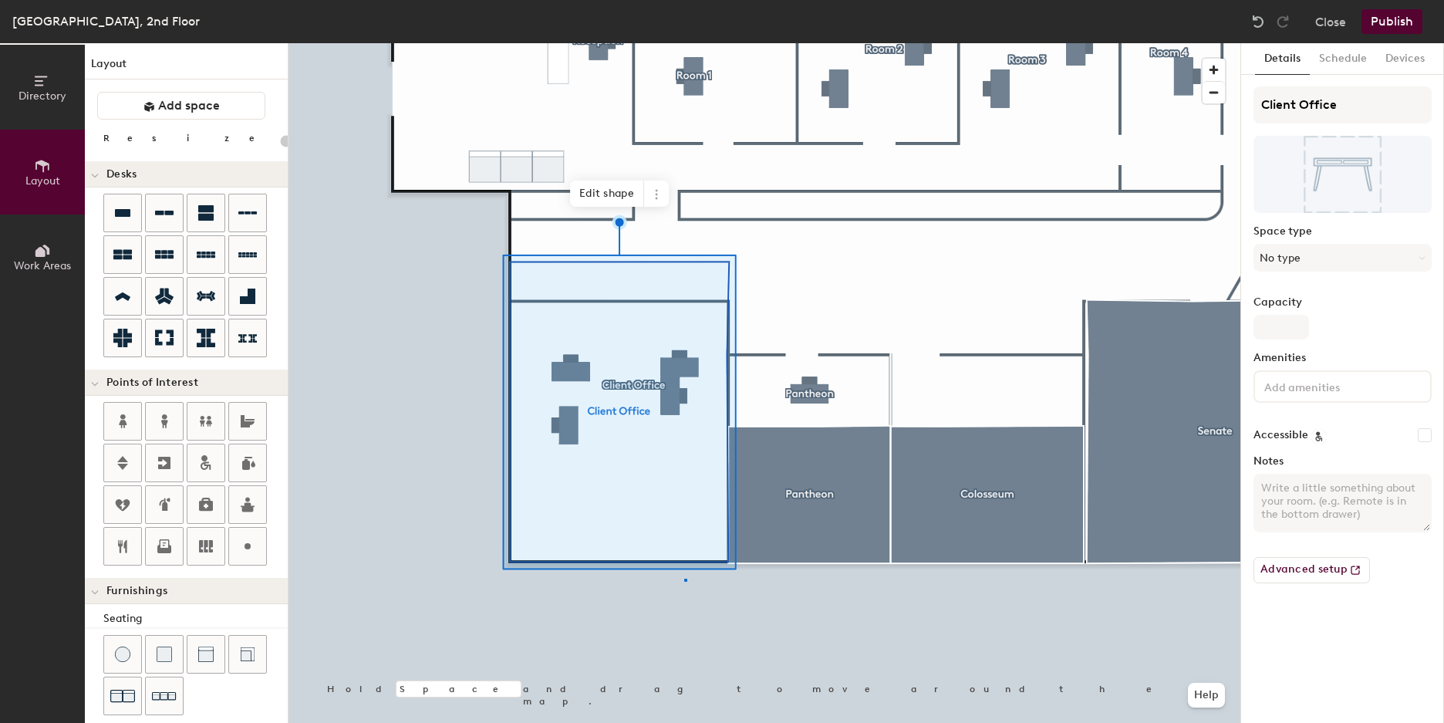
click at [684, 43] on div at bounding box center [765, 43] width 952 height 0
click at [623, 194] on span "Edit shape" at bounding box center [607, 194] width 74 height 26
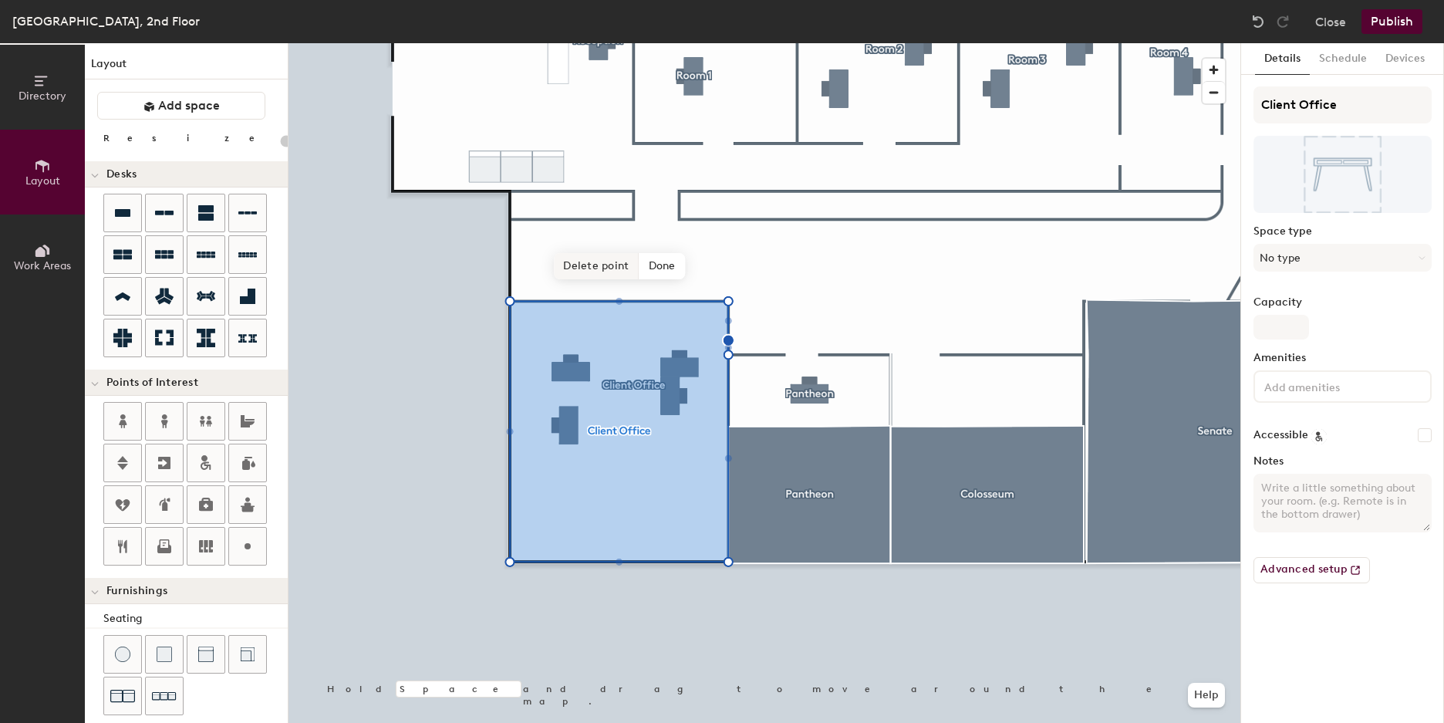
click at [621, 272] on span "Delete point" at bounding box center [596, 266] width 85 height 26
click at [602, 270] on span "Remove" at bounding box center [597, 266] width 62 height 26
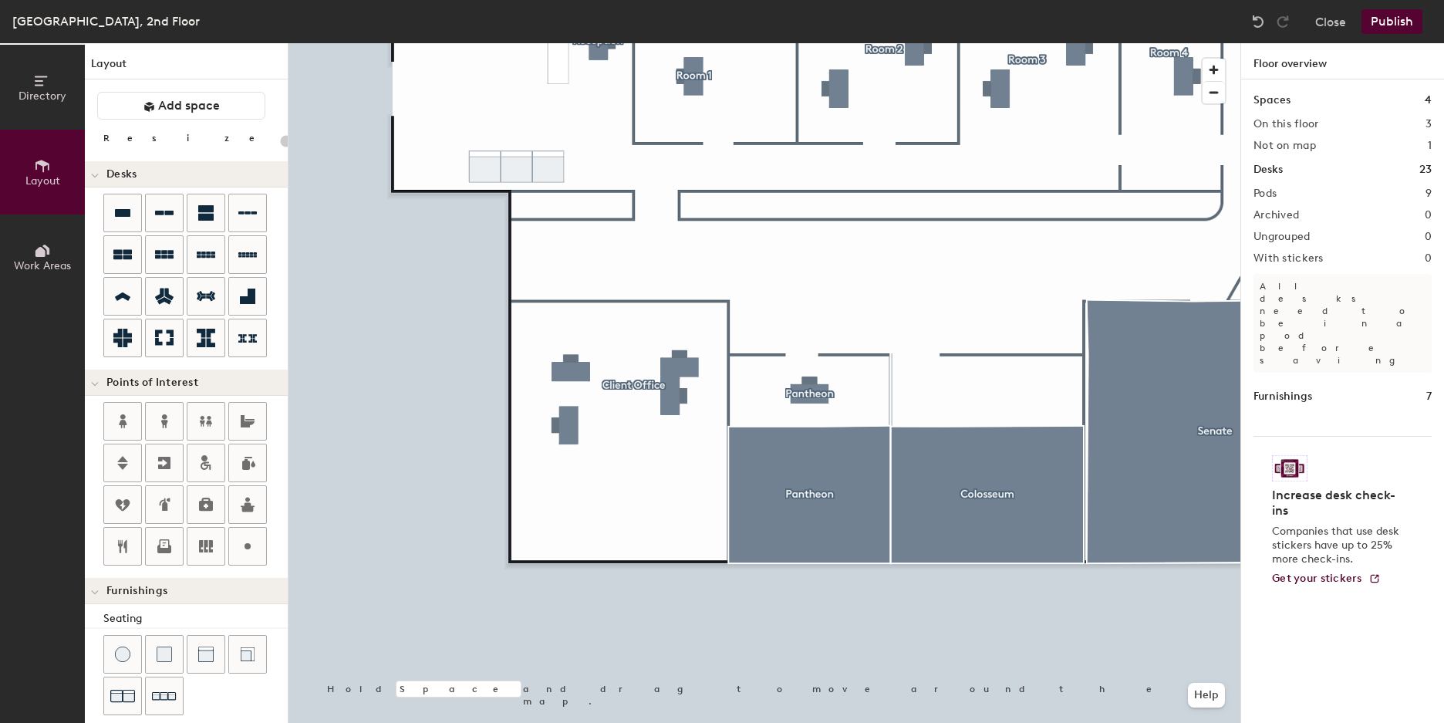
click at [1346, 388] on div "Furnishings 7" at bounding box center [1343, 396] width 178 height 17
click at [1318, 572] on span "Get your stickers" at bounding box center [1317, 578] width 90 height 13
click at [257, 553] on div at bounding box center [247, 546] width 37 height 37
click at [753, 356] on span "Done" at bounding box center [754, 352] width 46 height 26
click at [771, 353] on span "Delete" at bounding box center [781, 352] width 54 height 26
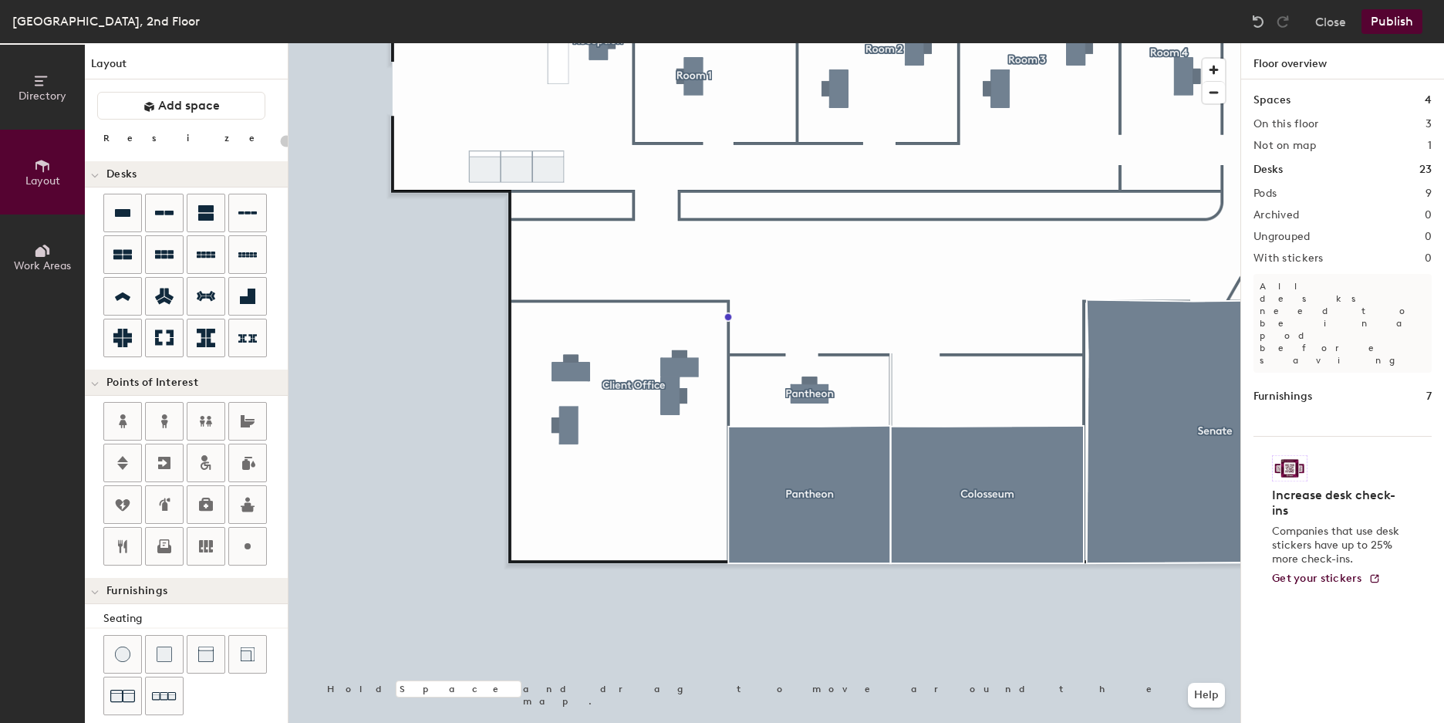
type input "20"
click at [96, 380] on span at bounding box center [95, 383] width 8 height 13
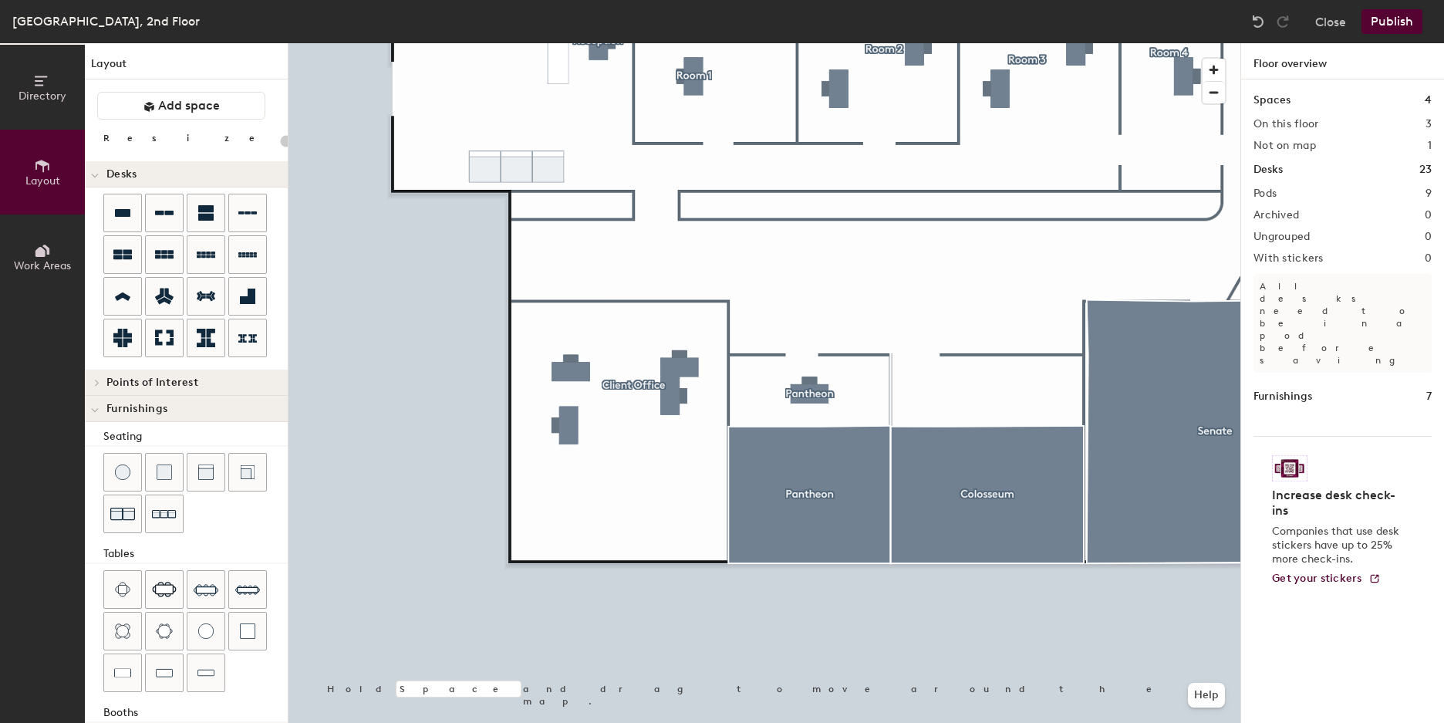
click at [96, 407] on icon at bounding box center [95, 410] width 8 height 6
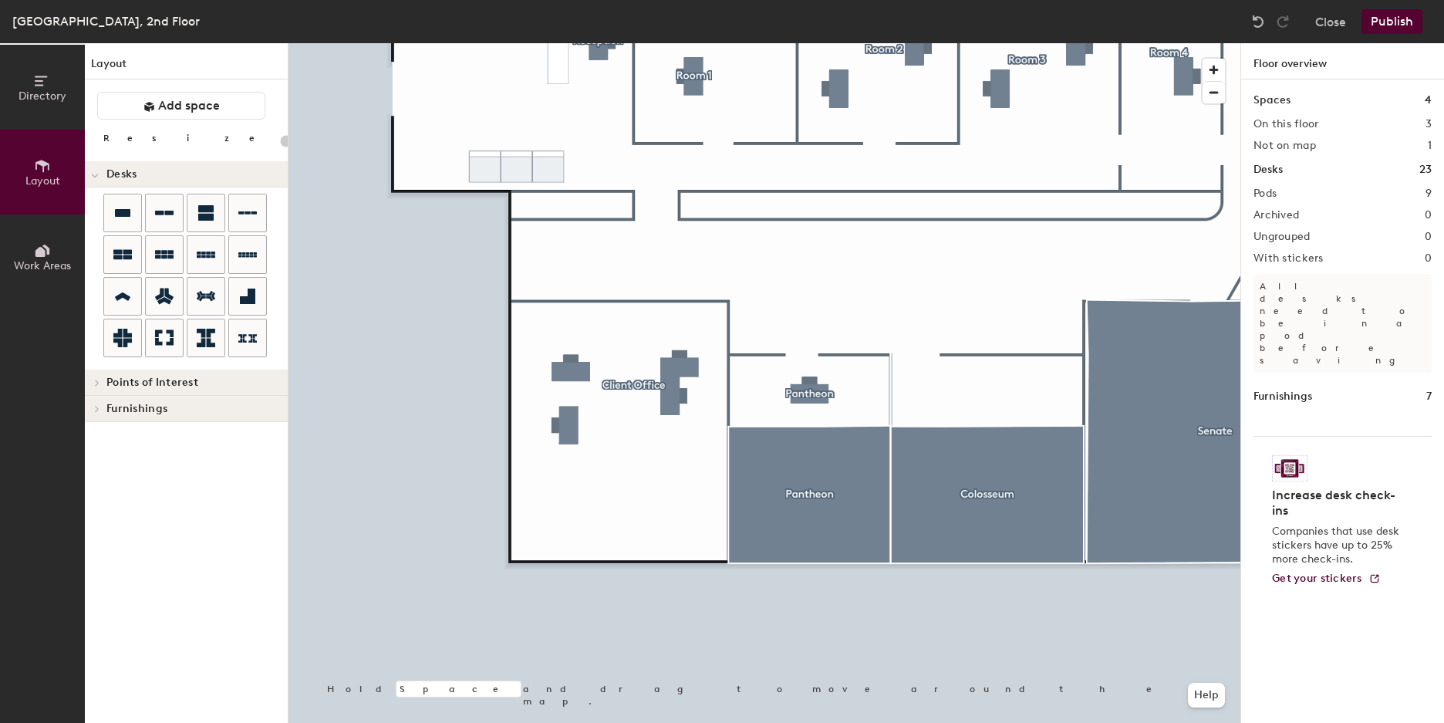
click at [50, 104] on button "Directory" at bounding box center [42, 87] width 85 height 85
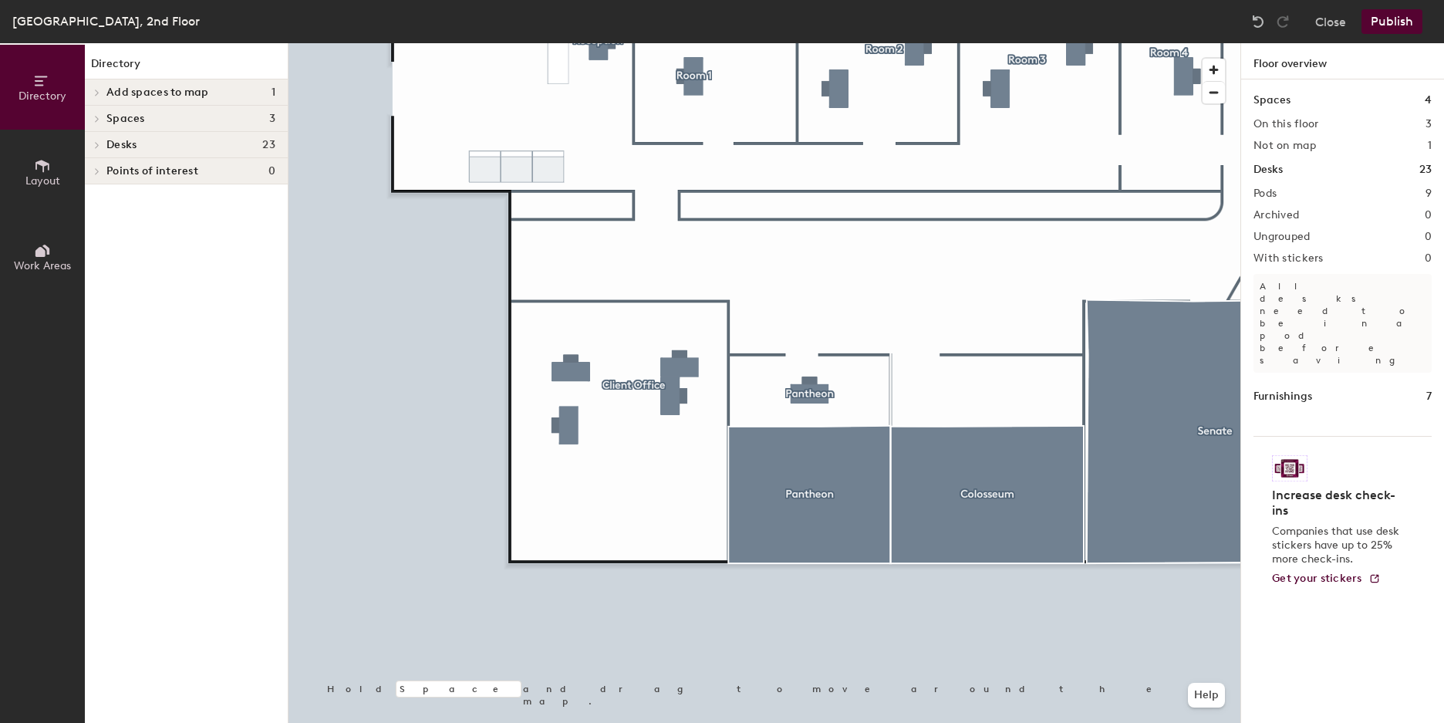
click at [38, 170] on icon at bounding box center [42, 165] width 17 height 17
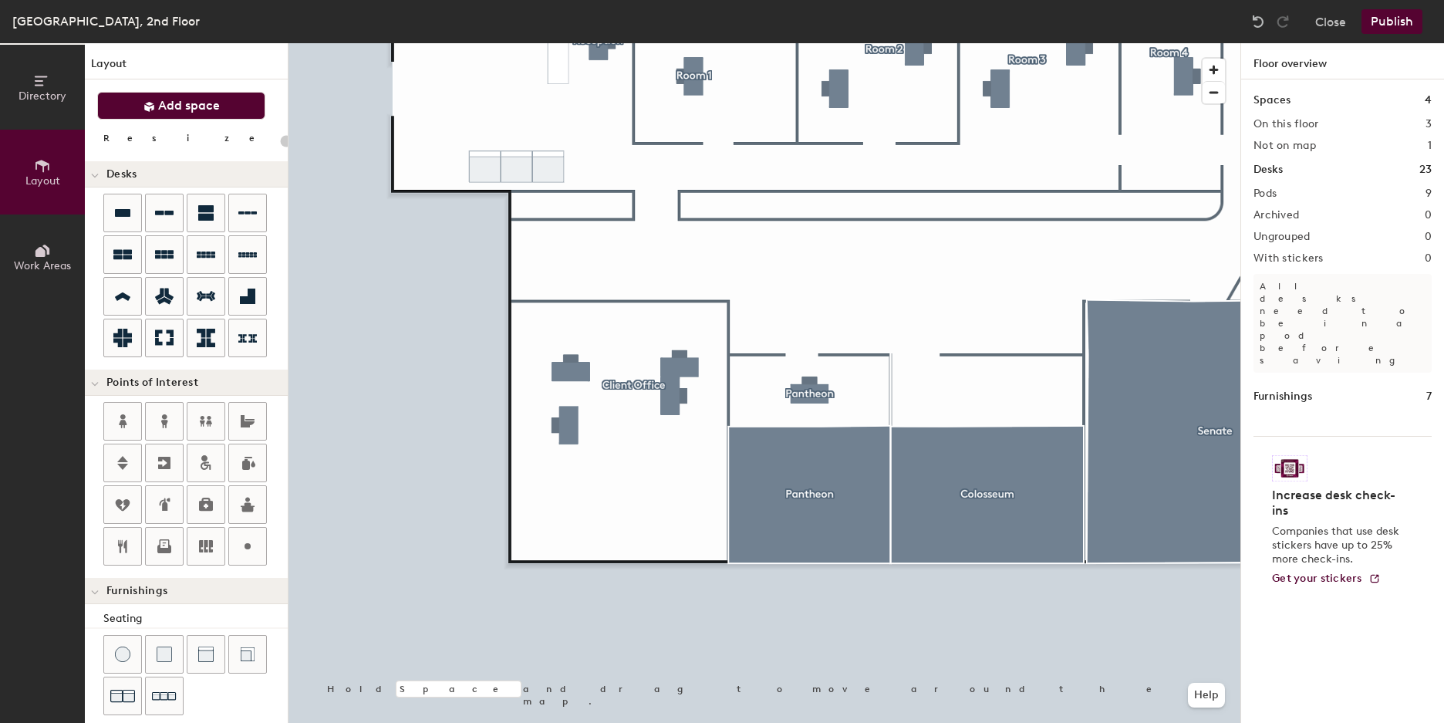
click at [164, 112] on span "Add space" at bounding box center [189, 105] width 62 height 15
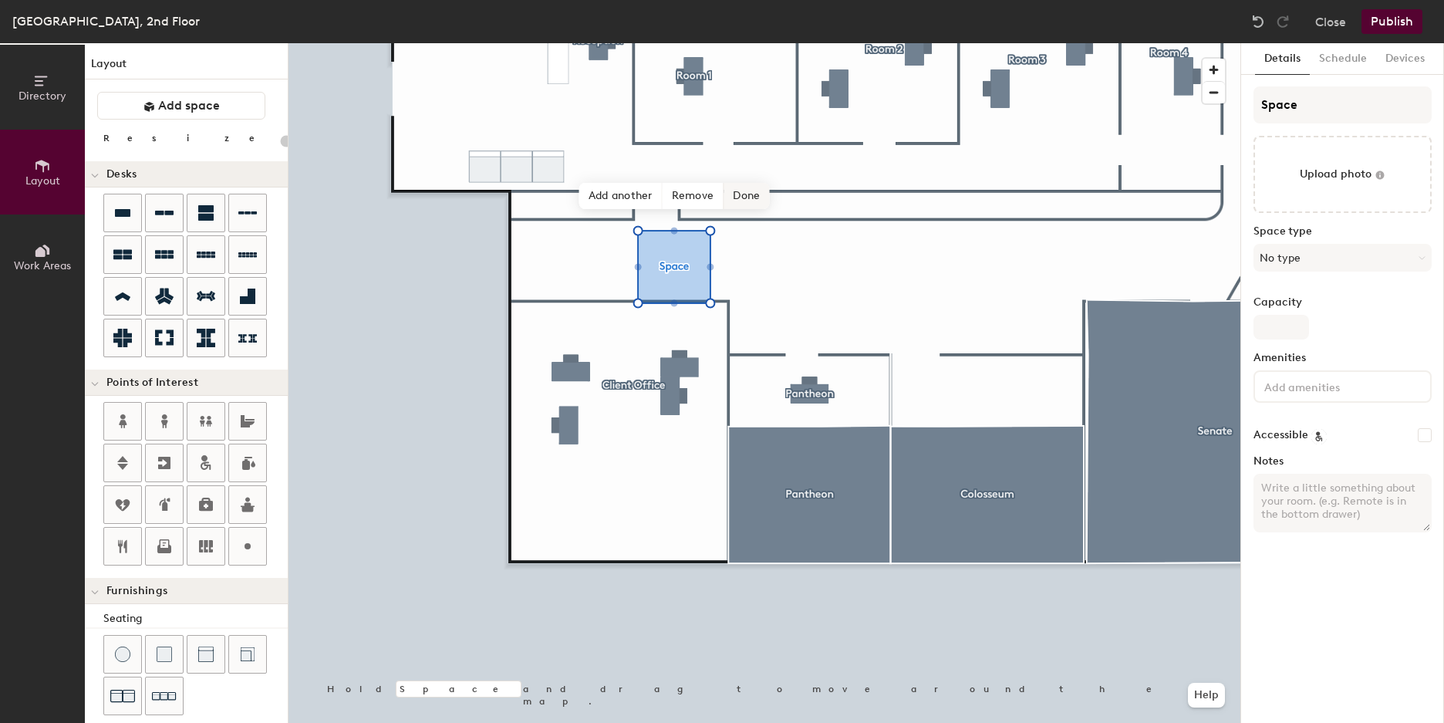
click at [748, 203] on span "Done" at bounding box center [747, 196] width 46 height 26
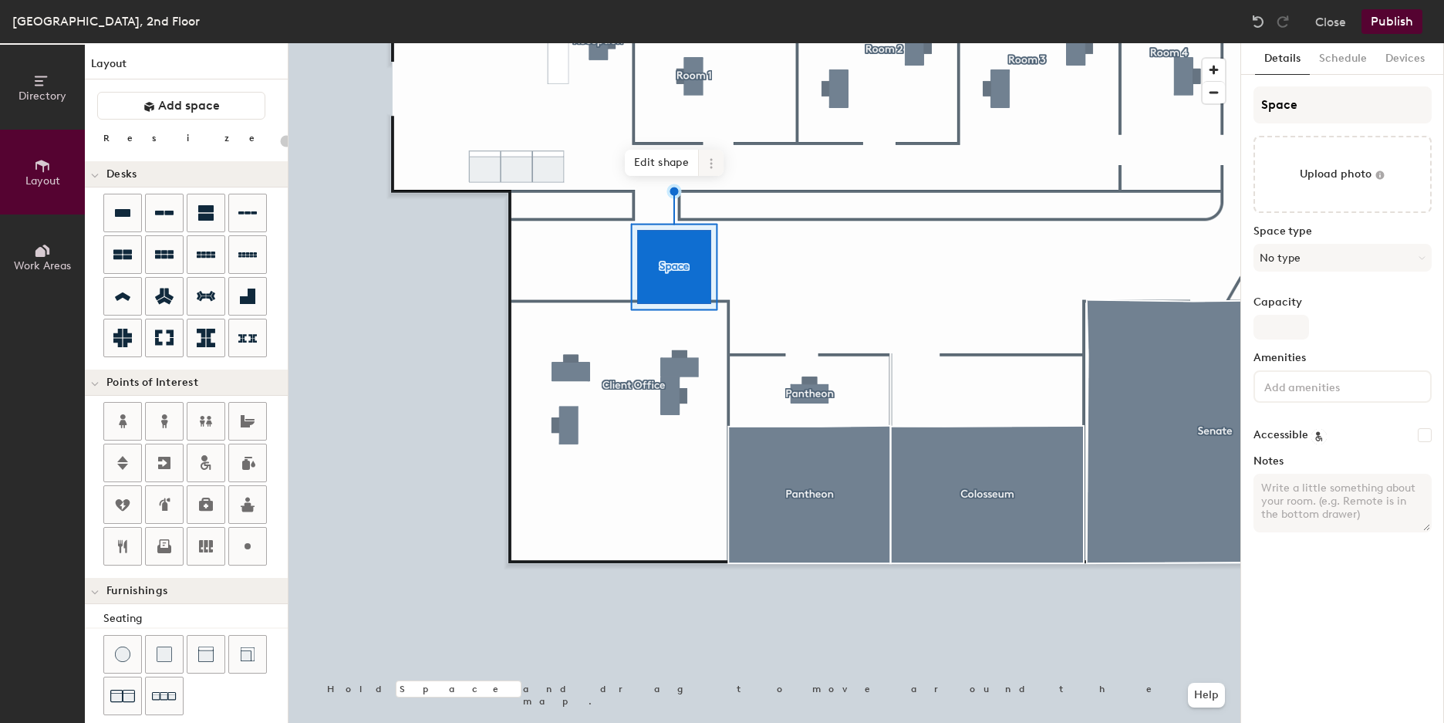
click at [713, 164] on icon at bounding box center [711, 163] width 12 height 12
click at [751, 251] on span "Delete" at bounding box center [766, 251] width 137 height 26
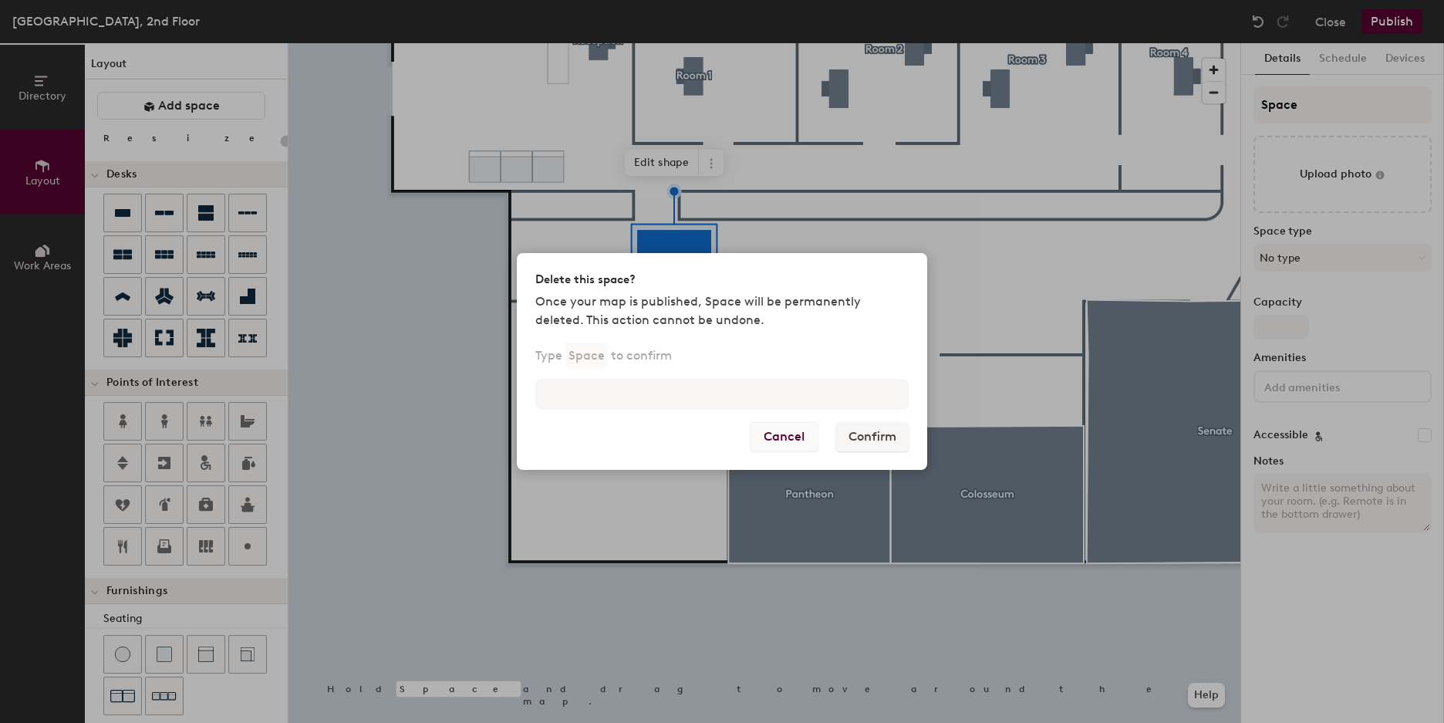
click at [804, 443] on button "Cancel" at bounding box center [784, 436] width 67 height 29
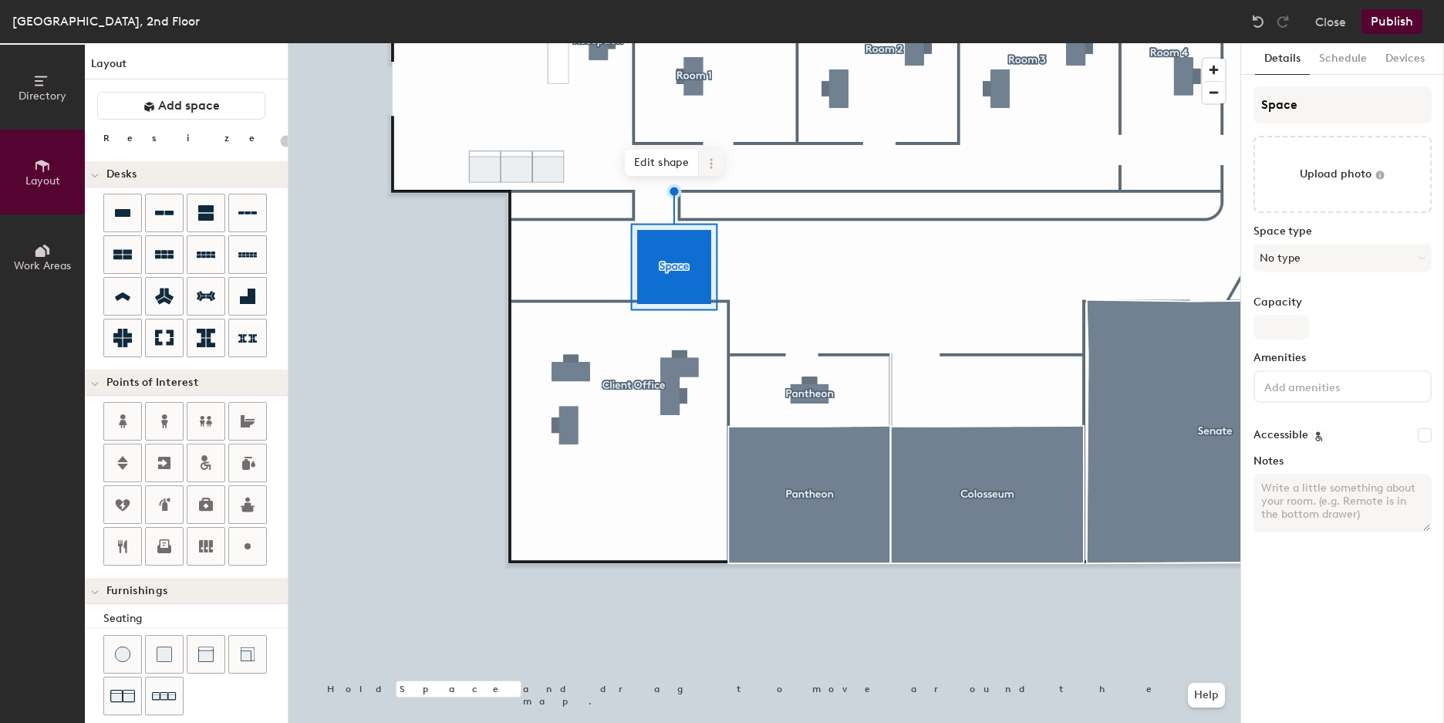
click at [709, 164] on icon at bounding box center [711, 163] width 12 height 12
type input "20"
click at [735, 251] on span "Delete" at bounding box center [766, 251] width 137 height 26
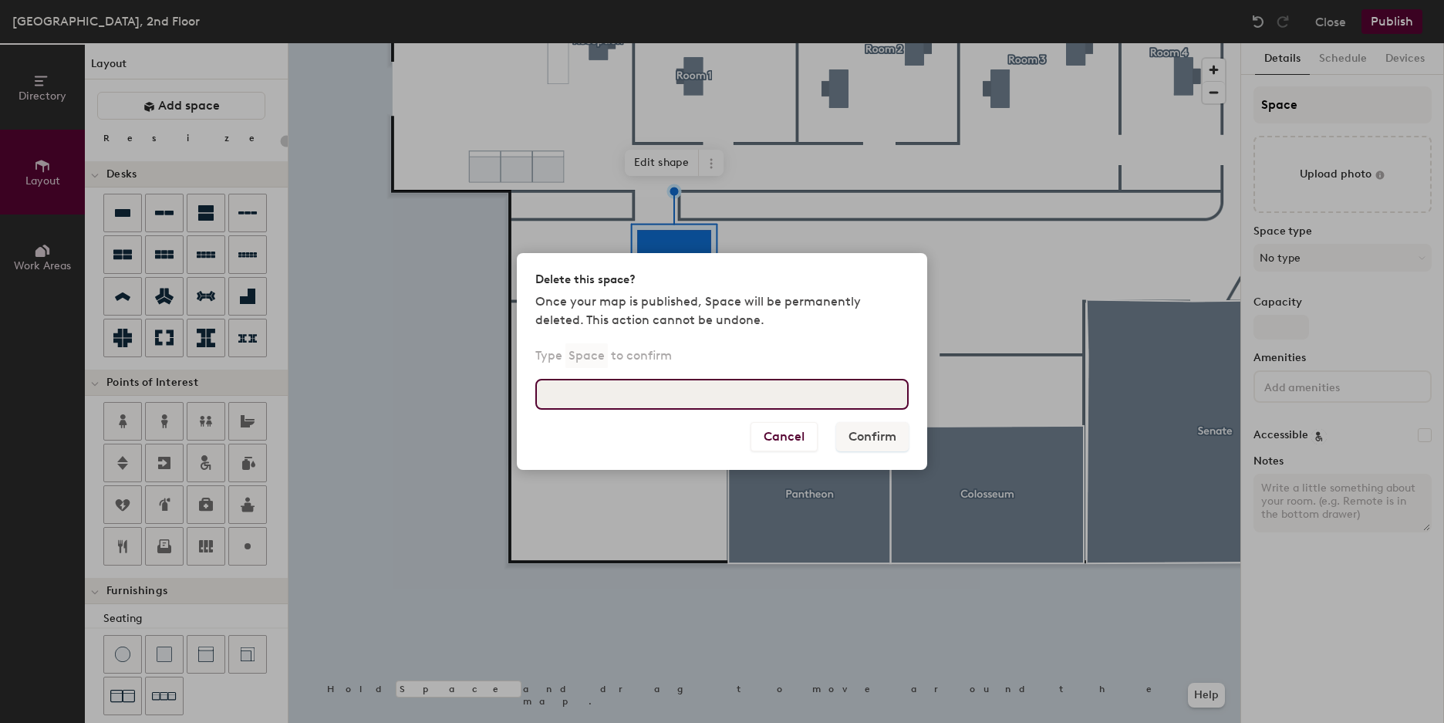
click at [851, 405] on input at bounding box center [721, 394] width 373 height 31
click at [768, 402] on input at bounding box center [721, 394] width 373 height 31
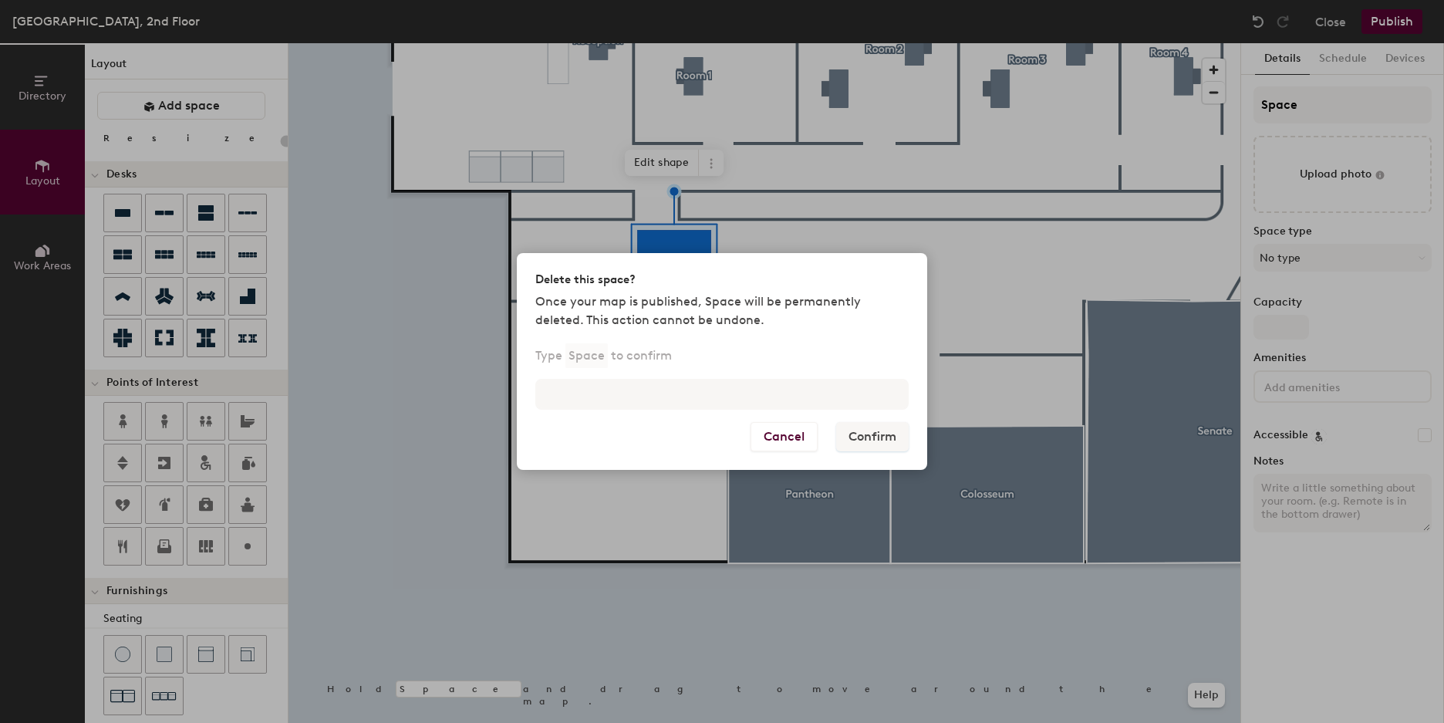
click at [618, 357] on p "Type Space to confirm" at bounding box center [603, 355] width 137 height 25
click at [575, 356] on p "Space" at bounding box center [586, 355] width 42 height 25
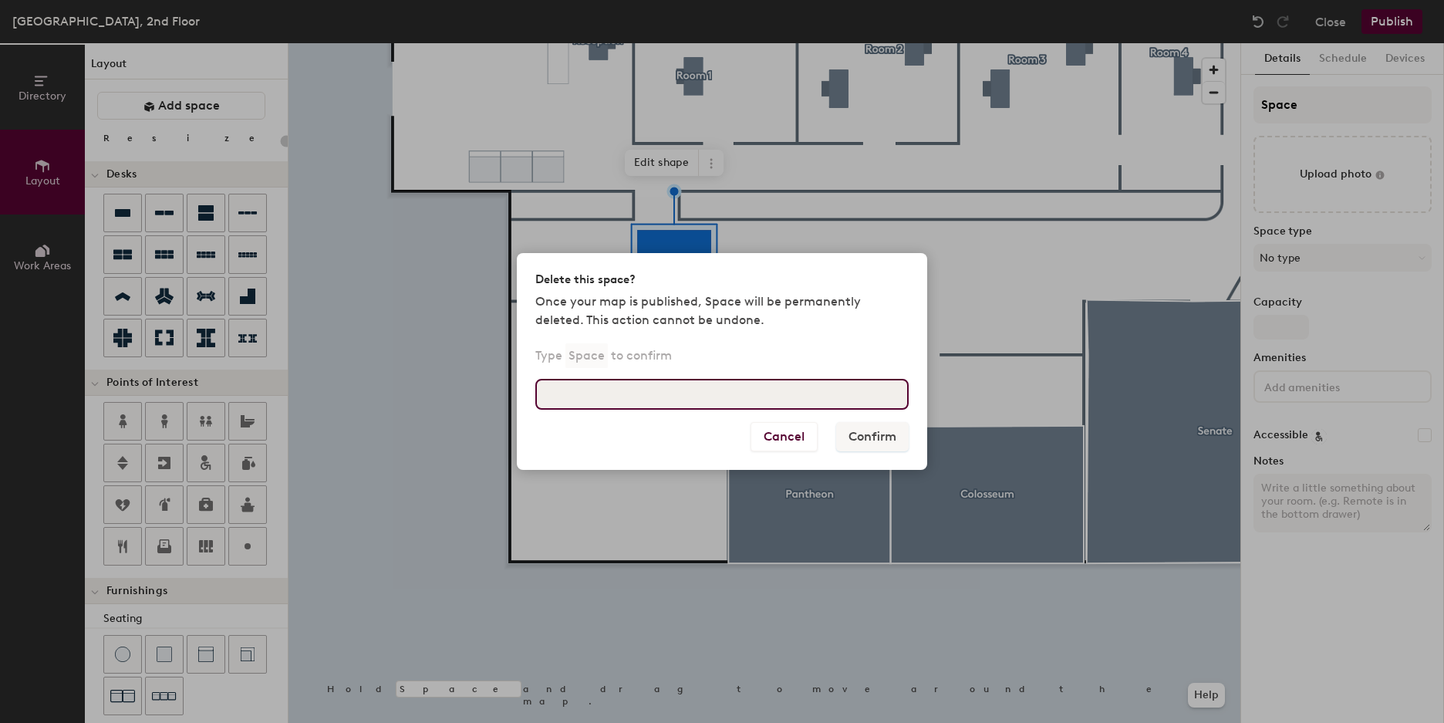
click at [601, 397] on input at bounding box center [721, 394] width 373 height 31
type input "efe"
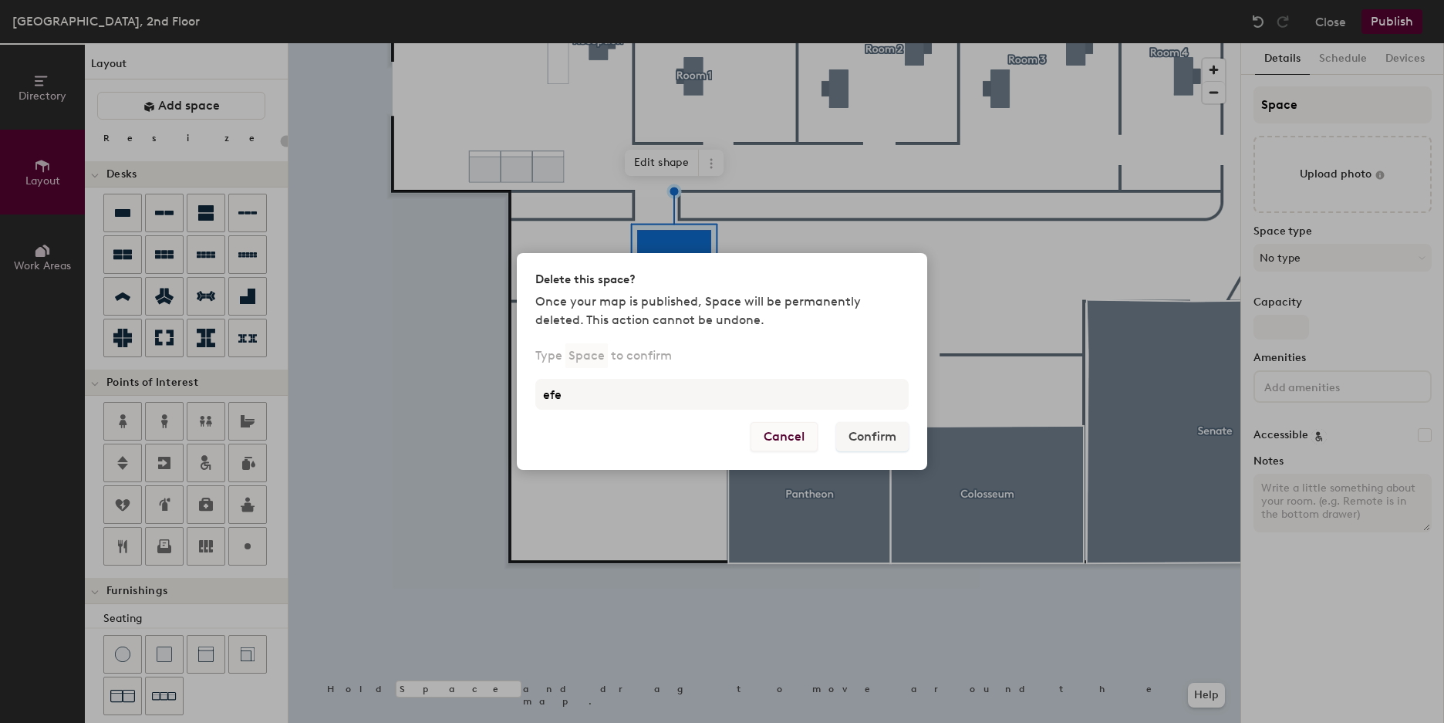
click at [796, 441] on button "Cancel" at bounding box center [784, 436] width 67 height 29
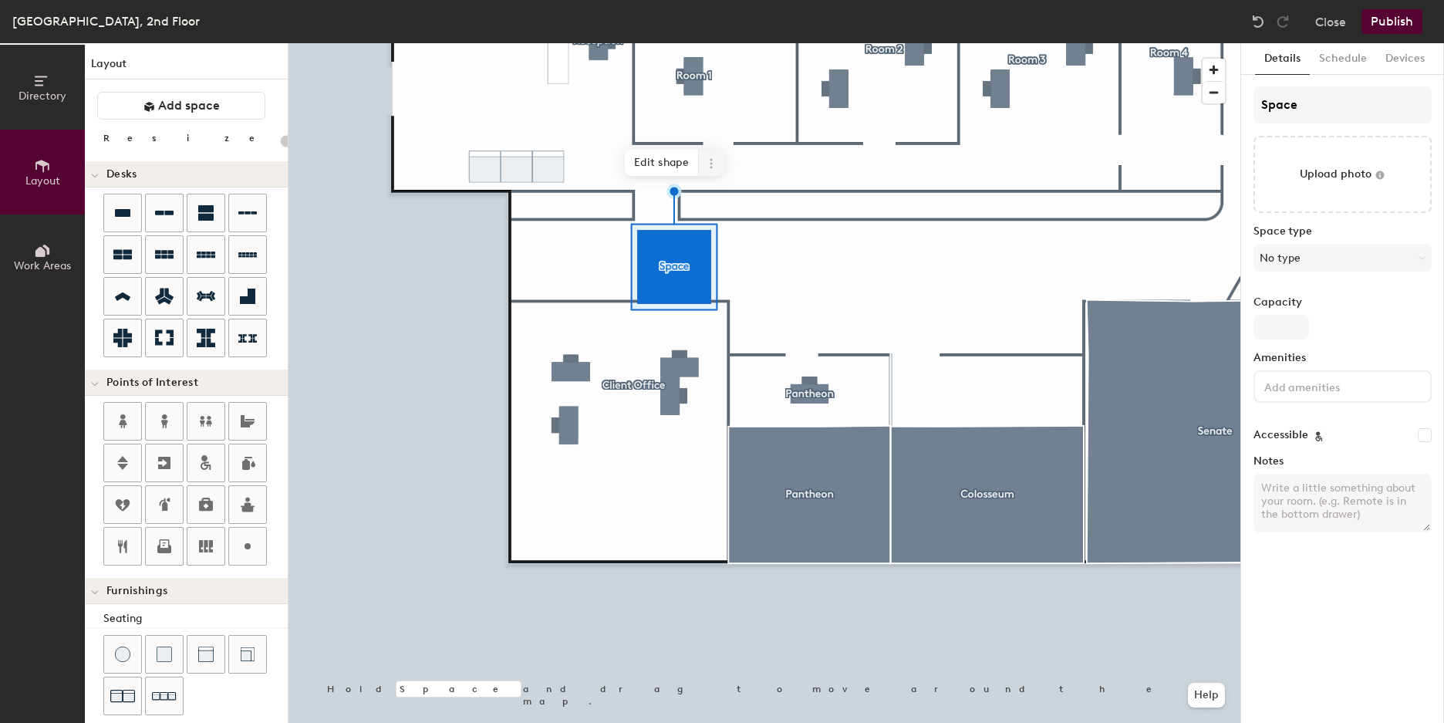
click at [705, 165] on icon at bounding box center [711, 163] width 12 height 12
click at [739, 197] on span "Remove from map" at bounding box center [766, 199] width 137 height 26
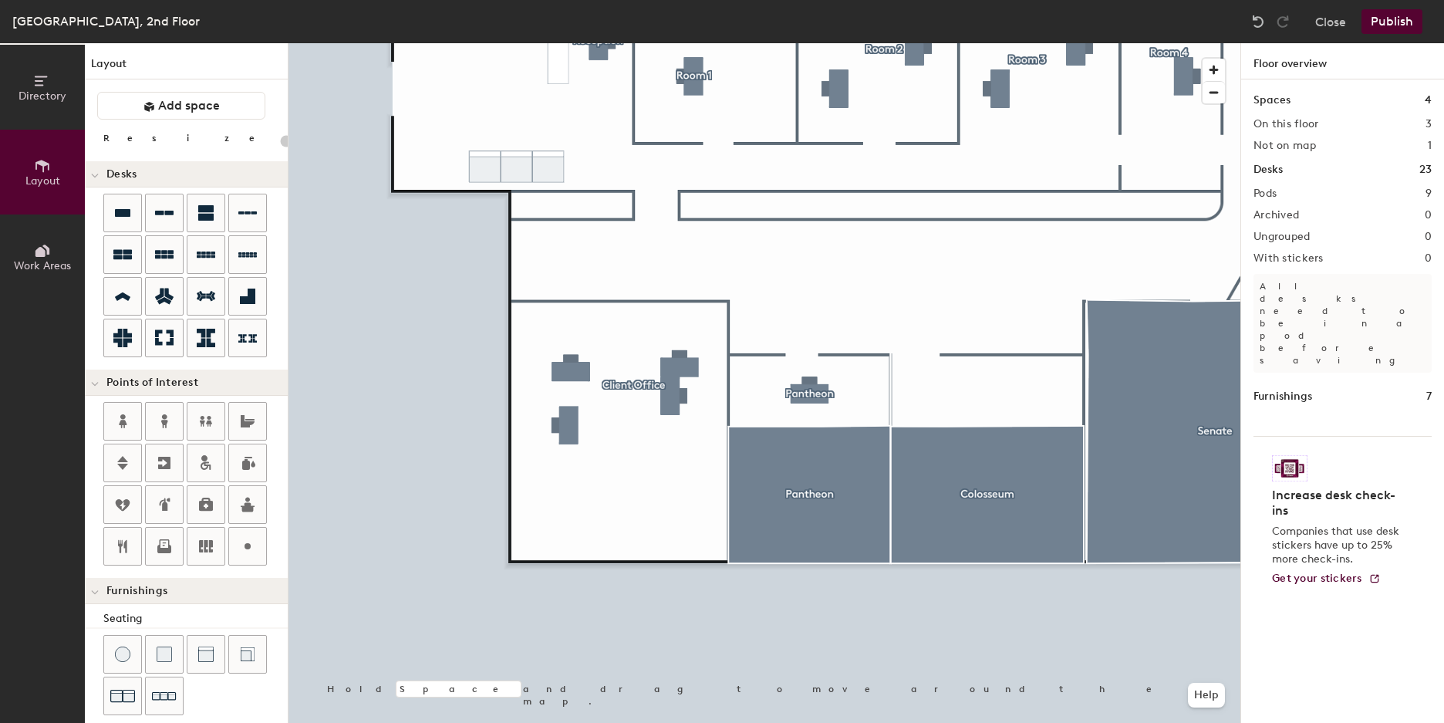
type input "20"
click at [47, 188] on button "Layout" at bounding box center [42, 172] width 85 height 85
click at [52, 81] on button "Directory" at bounding box center [42, 87] width 85 height 85
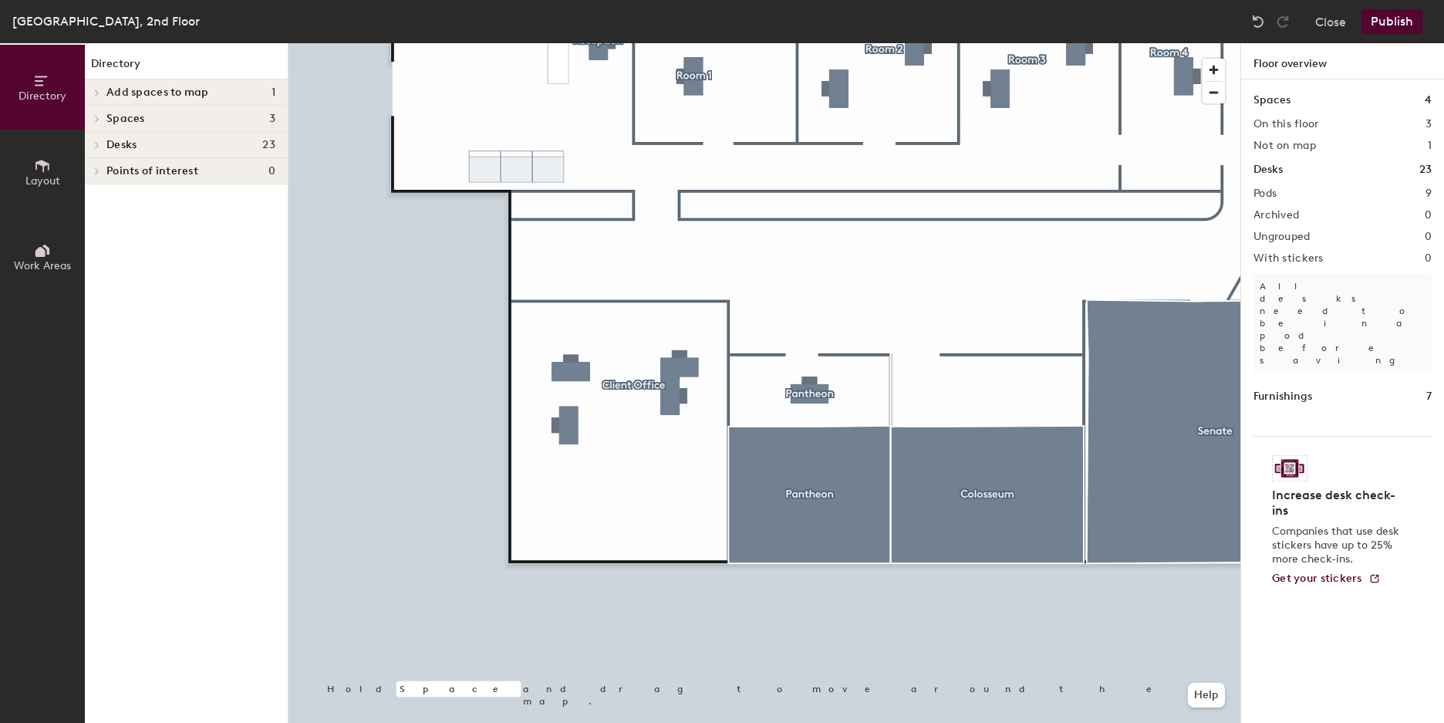
click at [147, 141] on h4 "Desks 23" at bounding box center [190, 145] width 169 height 12
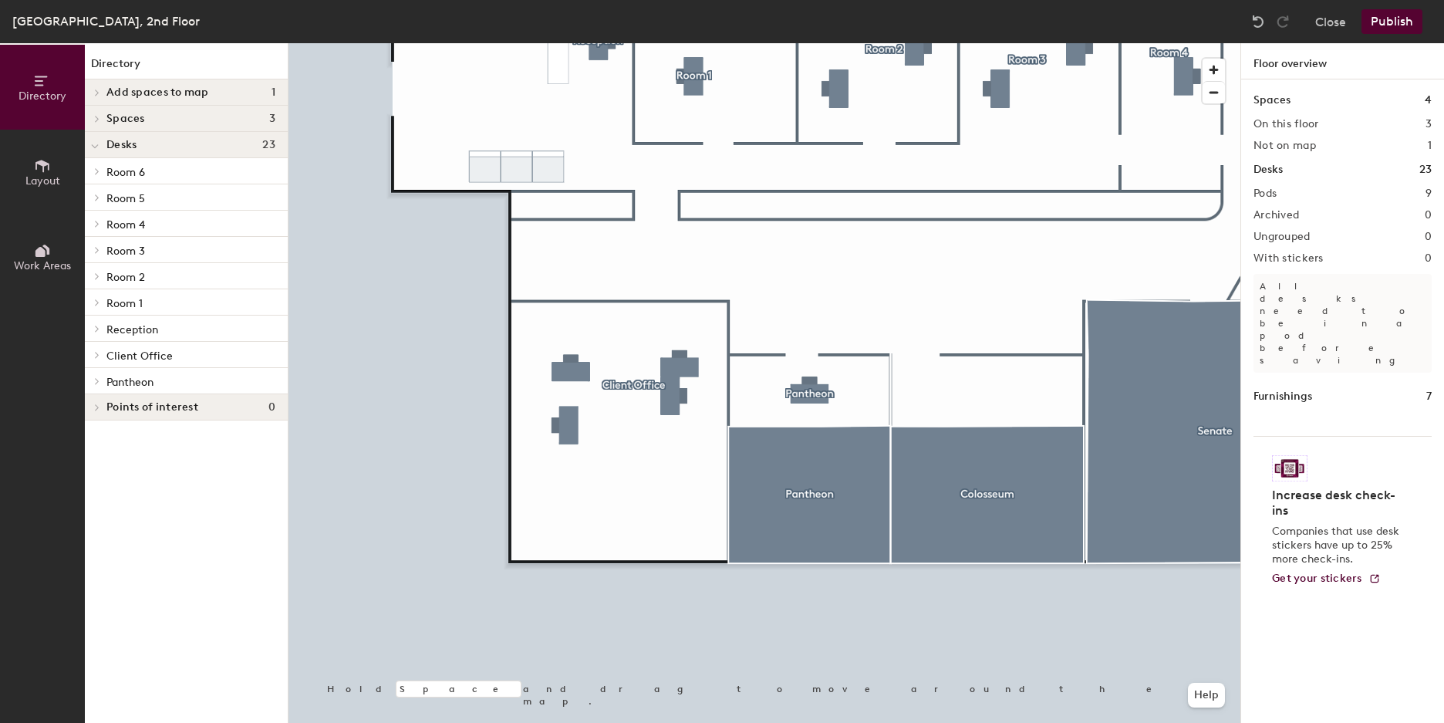
click at [157, 171] on p "Room 6" at bounding box center [190, 171] width 169 height 20
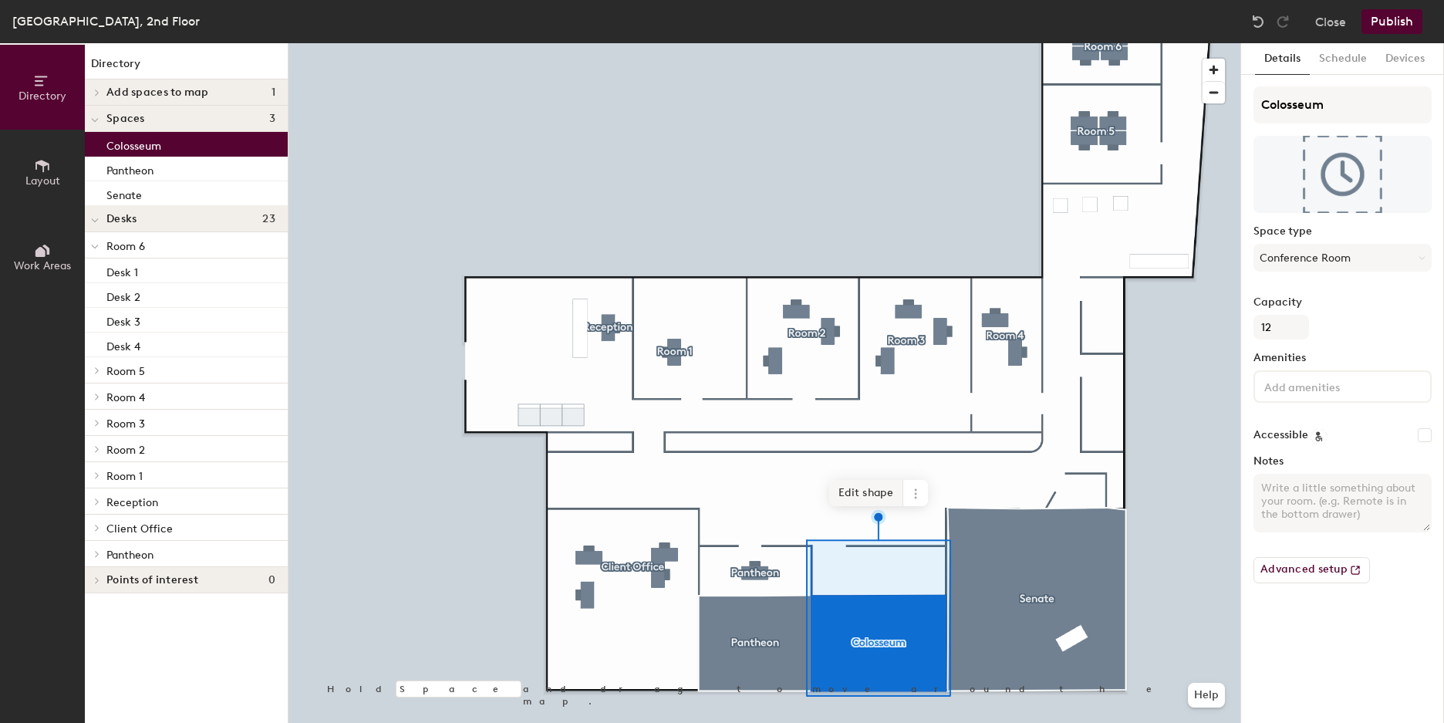
click at [872, 494] on span "Edit shape" at bounding box center [866, 493] width 74 height 26
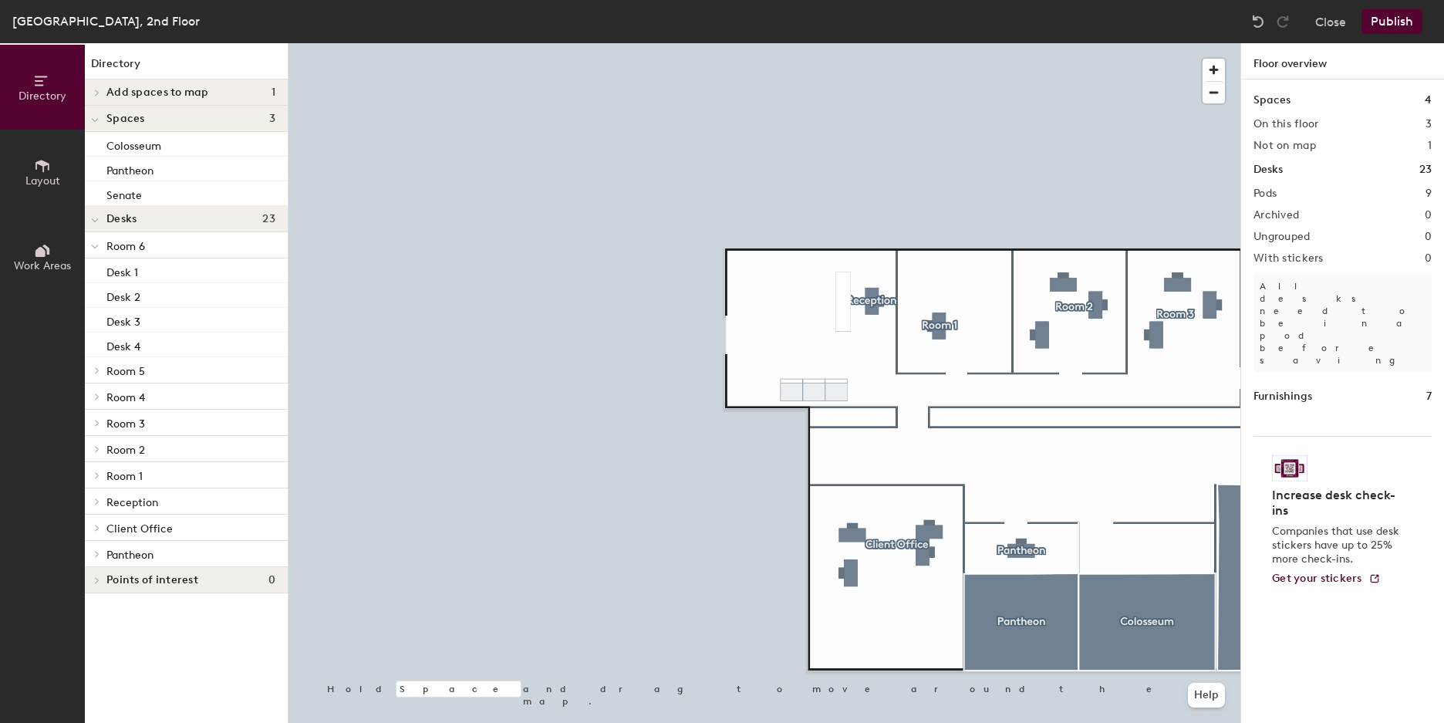
click at [177, 363] on p "Room 5" at bounding box center [190, 370] width 169 height 20
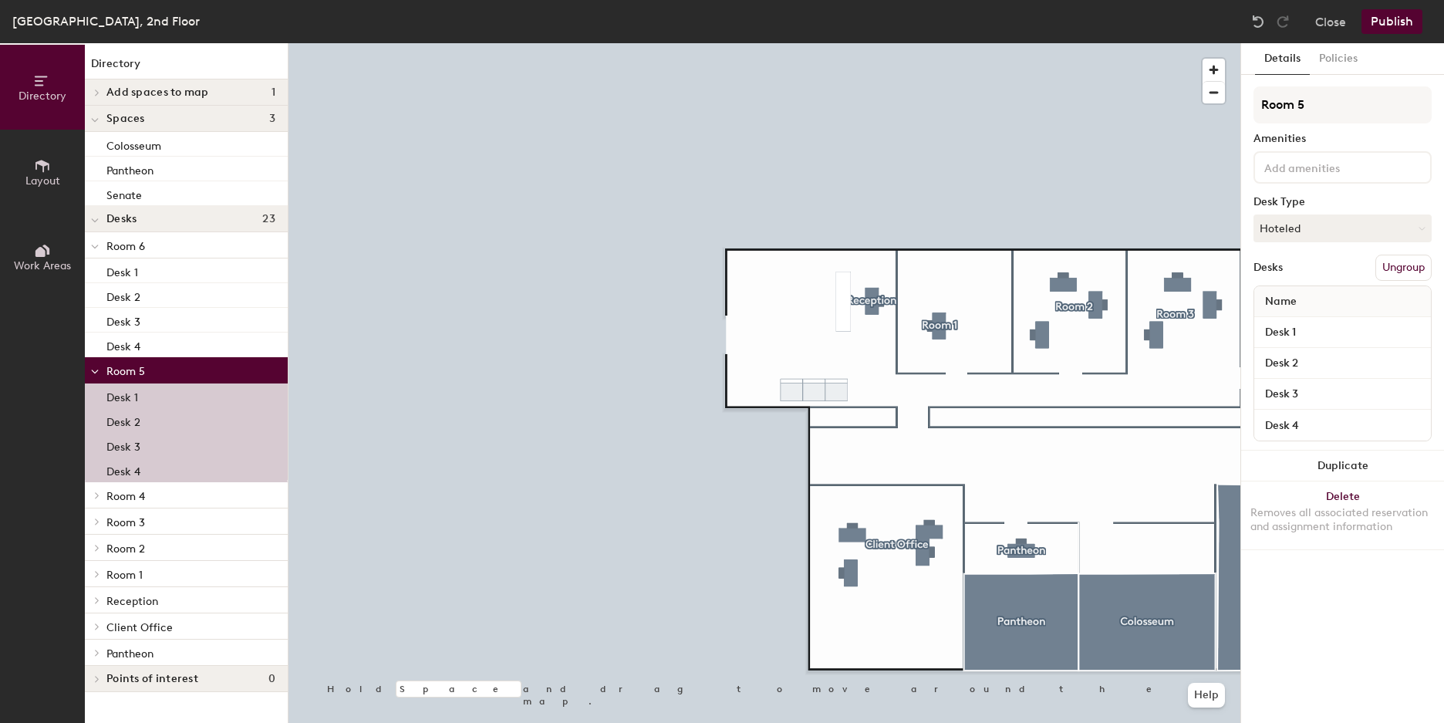
click at [187, 397] on div "Desk 1" at bounding box center [186, 395] width 203 height 25
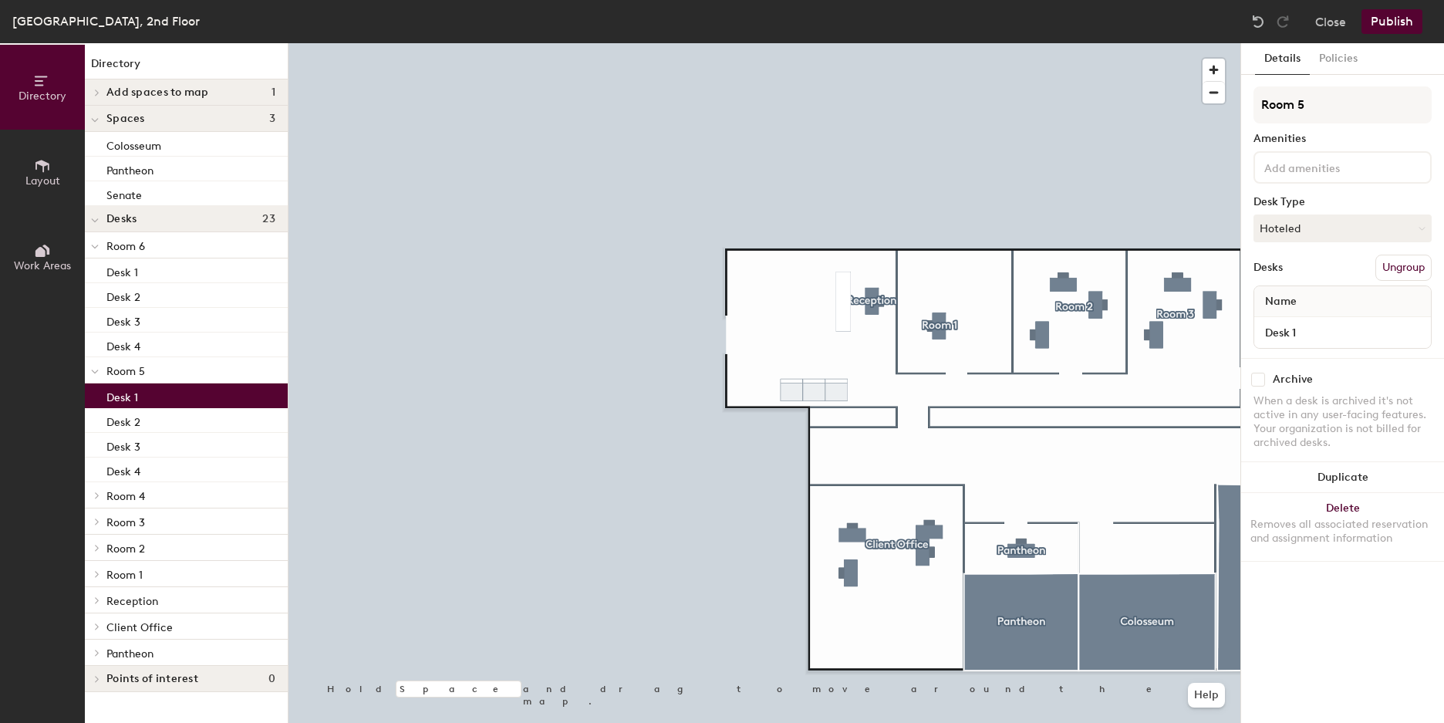
click at [196, 383] on div "Desk 1" at bounding box center [186, 395] width 203 height 25
click at [552, 43] on div at bounding box center [765, 43] width 952 height 0
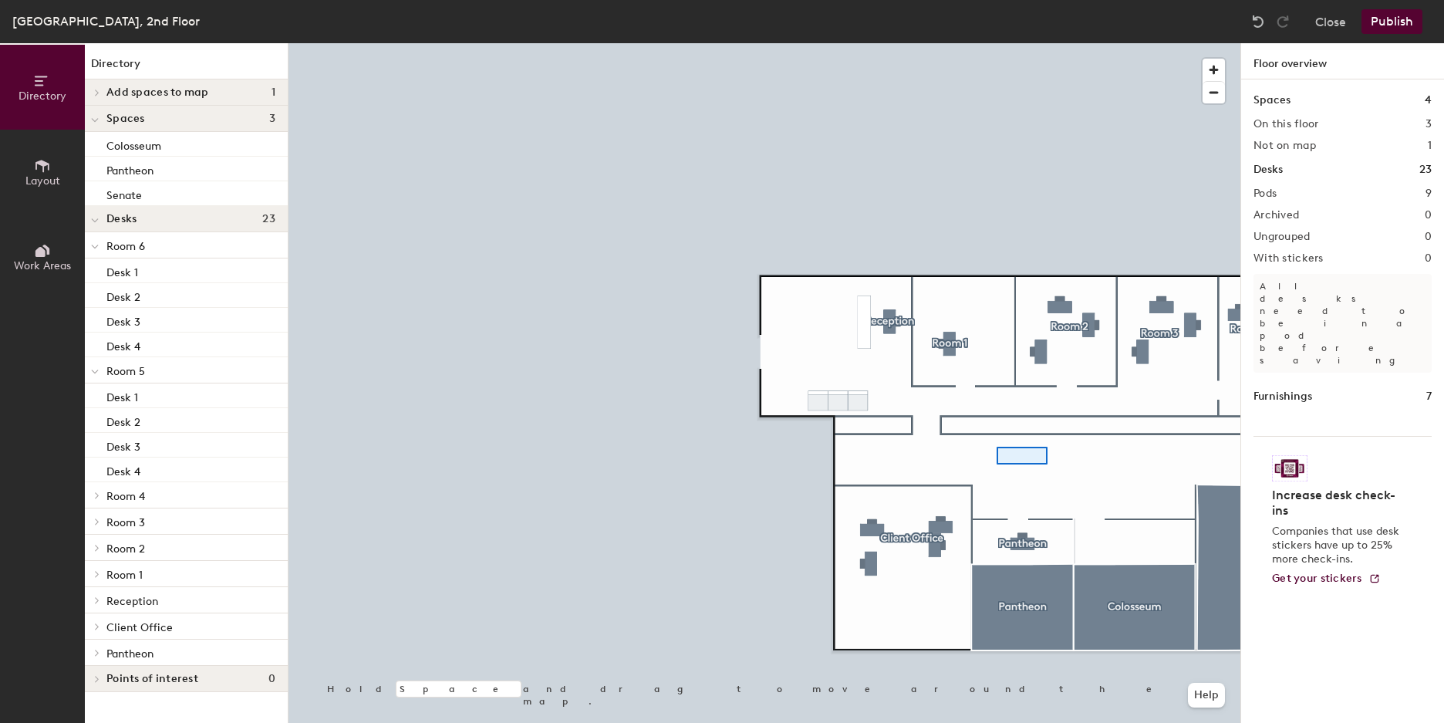
click at [997, 43] on div at bounding box center [765, 43] width 952 height 0
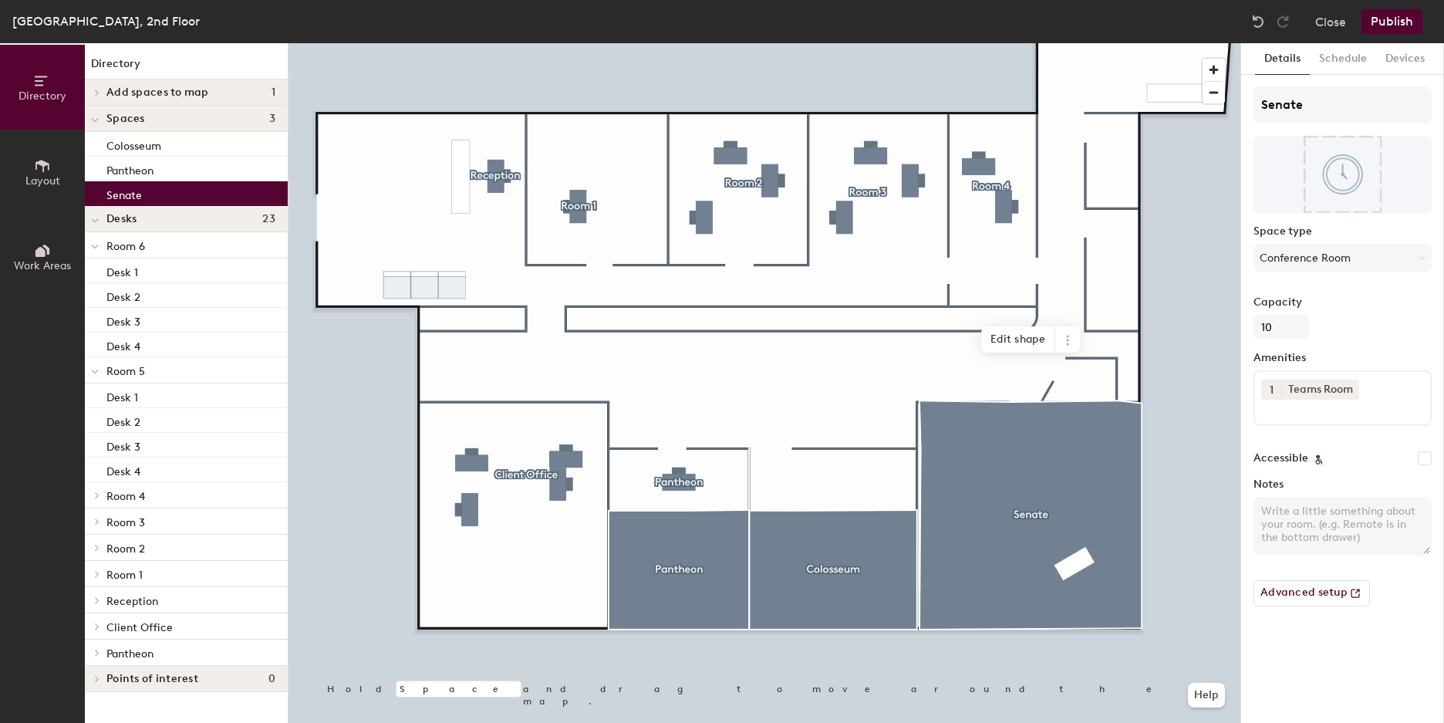
click at [161, 194] on div "Senate" at bounding box center [186, 193] width 203 height 25
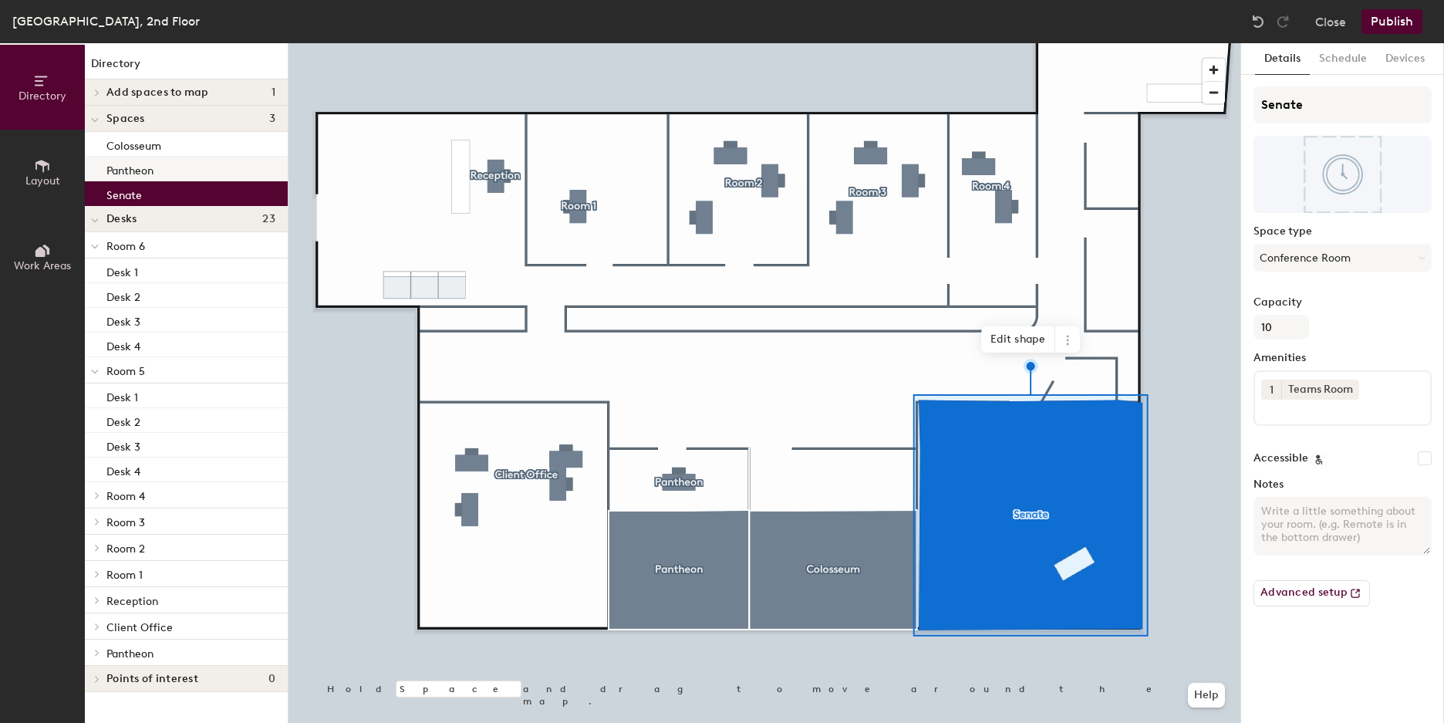
click at [174, 170] on div "Pantheon" at bounding box center [186, 169] width 203 height 25
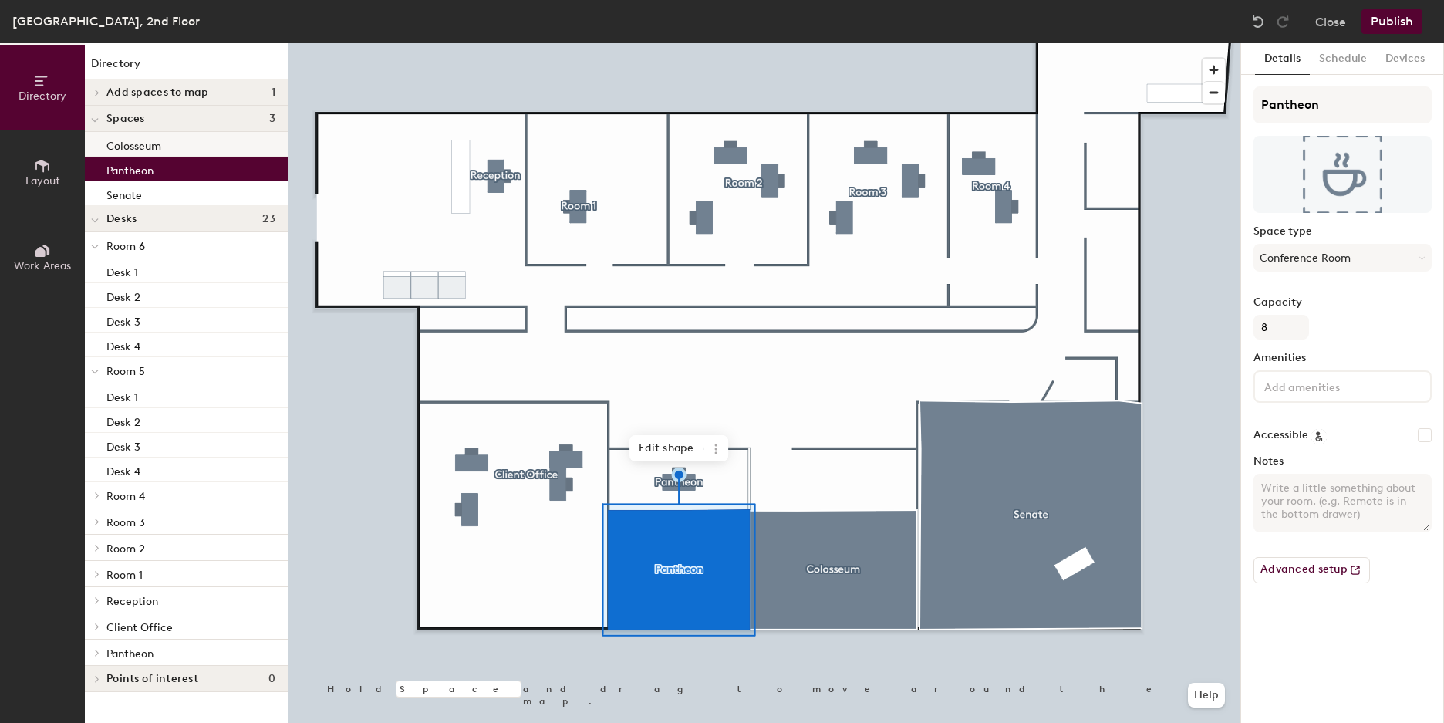
click at [184, 154] on div "Colosseum" at bounding box center [186, 144] width 203 height 25
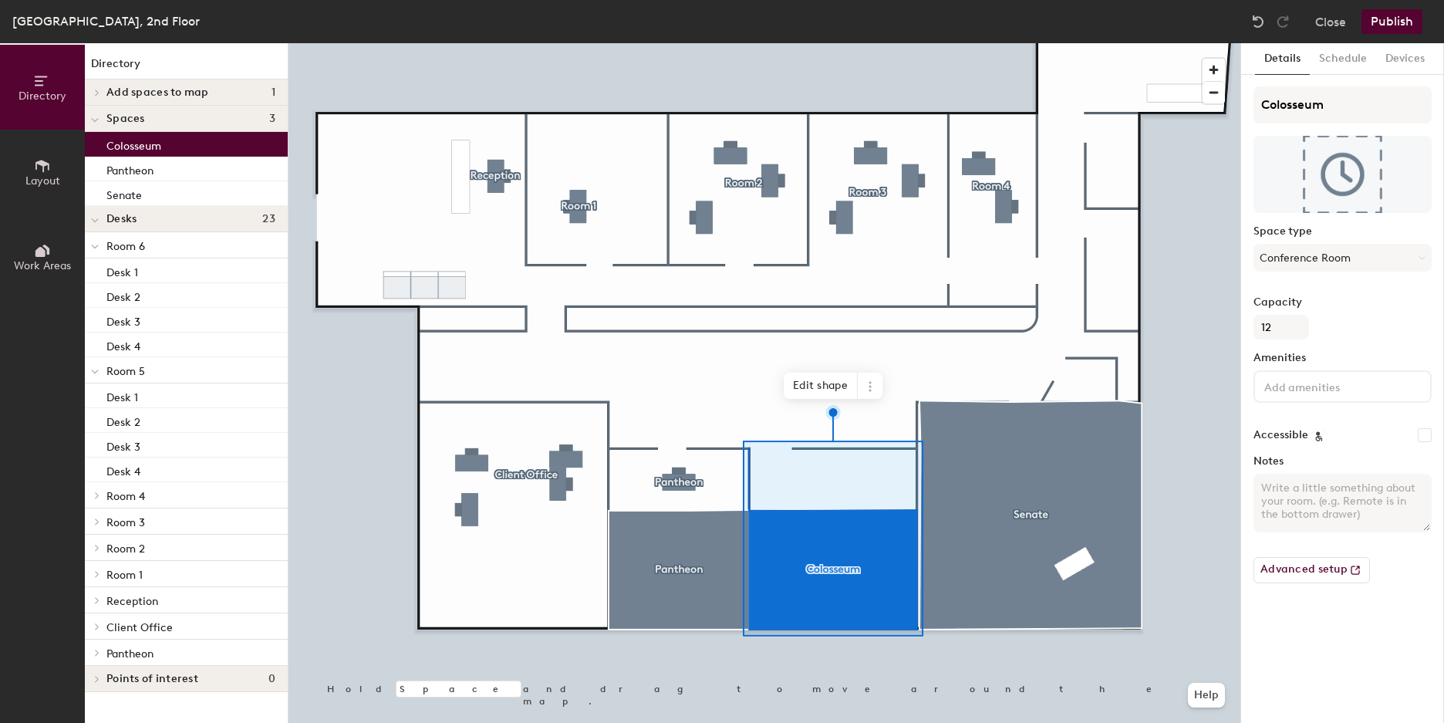
click at [192, 98] on span "Add spaces to map" at bounding box center [157, 92] width 103 height 12
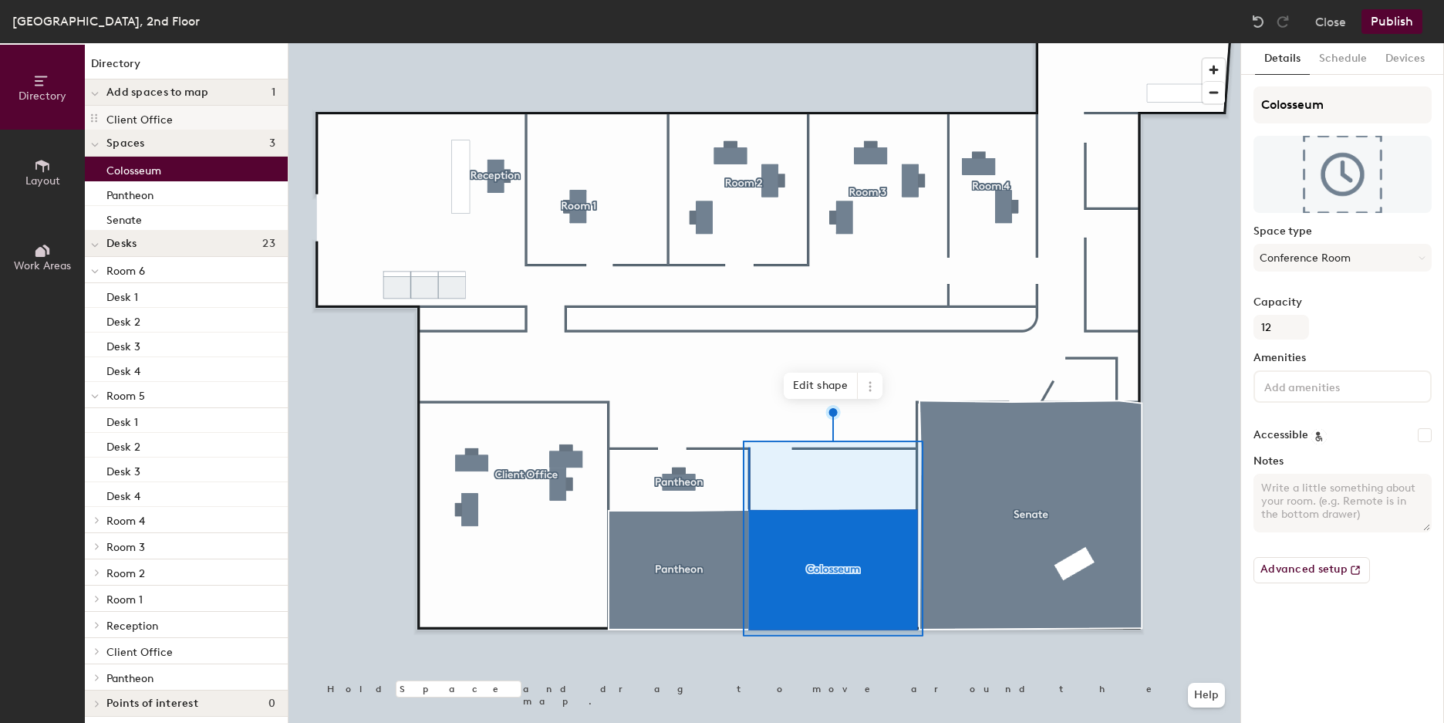
click at [188, 115] on div "Client Office" at bounding box center [186, 118] width 203 height 25
click at [101, 245] on div at bounding box center [95, 243] width 20 height 25
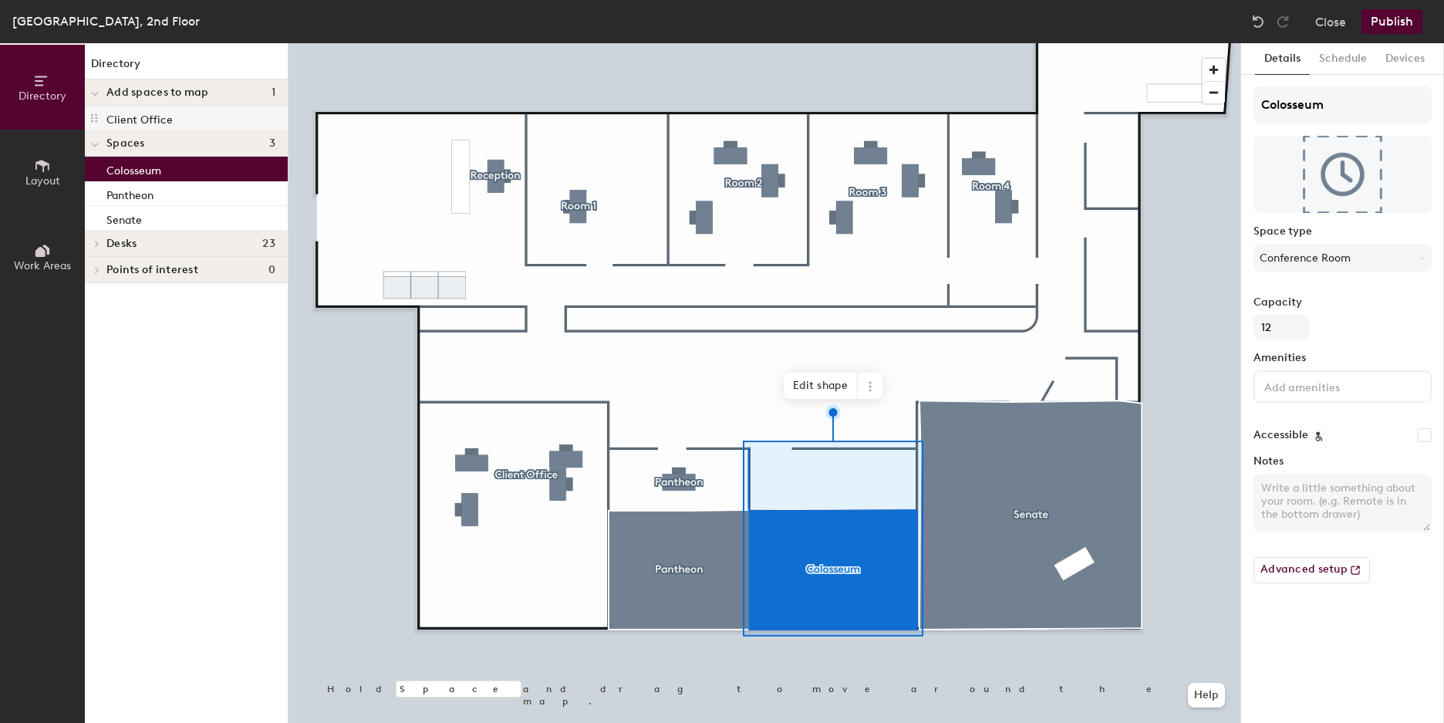
click at [96, 115] on icon at bounding box center [94, 118] width 6 height 8
click at [96, 97] on span at bounding box center [95, 93] width 8 height 13
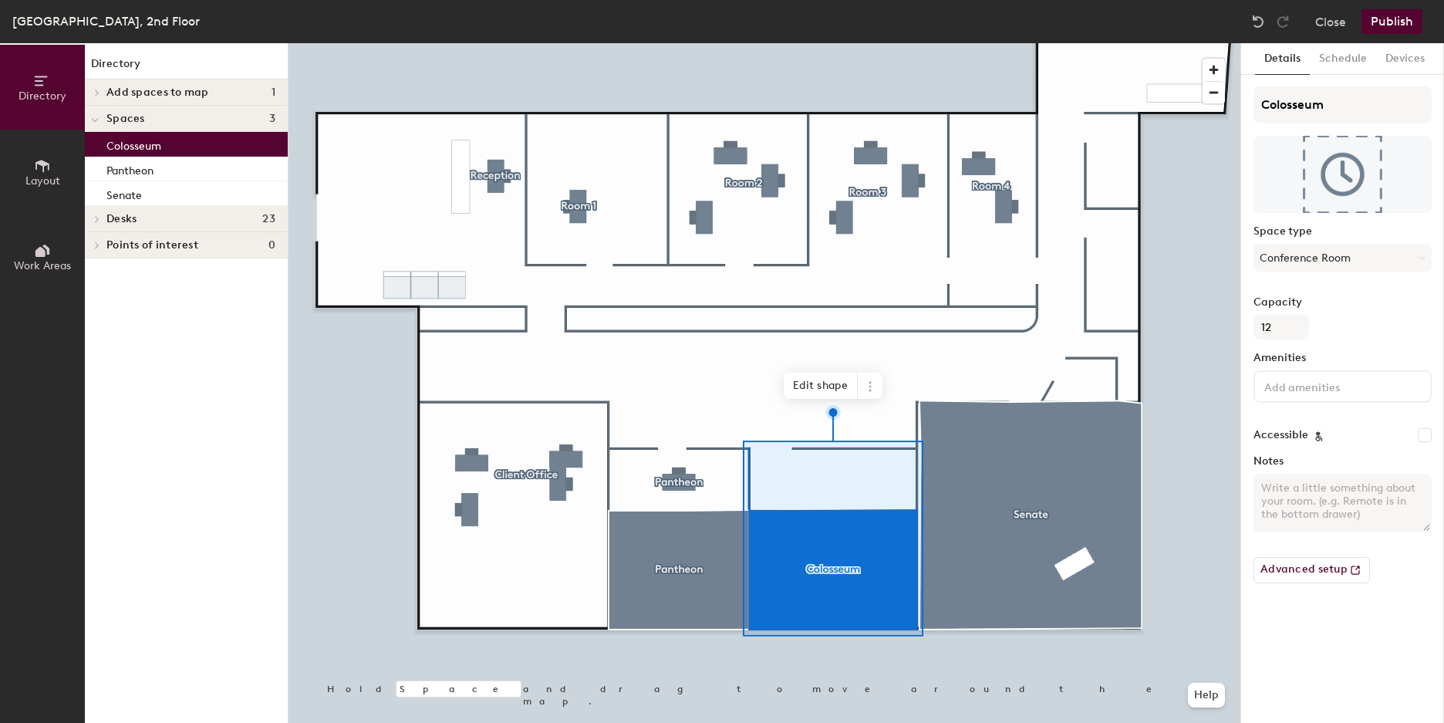
click at [98, 217] on icon at bounding box center [97, 219] width 6 height 8
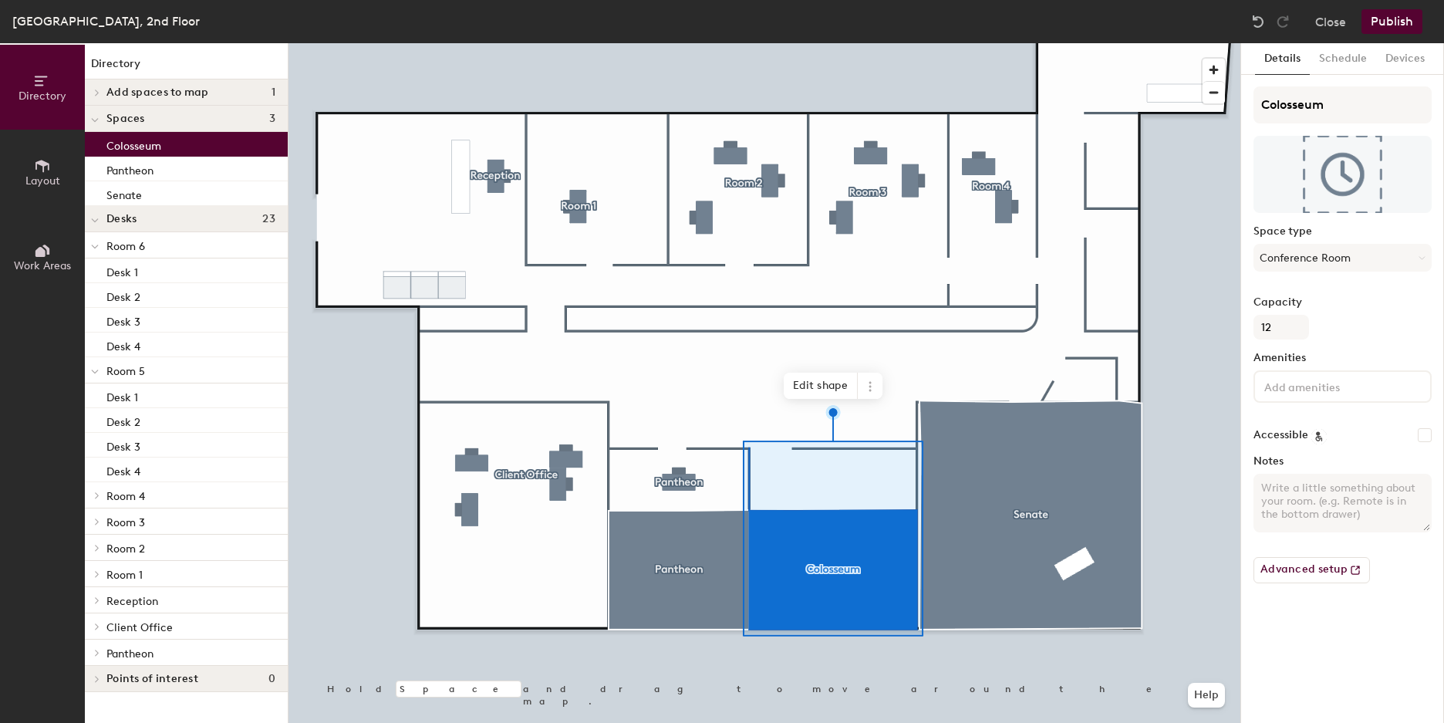
click at [98, 218] on icon at bounding box center [95, 221] width 8 height 6
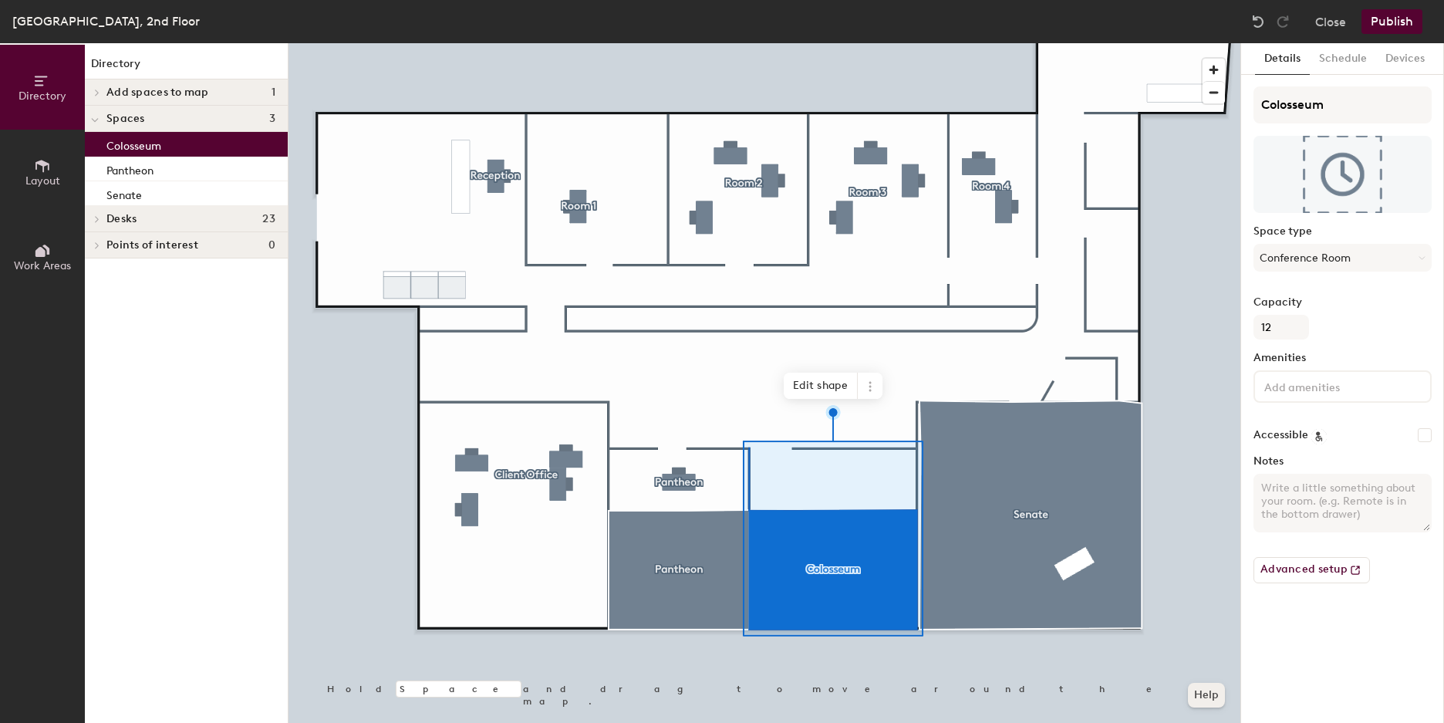
click at [1215, 705] on button "Help" at bounding box center [1206, 695] width 37 height 25
click at [209, 95] on h4 "Add spaces to map 1" at bounding box center [190, 92] width 169 height 12
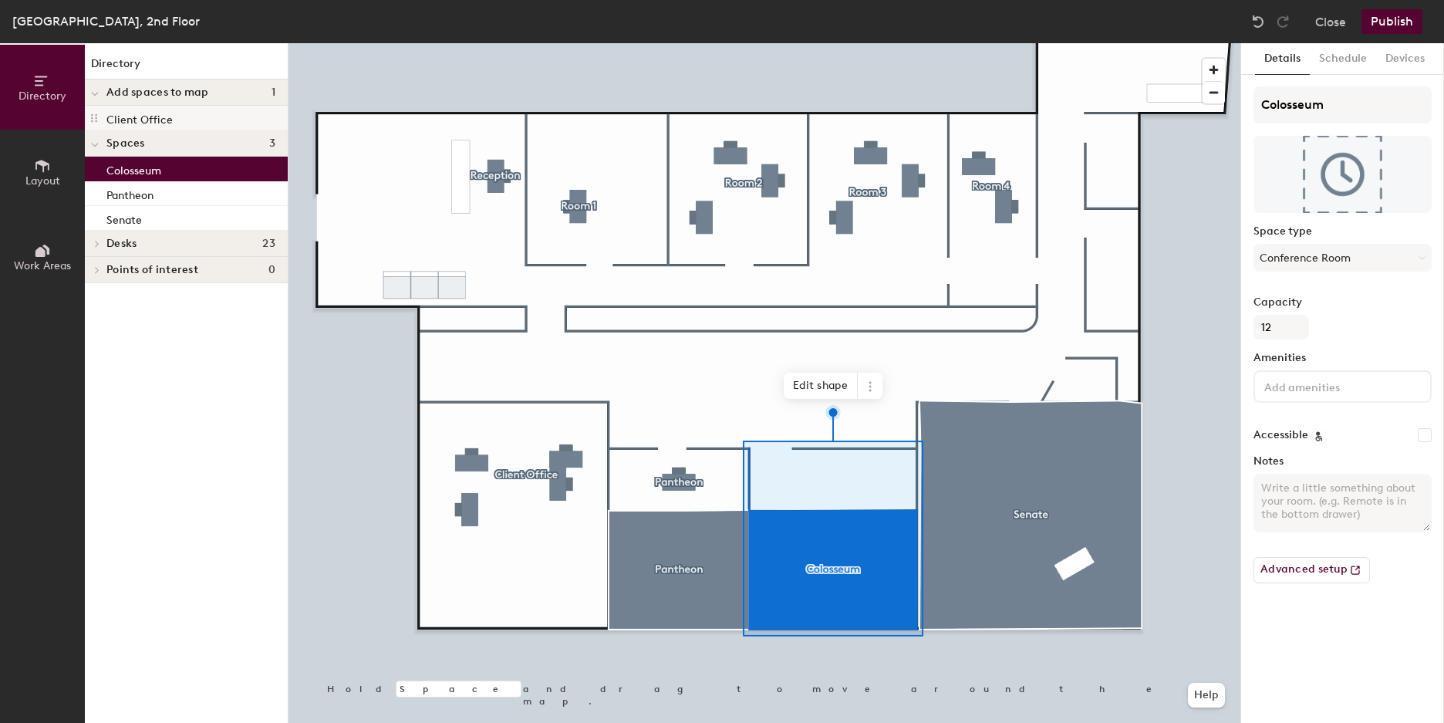
click at [208, 112] on div "Client Office" at bounding box center [186, 118] width 203 height 25
drag, startPoint x: 100, startPoint y: 118, endPoint x: 150, endPoint y: 113, distance: 51.1
click at [150, 113] on div "Client Office" at bounding box center [186, 118] width 203 height 25
click at [151, 116] on p "Client Office" at bounding box center [139, 118] width 66 height 18
click at [39, 168] on icon at bounding box center [42, 165] width 17 height 17
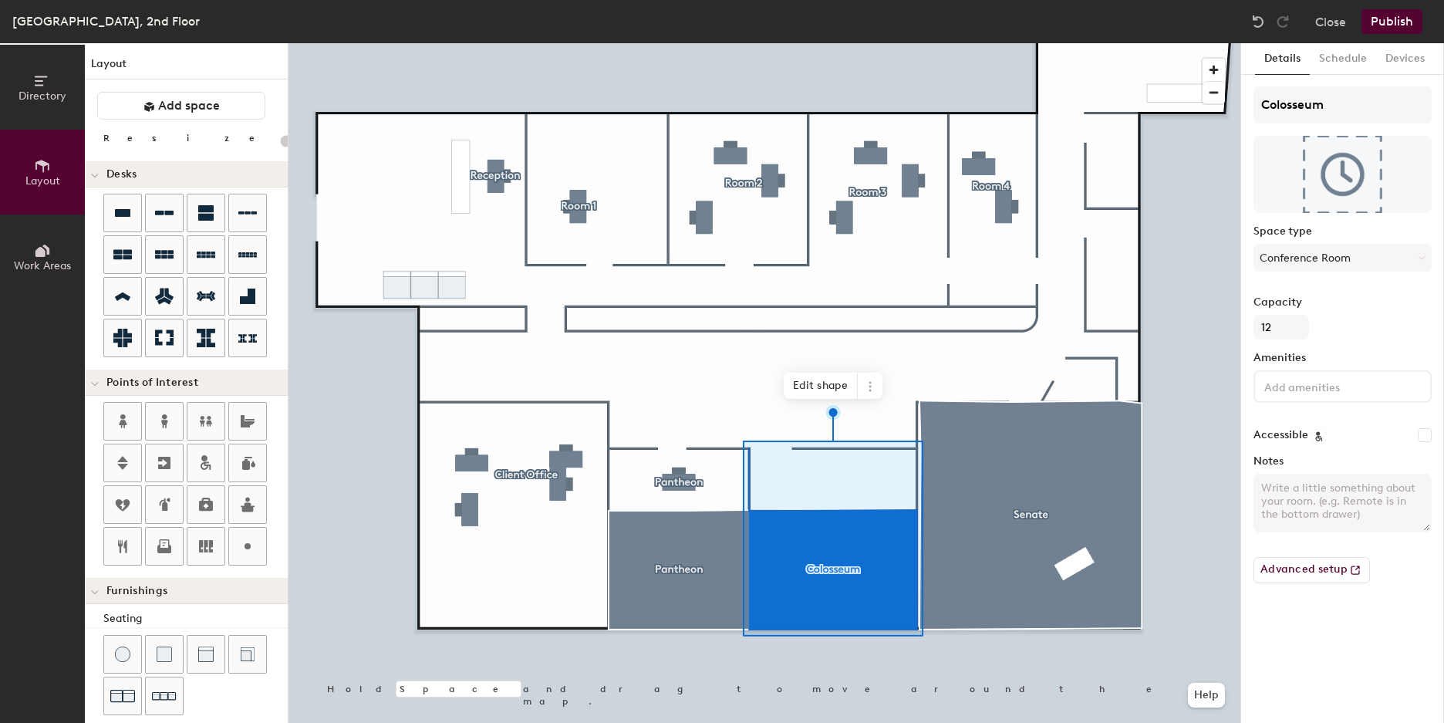
click at [55, 76] on button "Directory" at bounding box center [42, 87] width 85 height 85
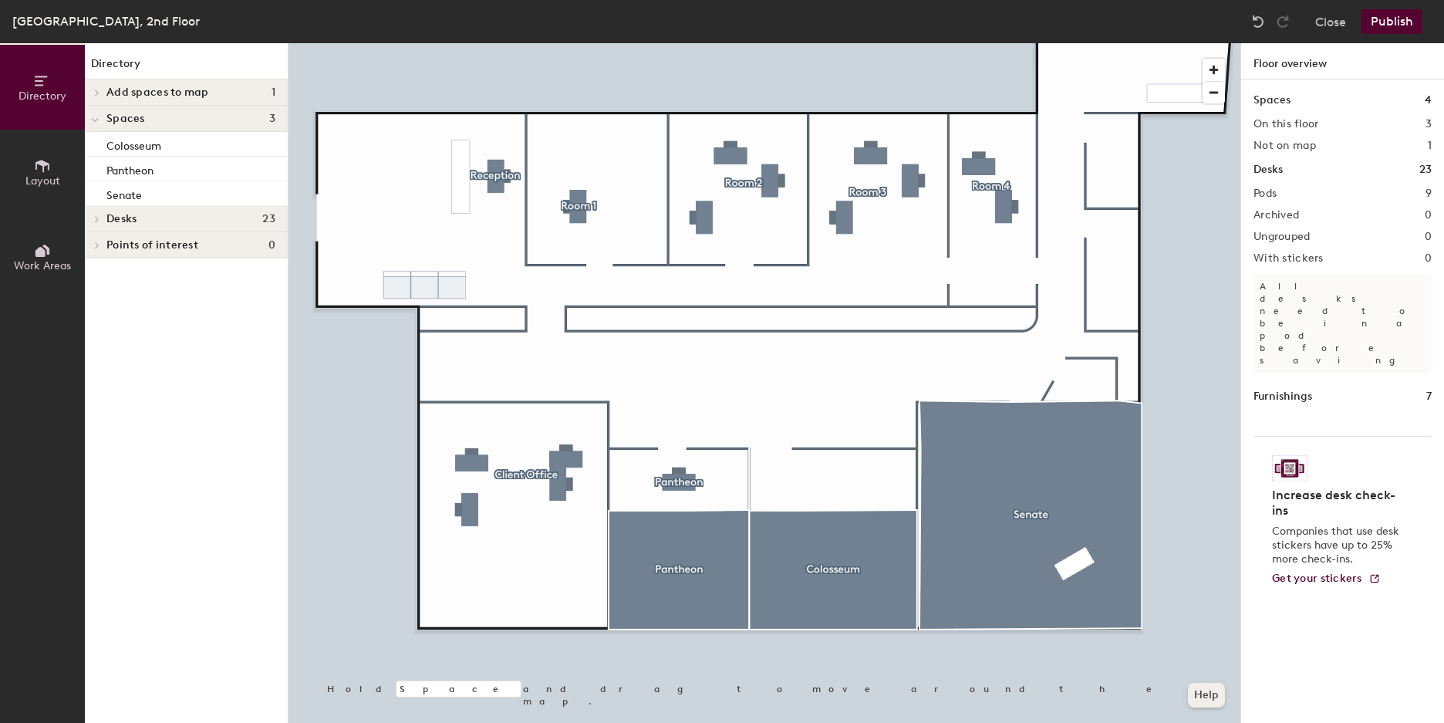
click at [1210, 688] on button "Help" at bounding box center [1206, 695] width 37 height 25
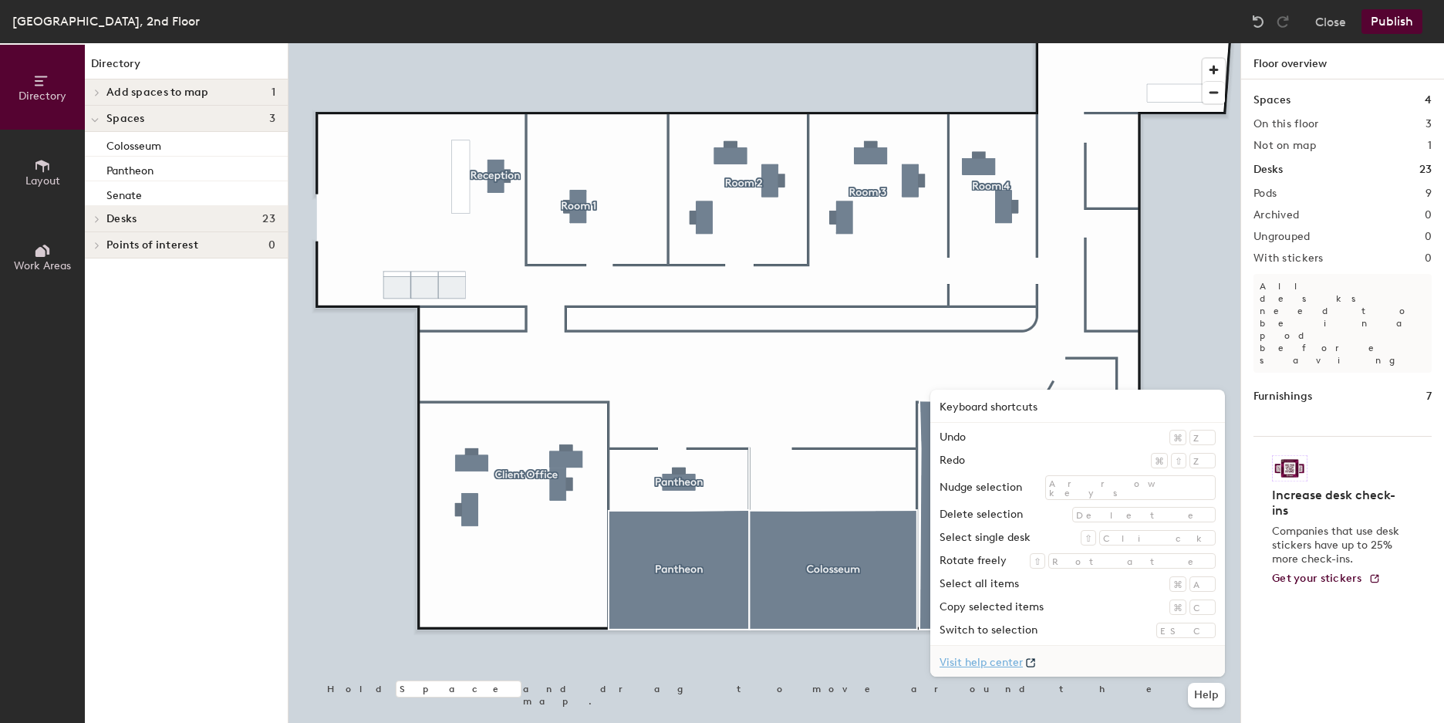
click at [1194, 667] on link "Visit help center" at bounding box center [1077, 661] width 295 height 31
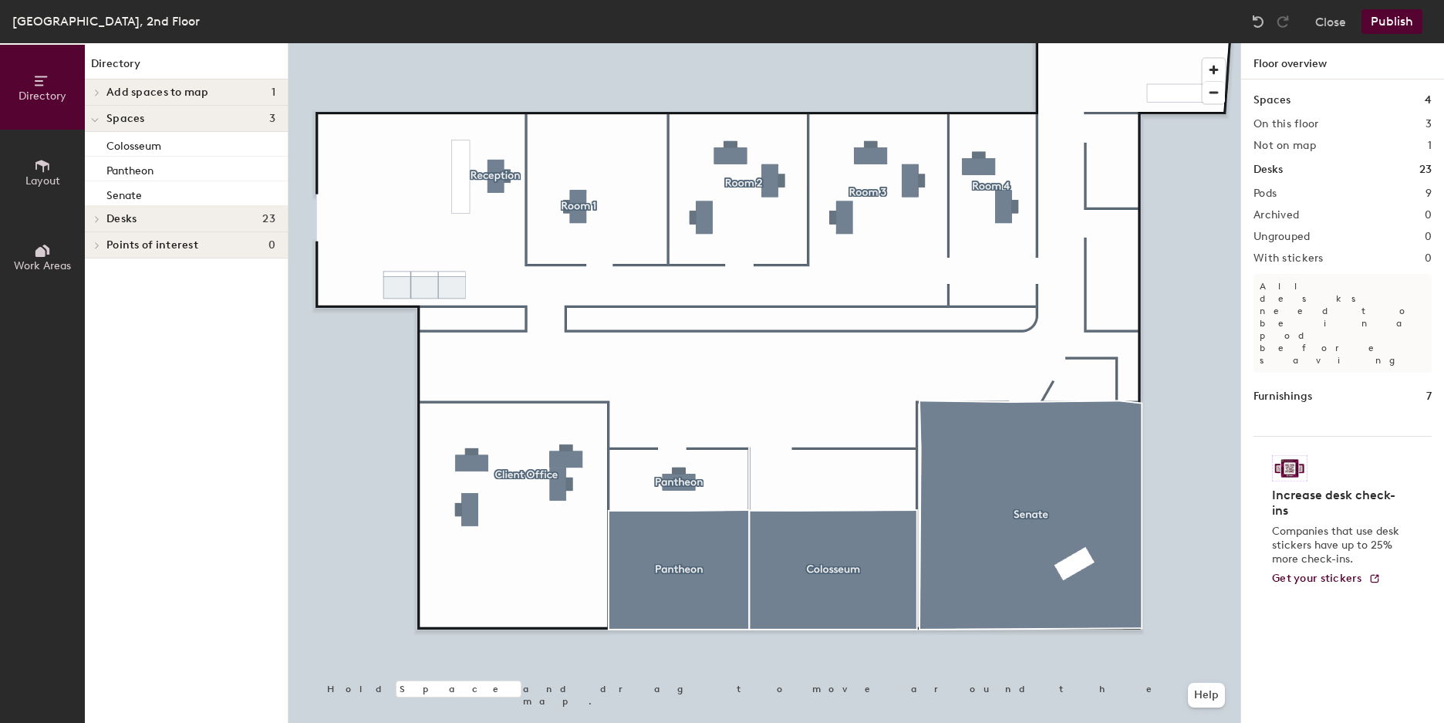
click at [161, 96] on span "Add spaces to map" at bounding box center [157, 92] width 103 height 12
click at [163, 129] on div "Client Office" at bounding box center [186, 118] width 203 height 25
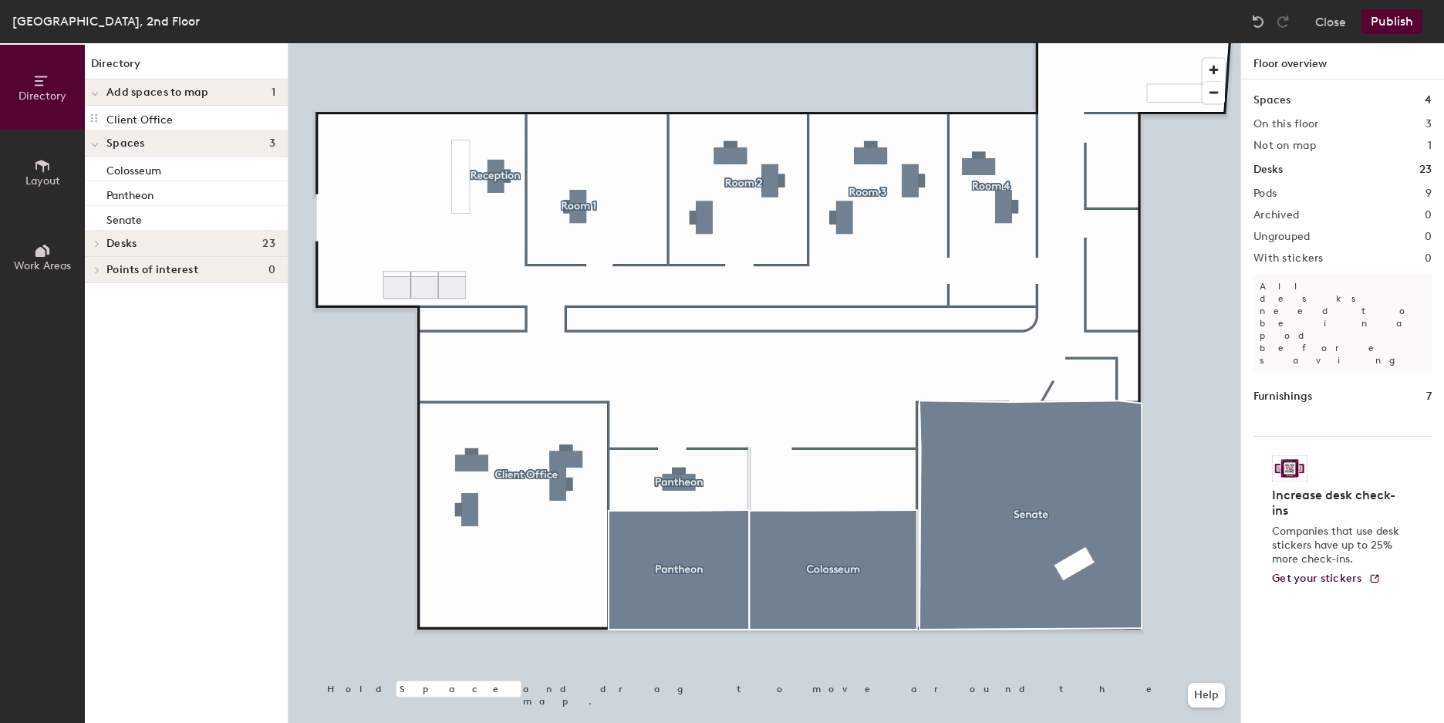
click at [49, 166] on icon at bounding box center [42, 166] width 14 height 12
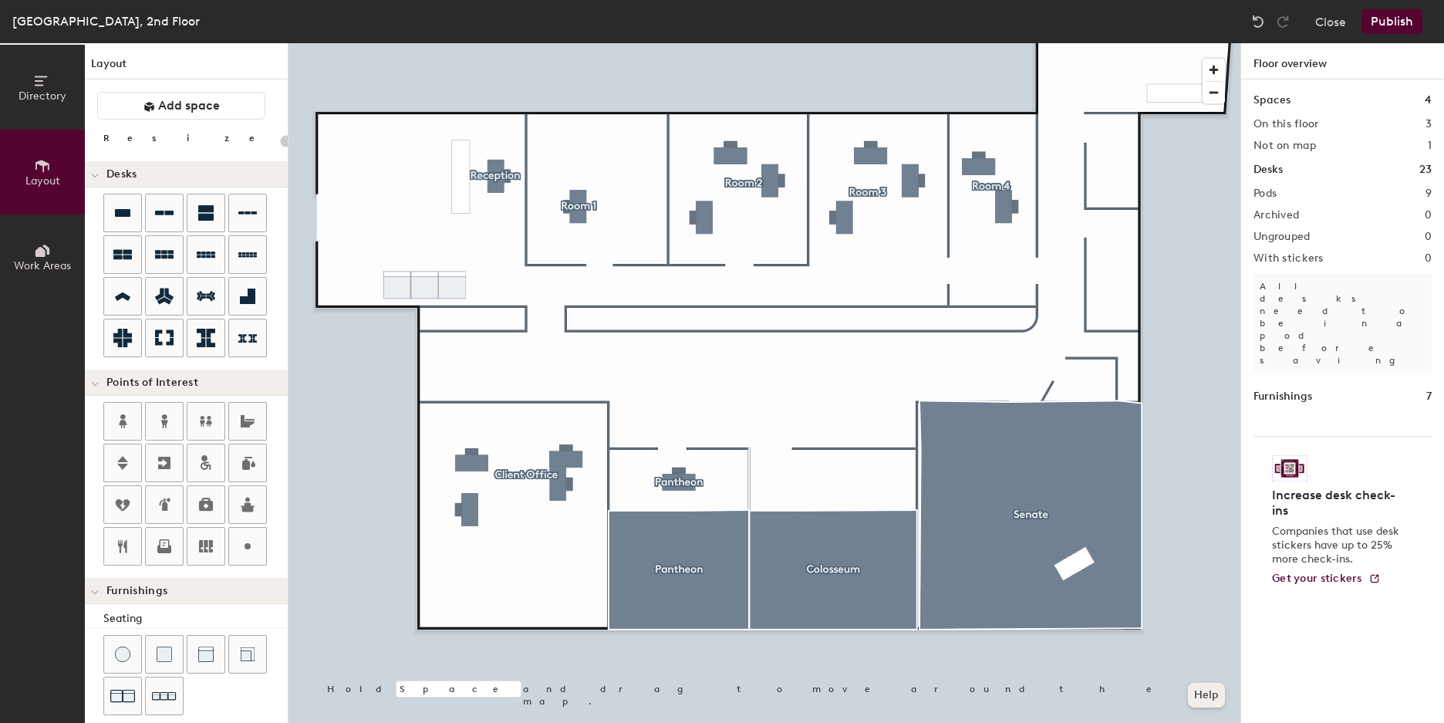
click at [1214, 692] on button "Help" at bounding box center [1206, 695] width 37 height 25
click at [614, 43] on div at bounding box center [765, 43] width 952 height 0
type input "20"
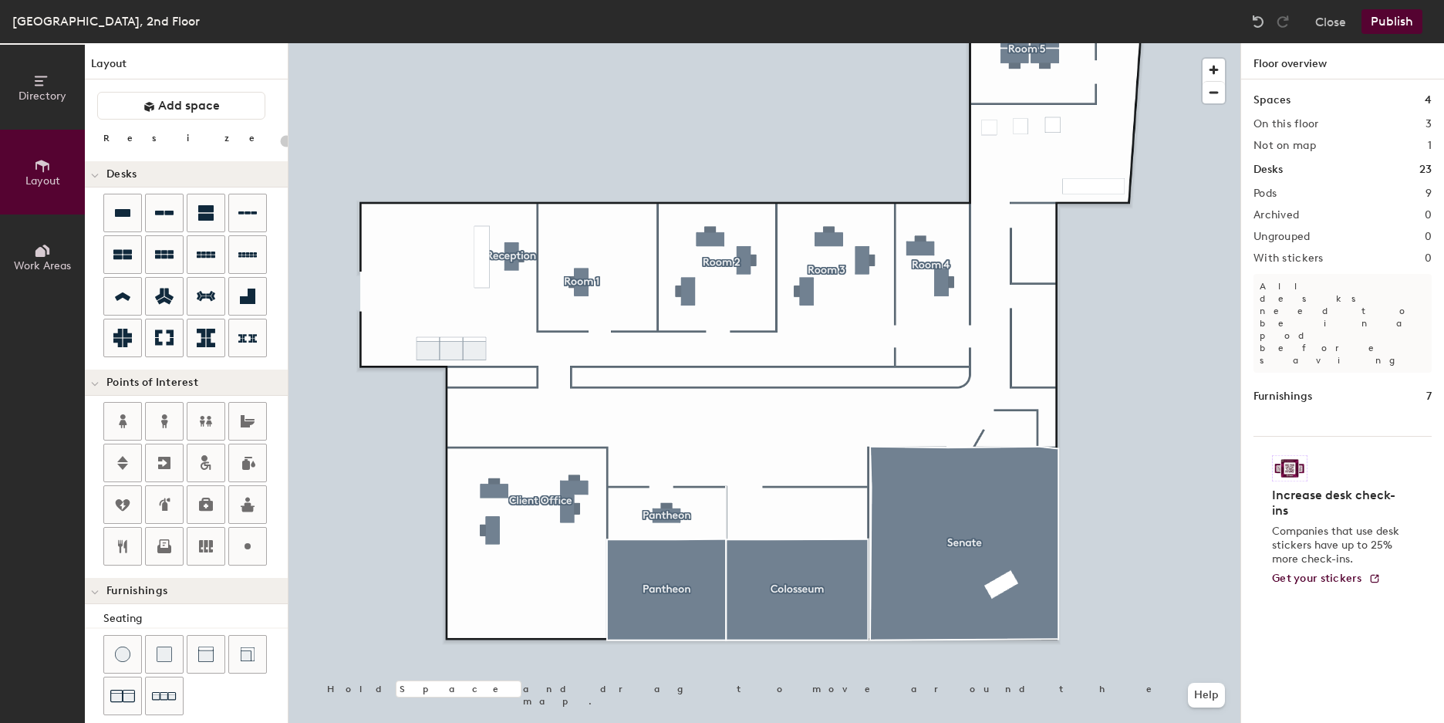
click at [1312, 229] on div "Spaces 4 On this floor 3 Not on map 1 Desks 23 Pods 9 Archived 0 Ungrouped 0 Wi…" at bounding box center [1342, 419] width 203 height 680
click at [1285, 211] on h2 "Archived" at bounding box center [1277, 215] width 46 height 12
click at [1287, 214] on h2 "Archived" at bounding box center [1277, 215] width 46 height 12
click at [38, 110] on button "Directory" at bounding box center [42, 87] width 85 height 85
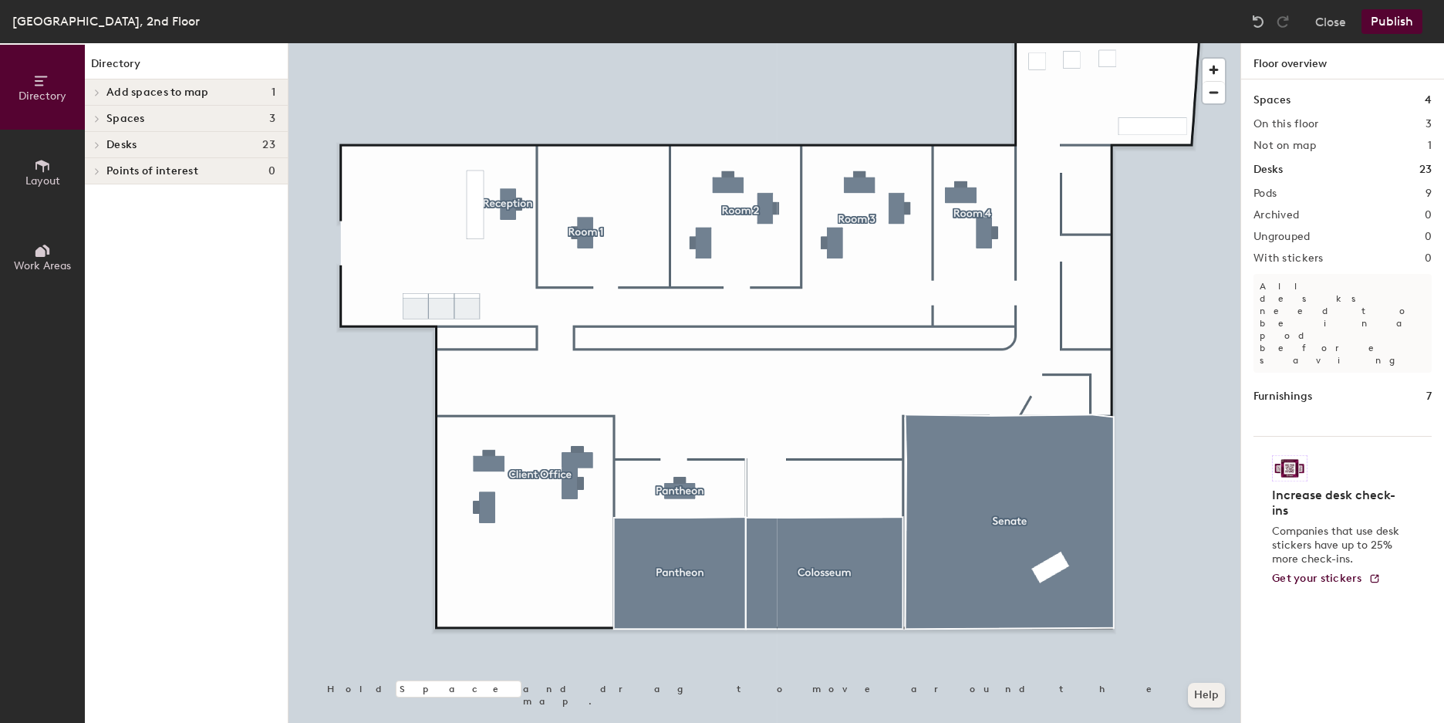
click at [1220, 705] on button "Help" at bounding box center [1206, 695] width 37 height 25
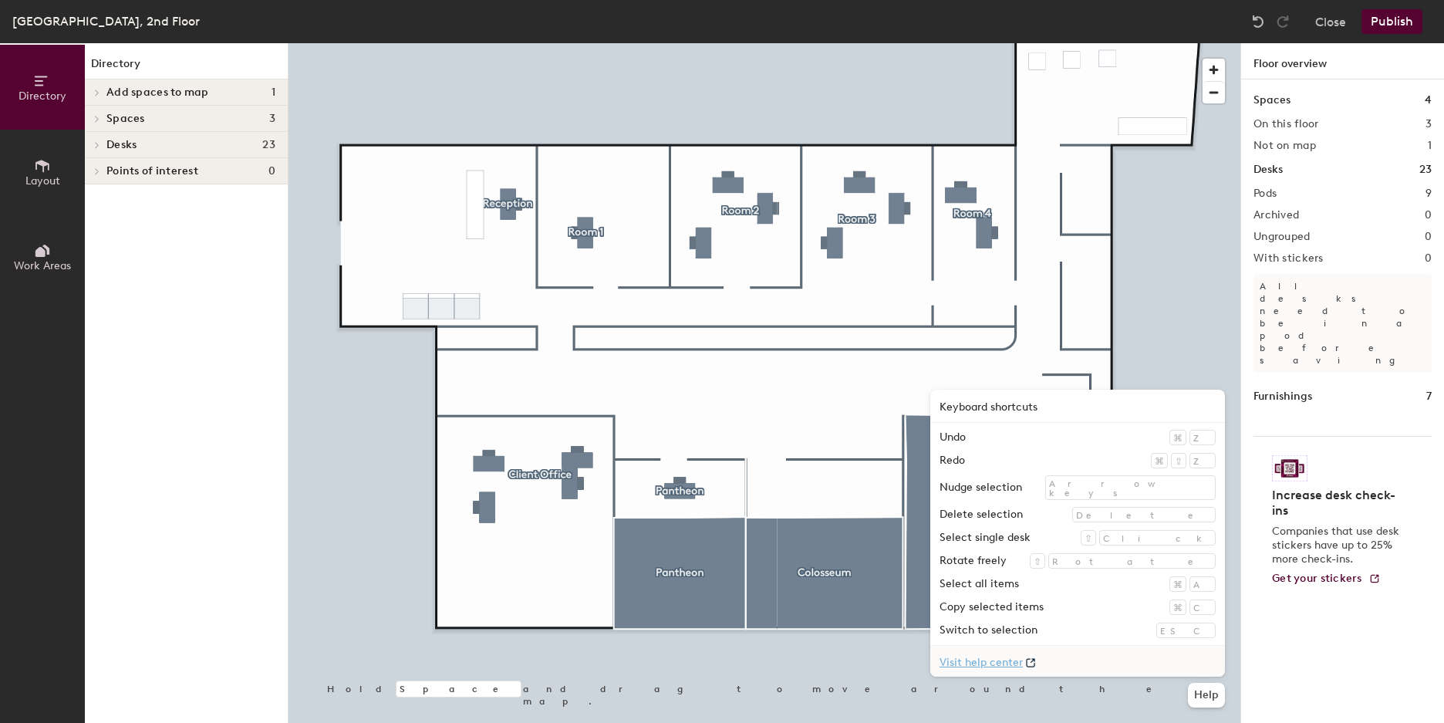
click at [1174, 660] on link "Visit help center" at bounding box center [1077, 661] width 295 height 31
click at [67, 180] on button "Layout" at bounding box center [42, 172] width 85 height 85
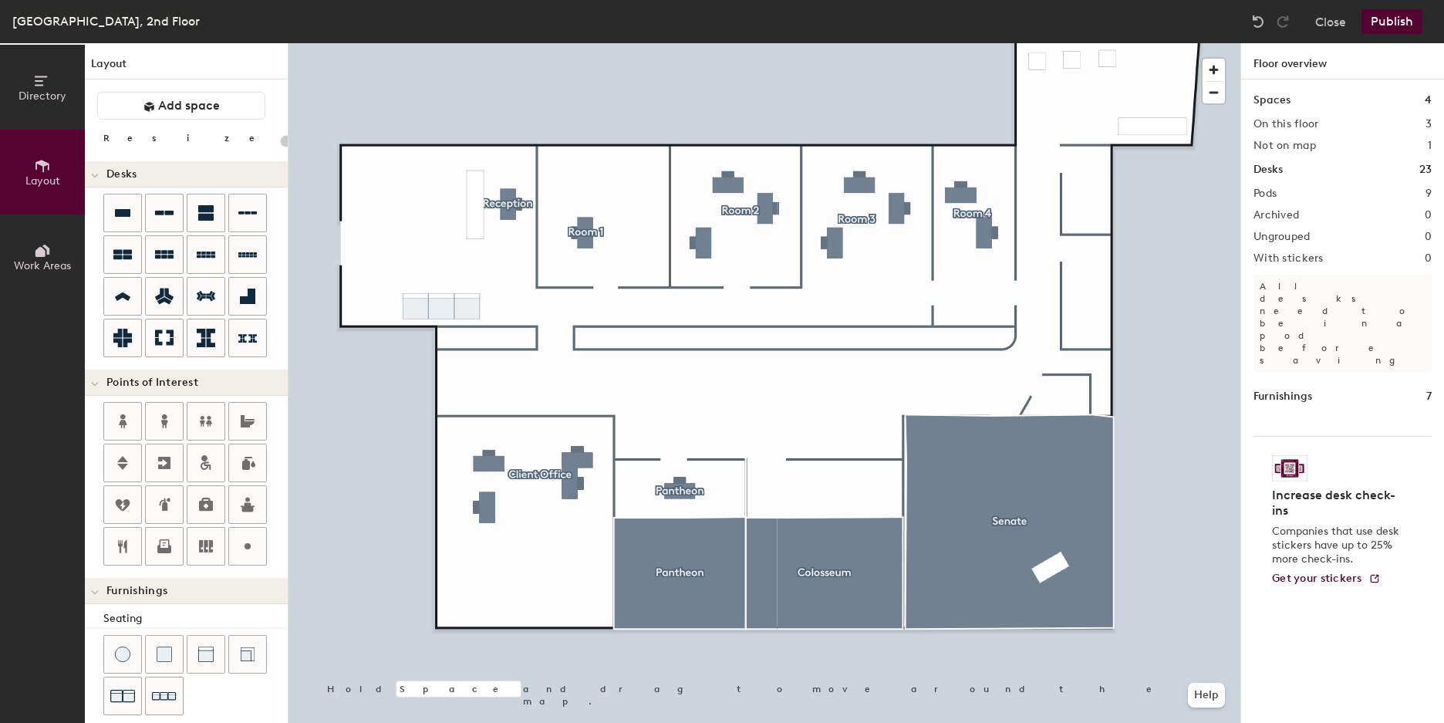
click at [15, 95] on button "Directory" at bounding box center [42, 87] width 85 height 85
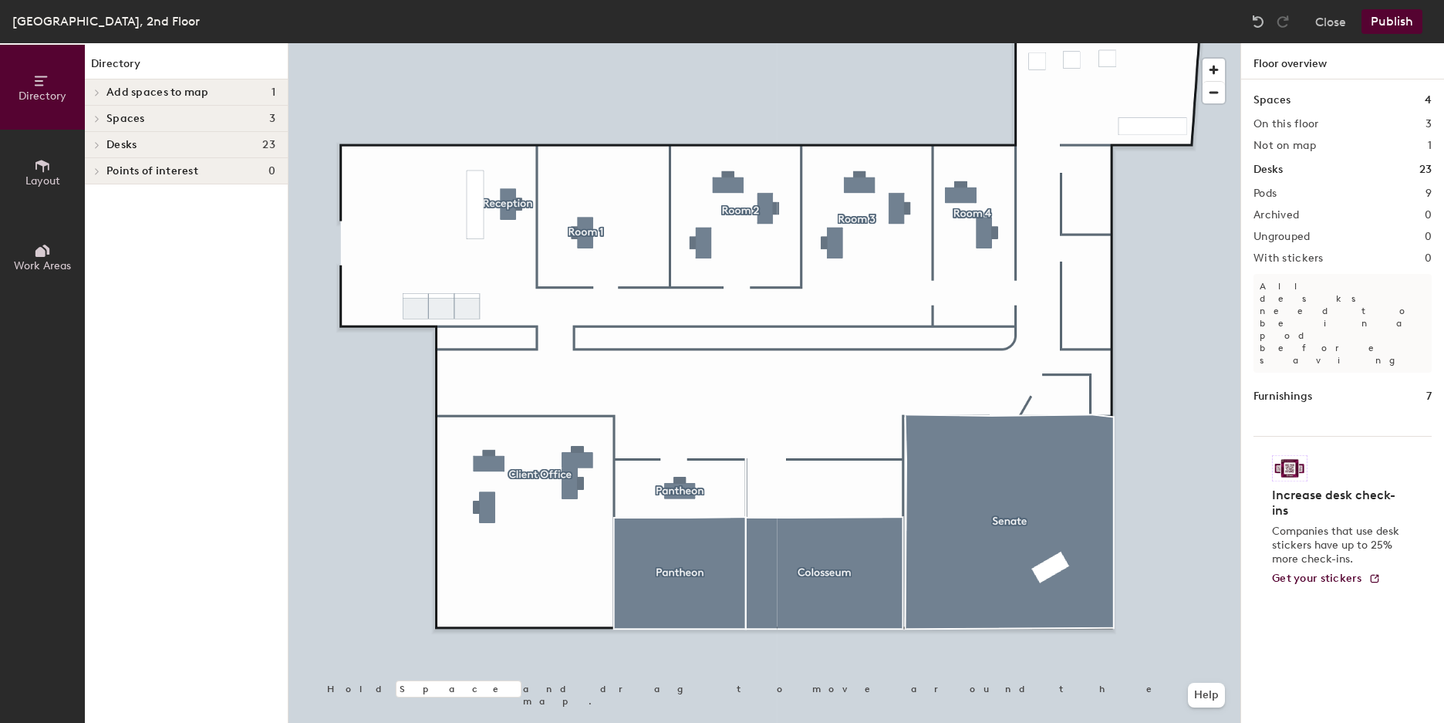
click at [35, 251] on icon at bounding box center [40, 252] width 10 height 10
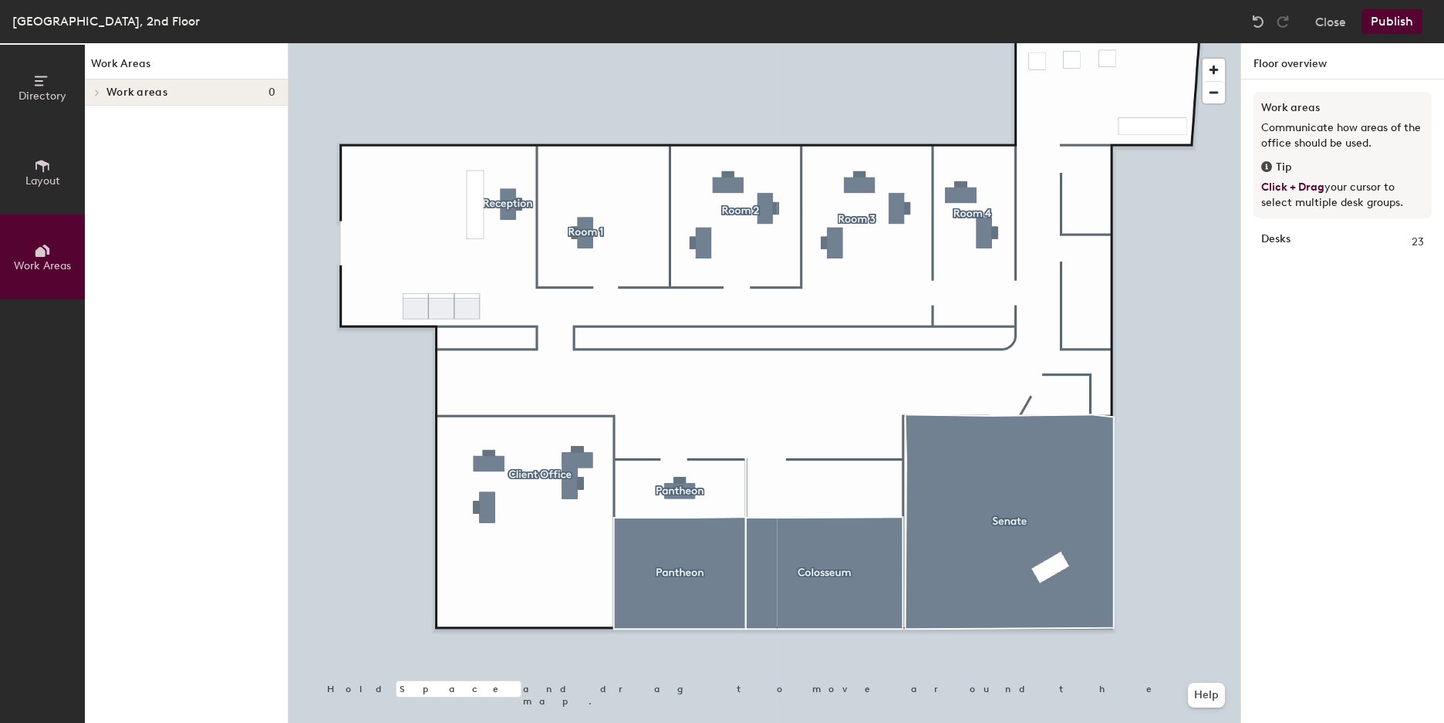
click at [46, 194] on button "Layout" at bounding box center [42, 172] width 85 height 85
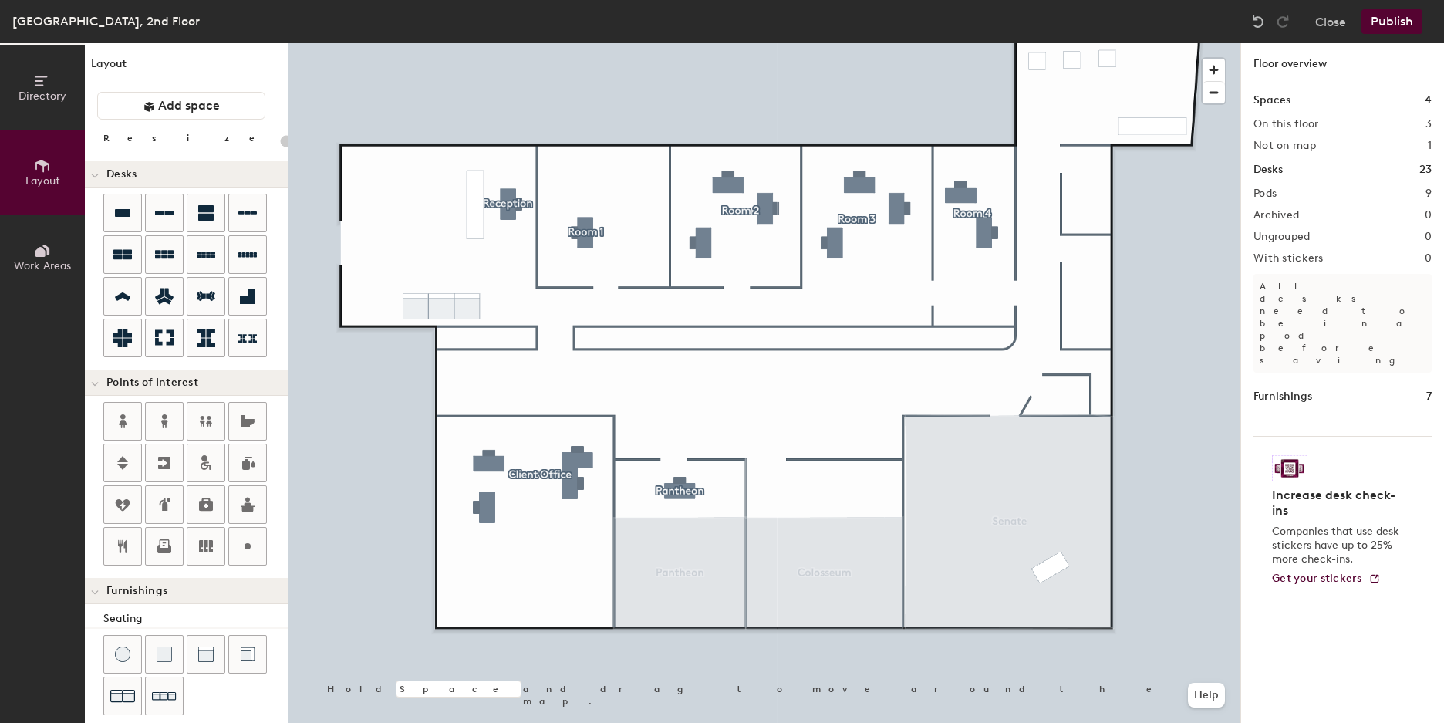
click at [46, 136] on button "Layout" at bounding box center [42, 172] width 85 height 85
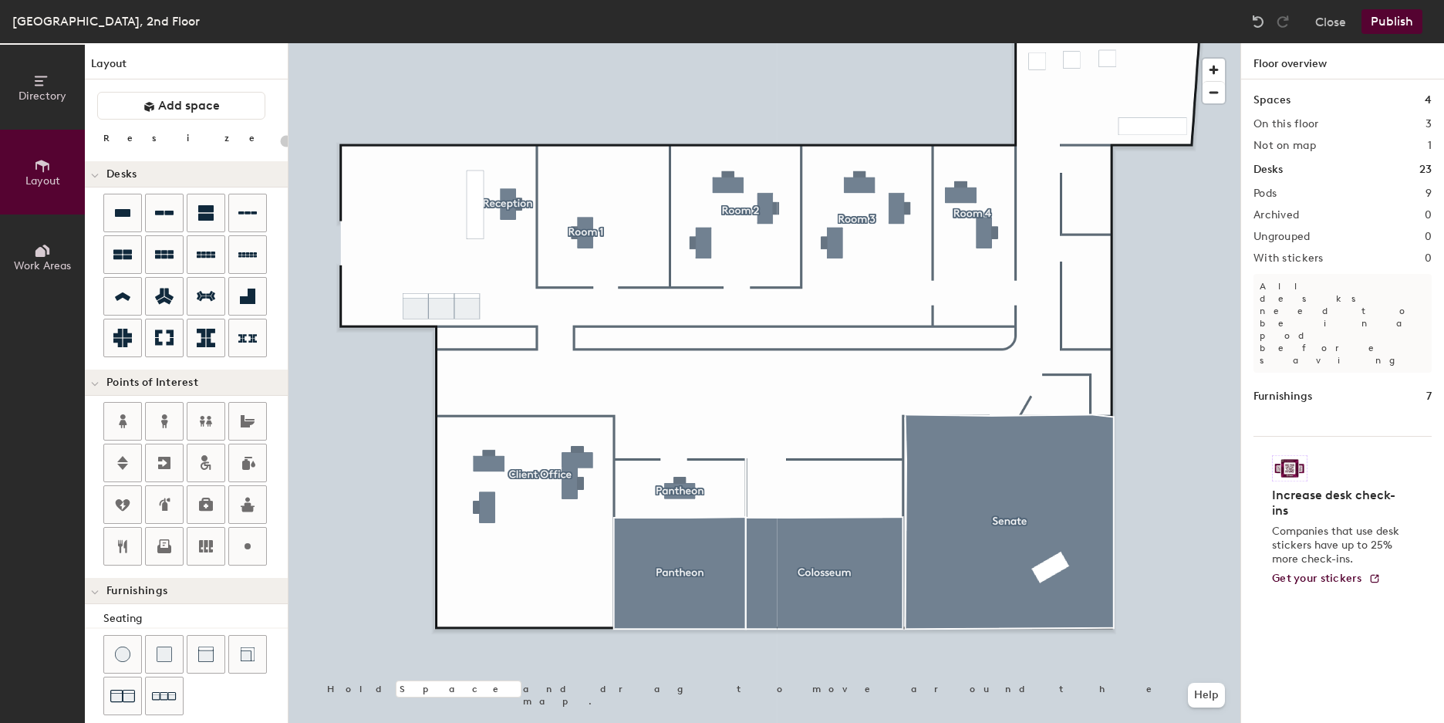
click at [47, 105] on button "Directory" at bounding box center [42, 87] width 85 height 85
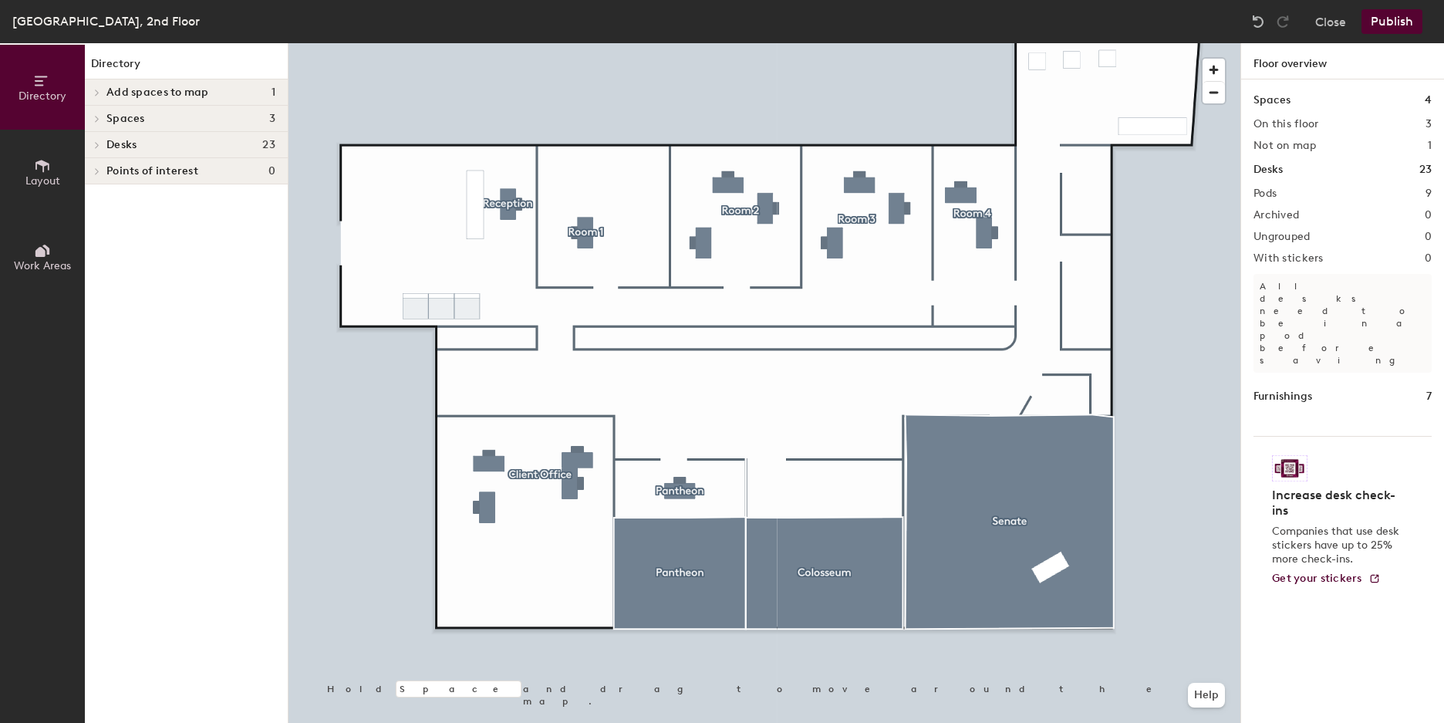
click at [40, 165] on icon at bounding box center [42, 165] width 17 height 17
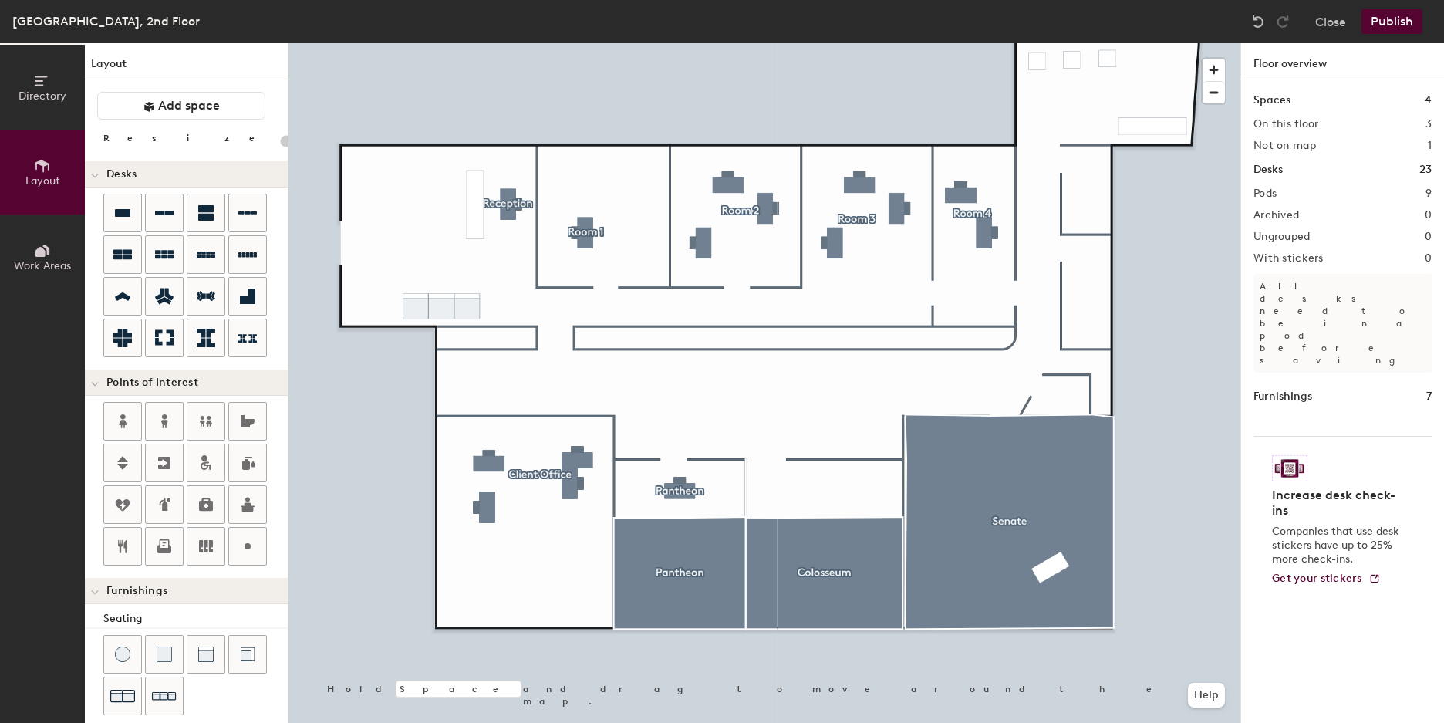
click at [616, 43] on div at bounding box center [765, 43] width 952 height 0
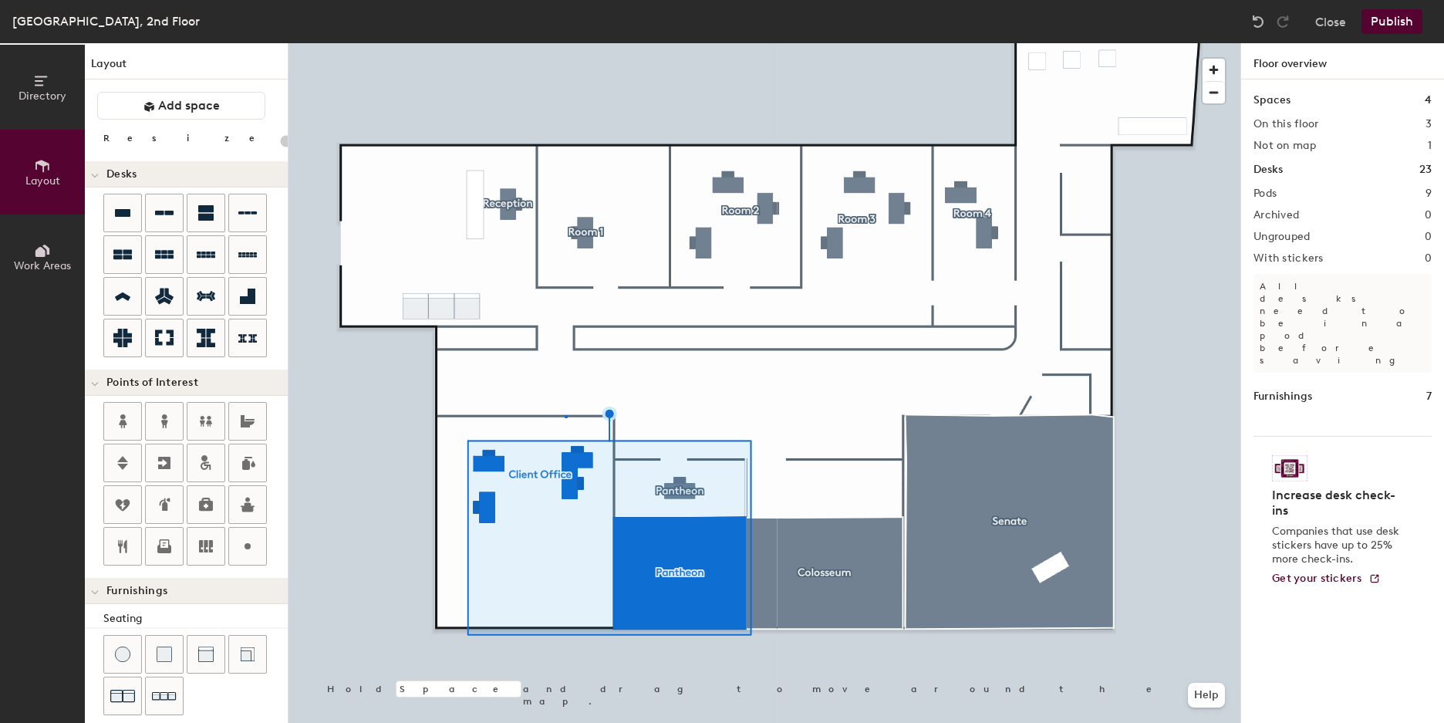
click at [565, 43] on div at bounding box center [765, 43] width 952 height 0
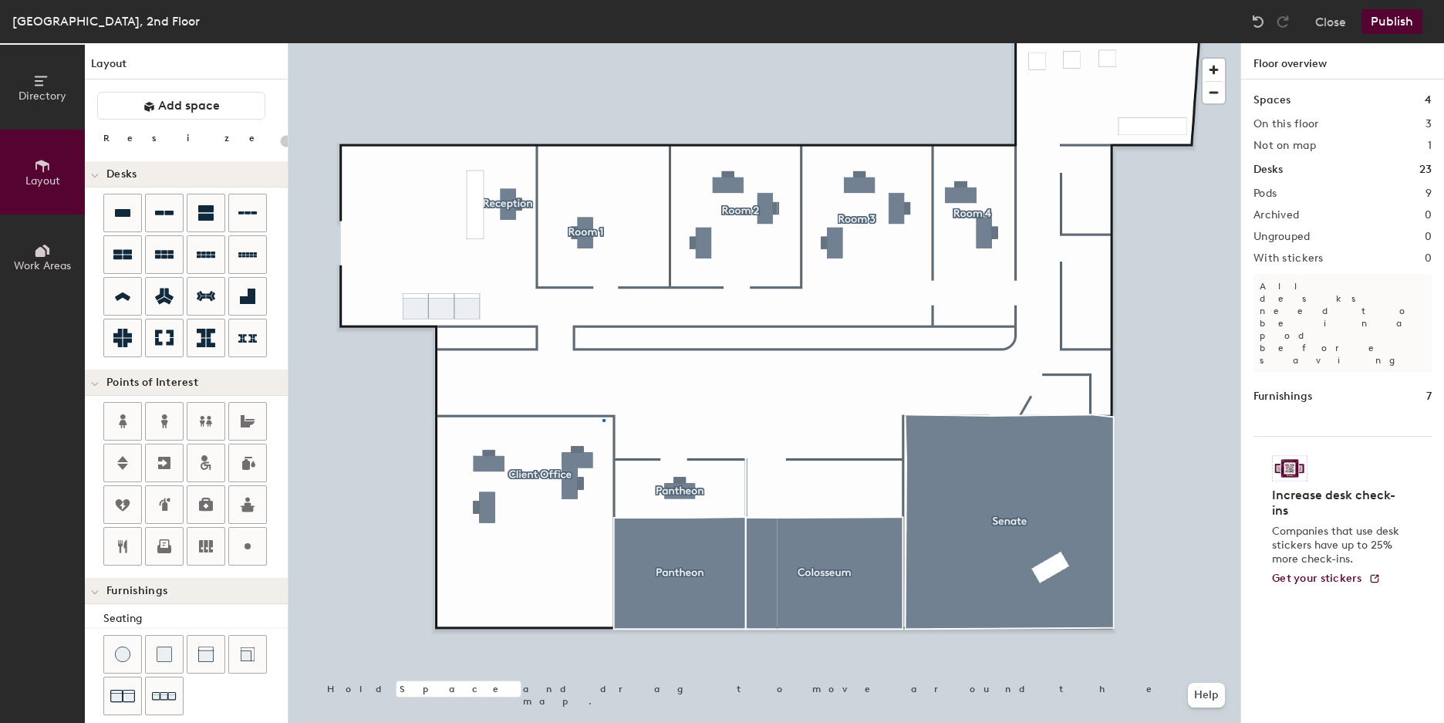
click at [602, 43] on div at bounding box center [765, 43] width 952 height 0
click at [602, 419] on div at bounding box center [603, 420] width 3 height 3
click at [561, 43] on div at bounding box center [765, 43] width 952 height 0
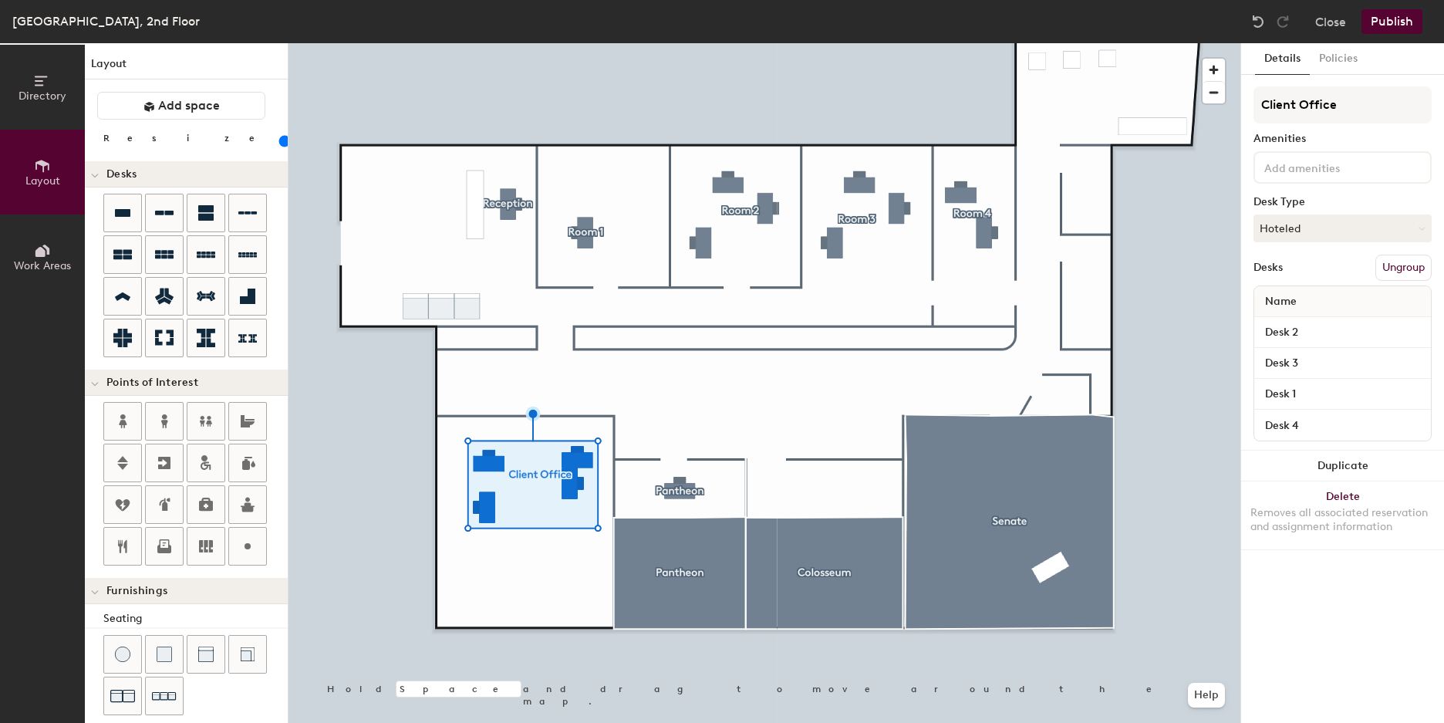
click at [280, 137] on input "range" at bounding box center [280, 141] width 0 height 12
click at [952, 43] on div at bounding box center [765, 43] width 952 height 0
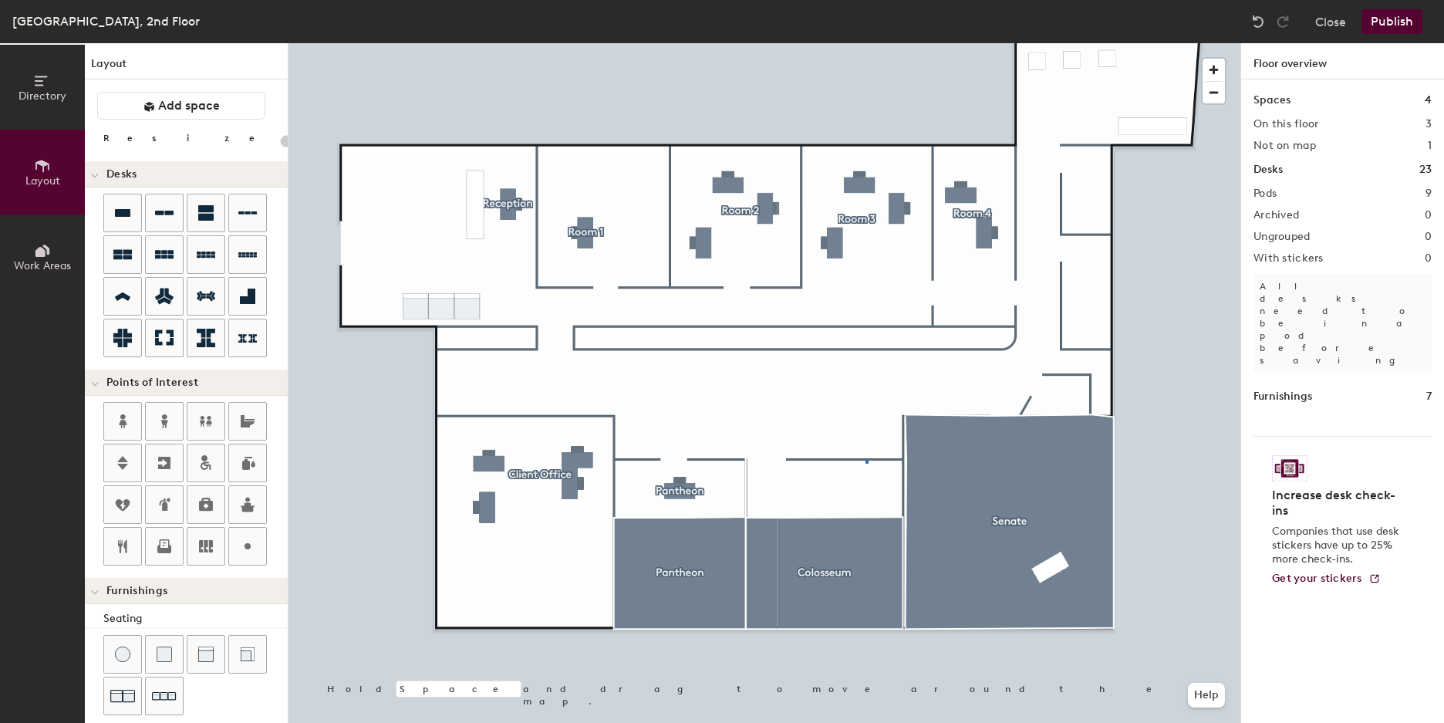
click at [866, 43] on div at bounding box center [765, 43] width 952 height 0
type input "20"
click at [866, 461] on div at bounding box center [867, 462] width 3 height 3
click at [893, 43] on div at bounding box center [765, 43] width 952 height 0
